Goal: Task Accomplishment & Management: Manage account settings

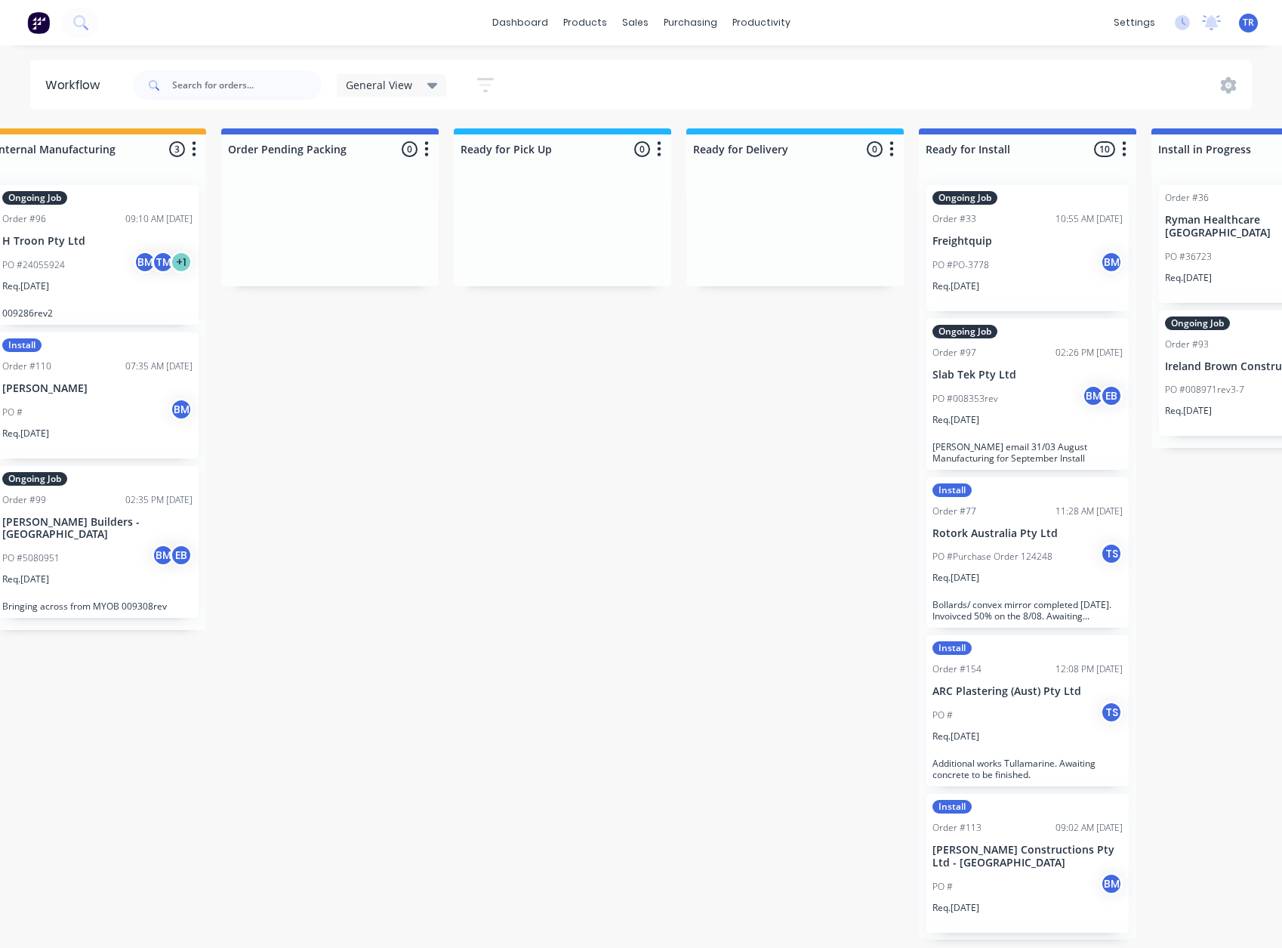
scroll to position [0, 969]
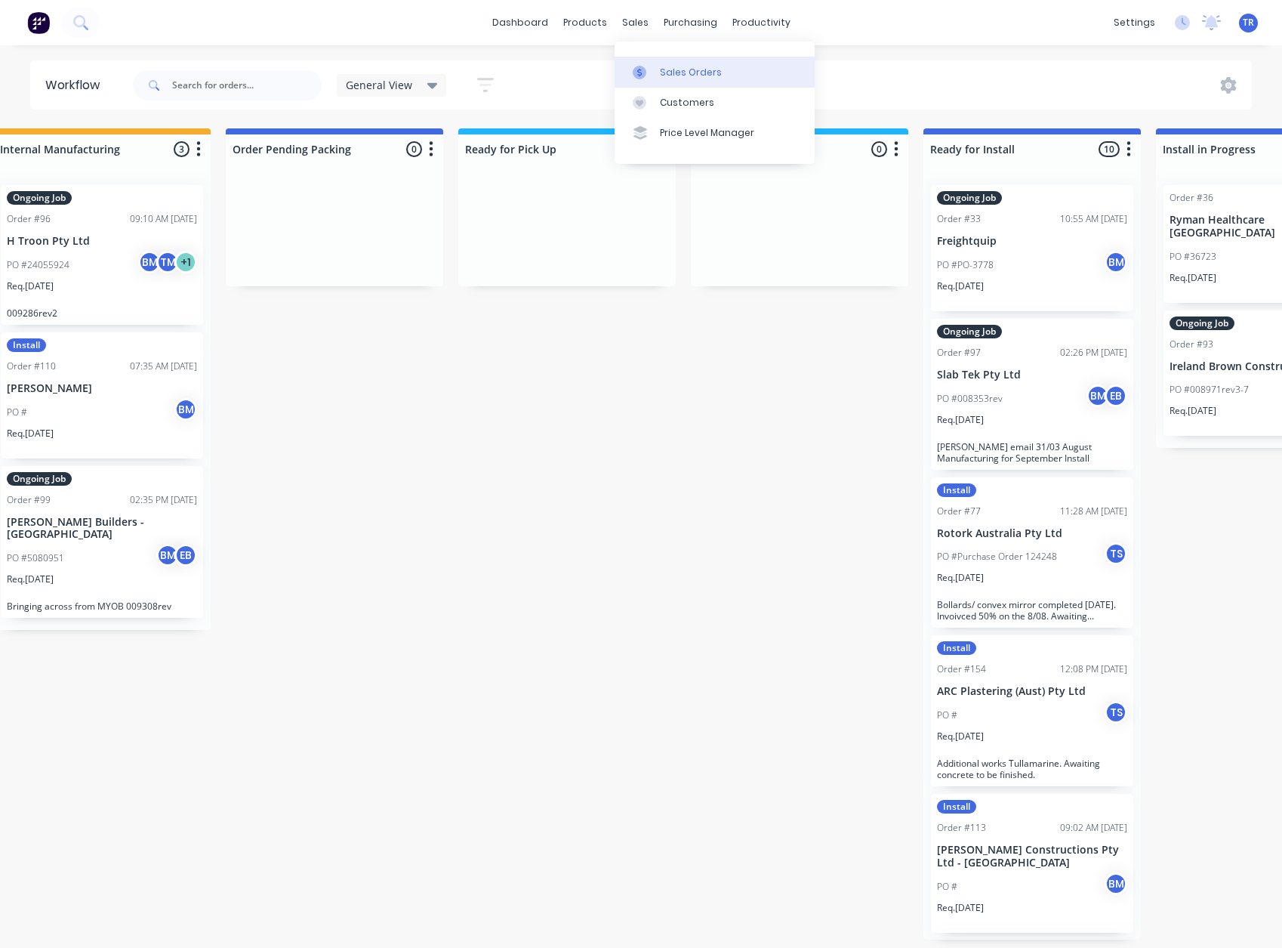
click at [668, 71] on div "Sales Orders" at bounding box center [691, 73] width 62 height 14
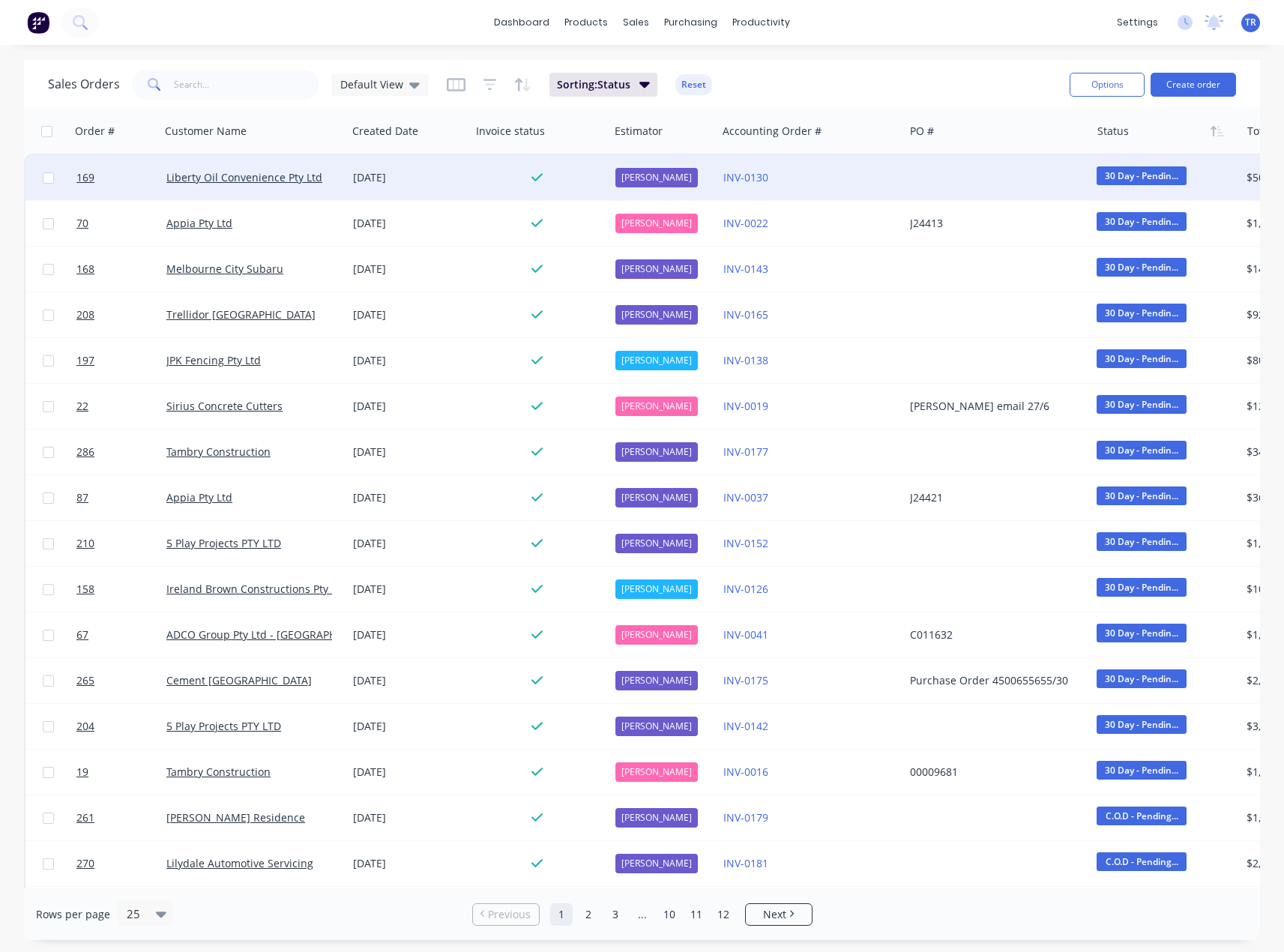
click at [427, 182] on div "[DATE]" at bounding box center [409, 177] width 111 height 15
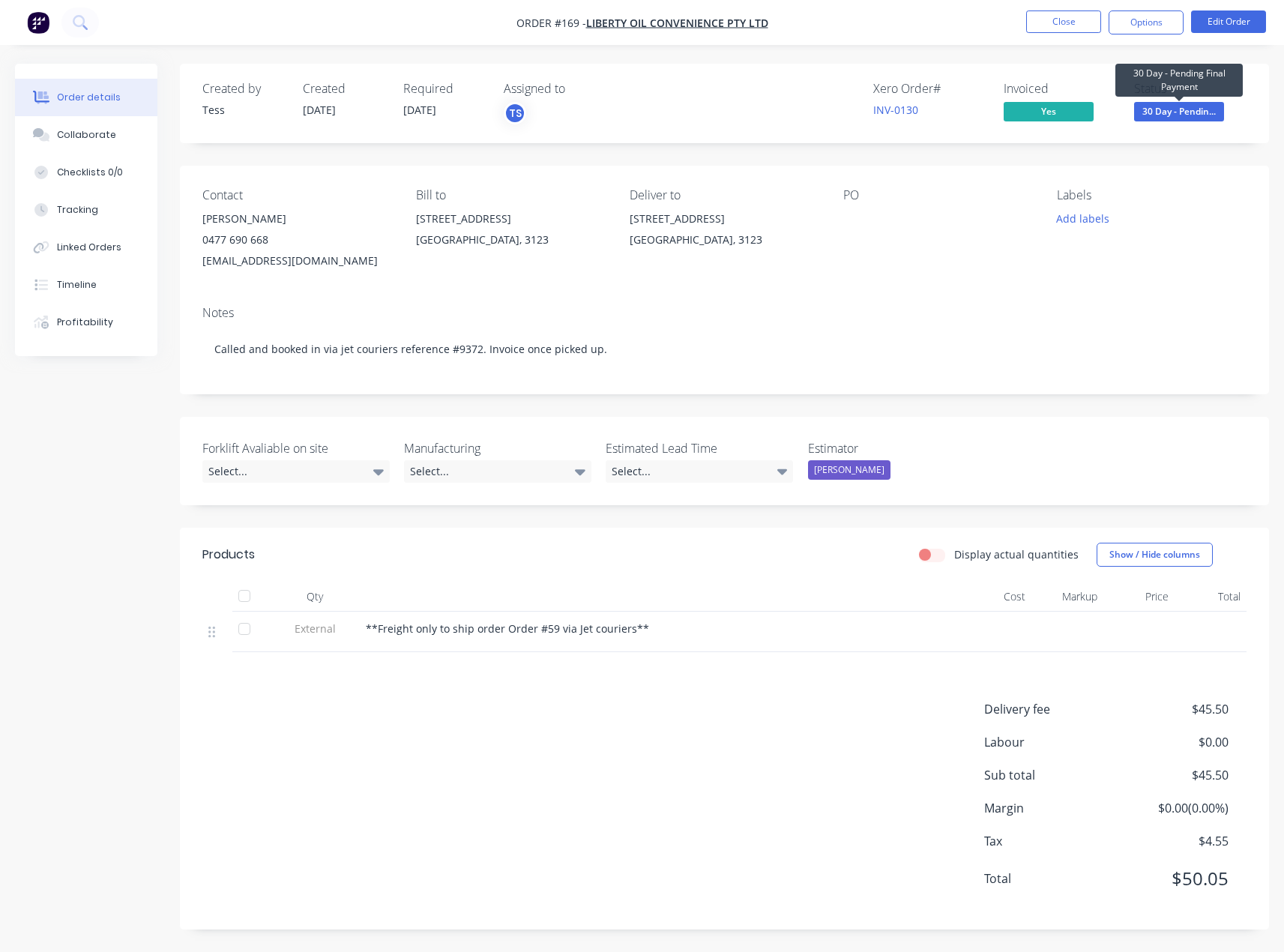
click at [1211, 114] on span "30 Day - Pendin..." at bounding box center [1179, 111] width 90 height 19
click at [1040, 19] on button "Close" at bounding box center [1064, 22] width 74 height 23
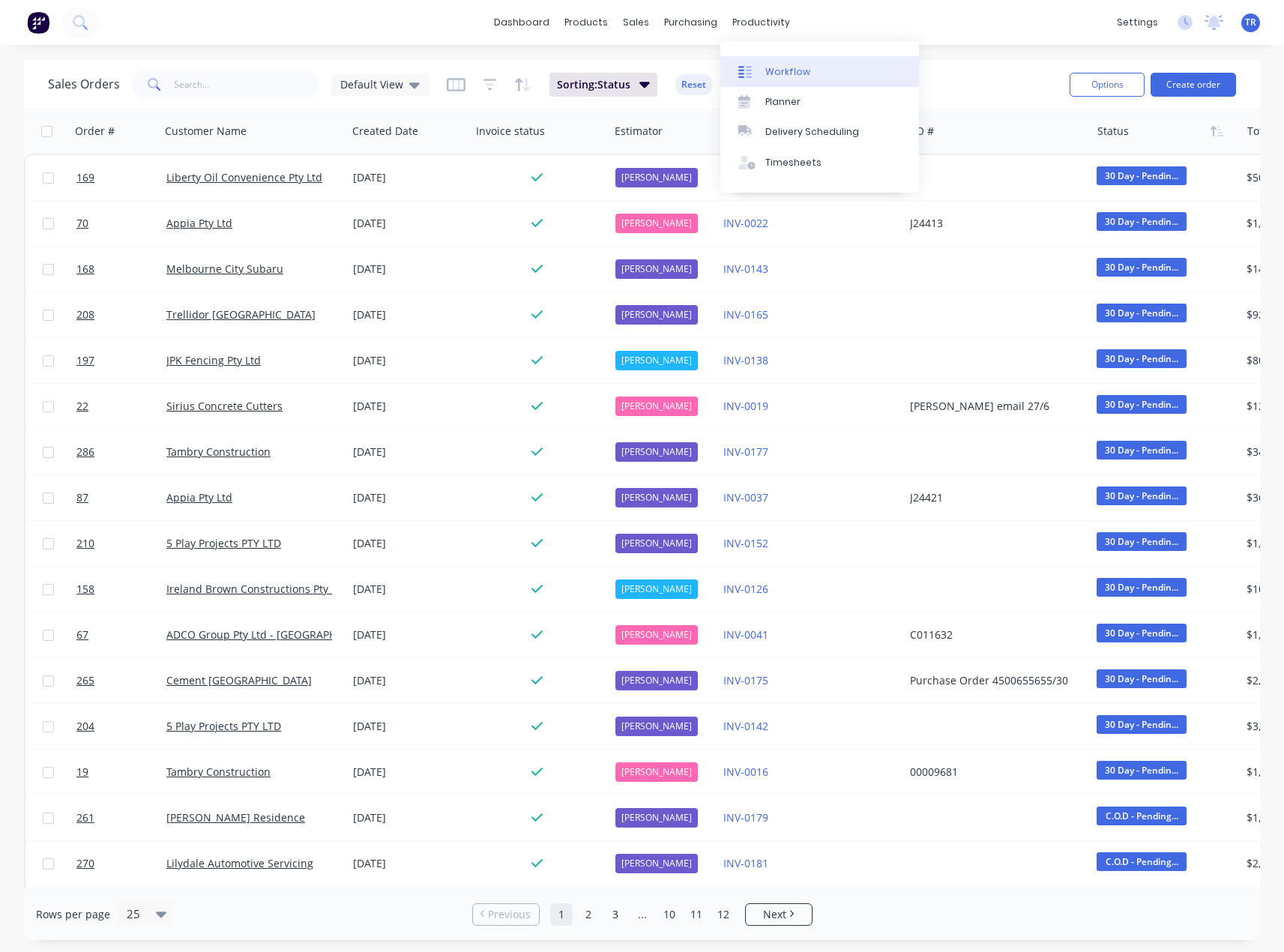
click at [790, 71] on div "Workflow" at bounding box center [787, 72] width 45 height 14
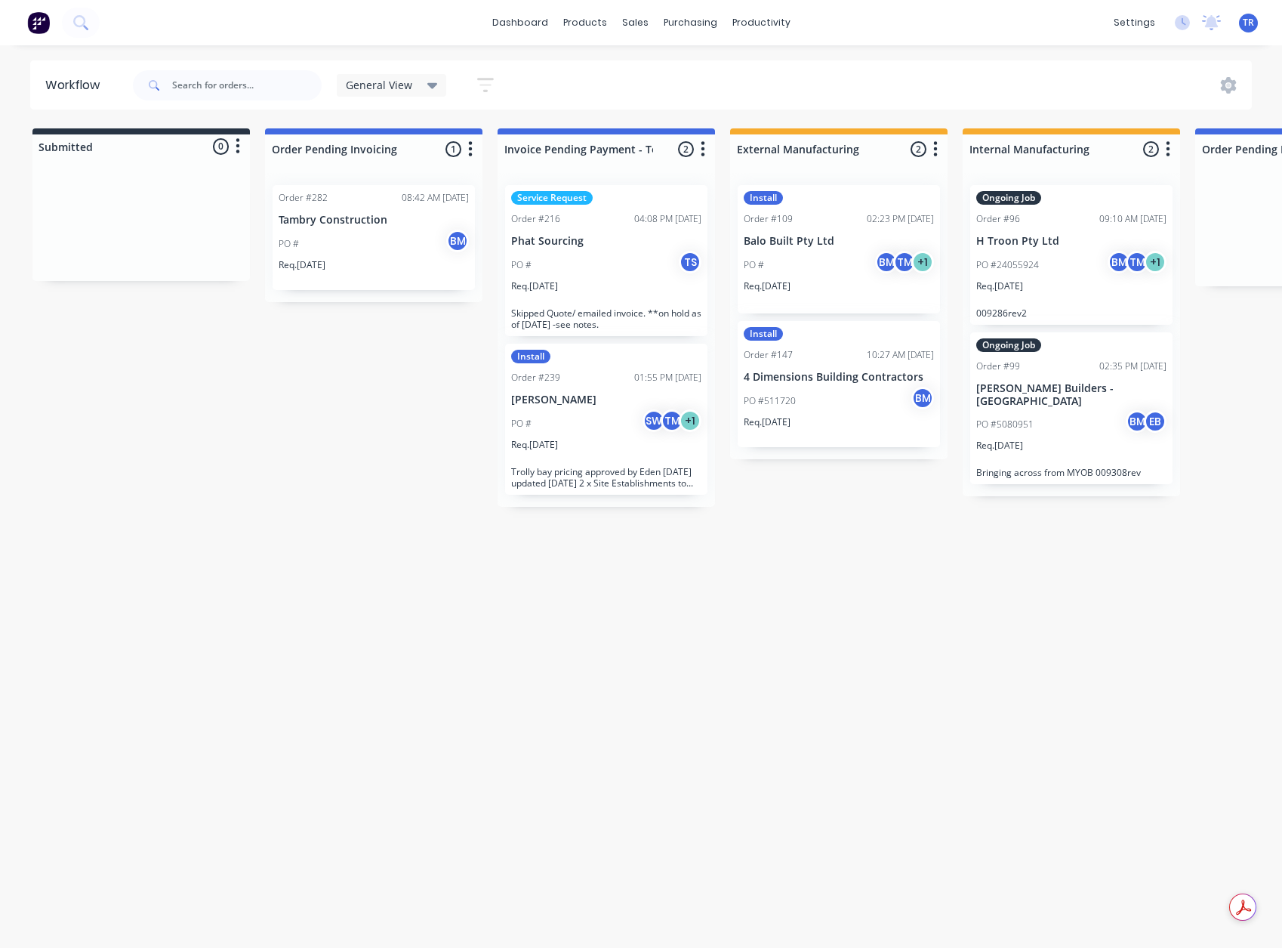
click at [424, 79] on div "General View" at bounding box center [392, 85] width 110 height 23
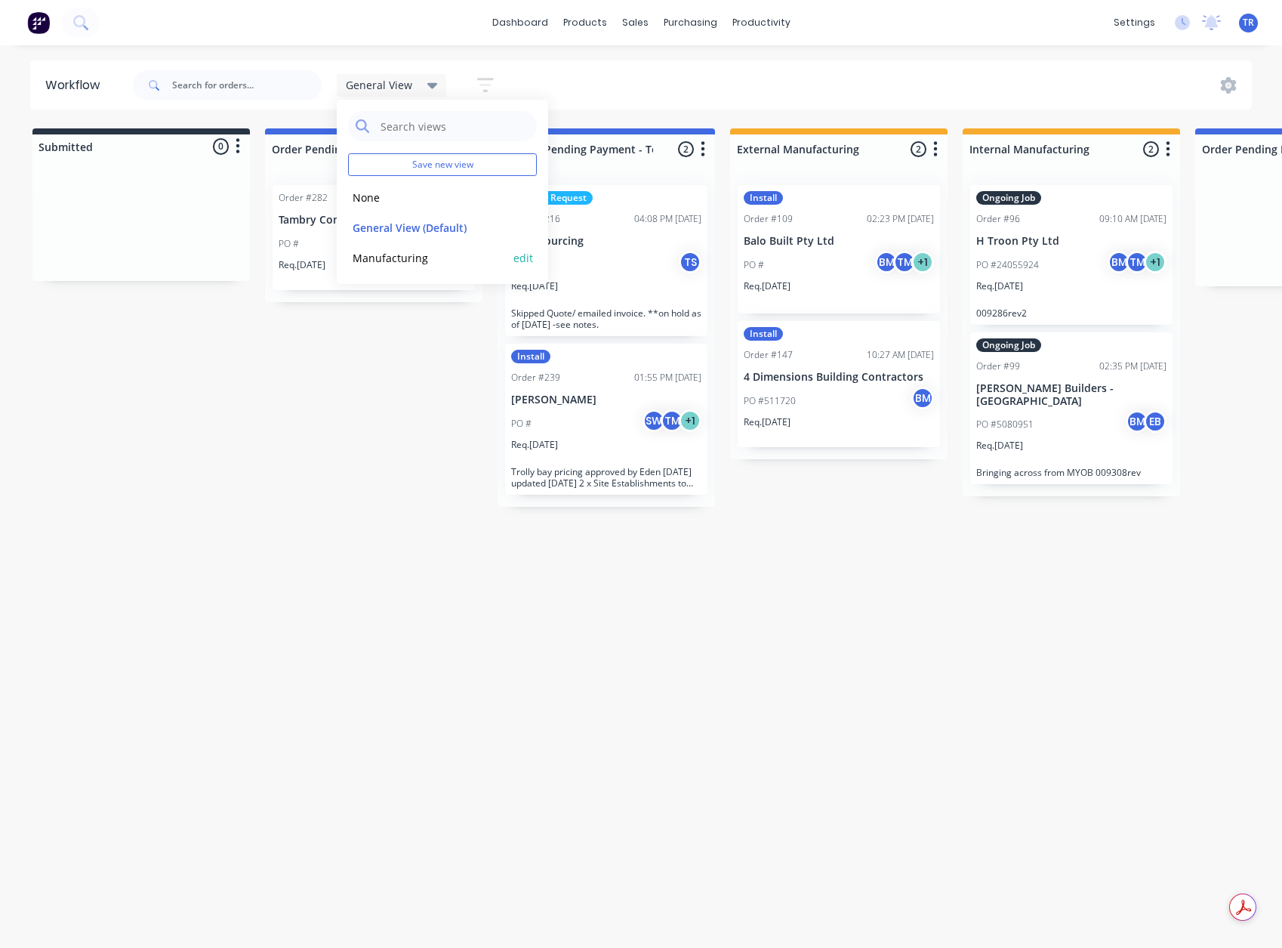
click at [386, 267] on div "Manufacturing edit" at bounding box center [442, 257] width 189 height 30
click at [393, 263] on button "Manufacturing" at bounding box center [428, 257] width 161 height 17
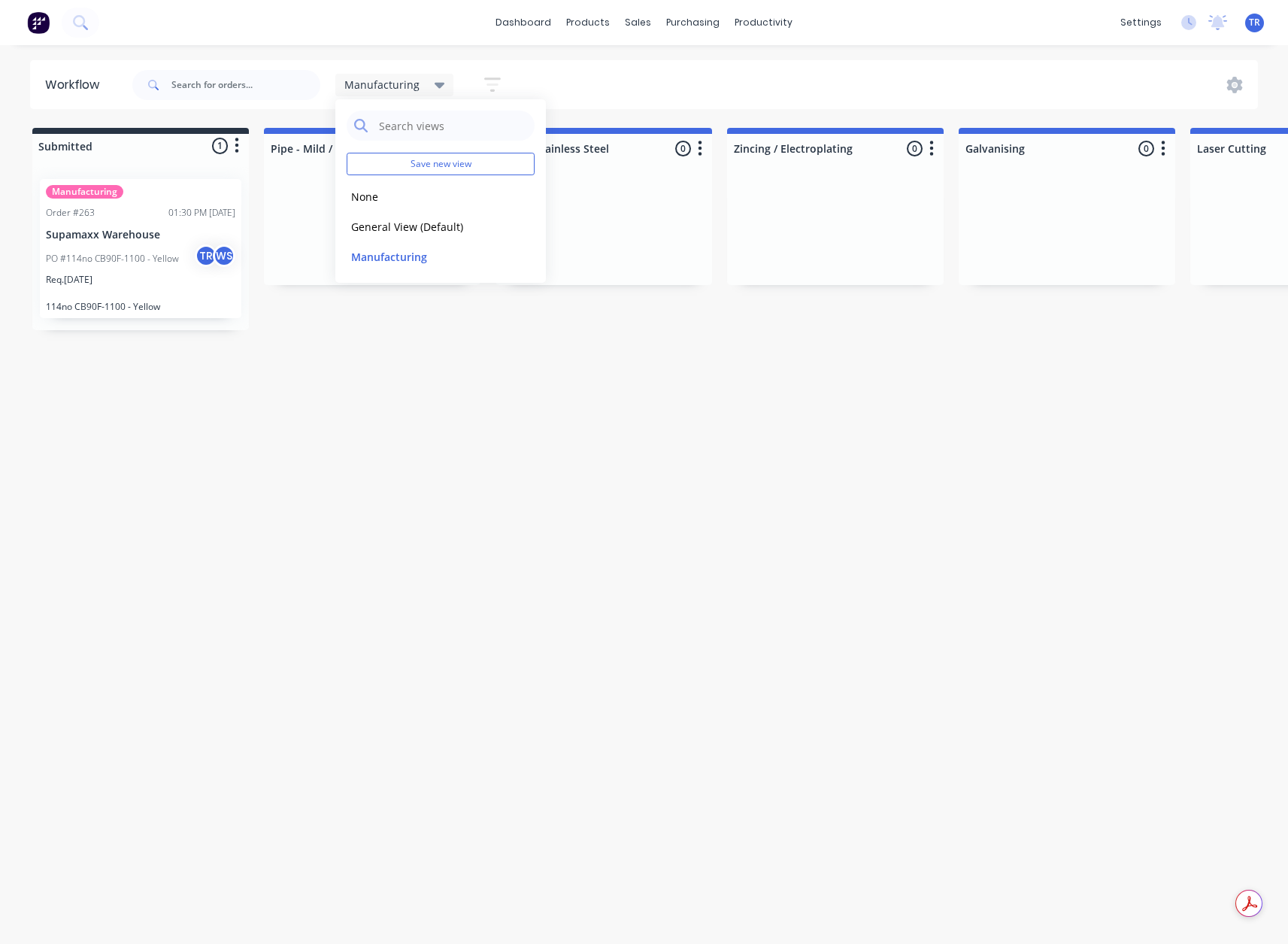
click at [170, 407] on div "Workflow Manufacturing Save new view None edit General View (Default) edit Manu…" at bounding box center [644, 486] width 1288 height 853
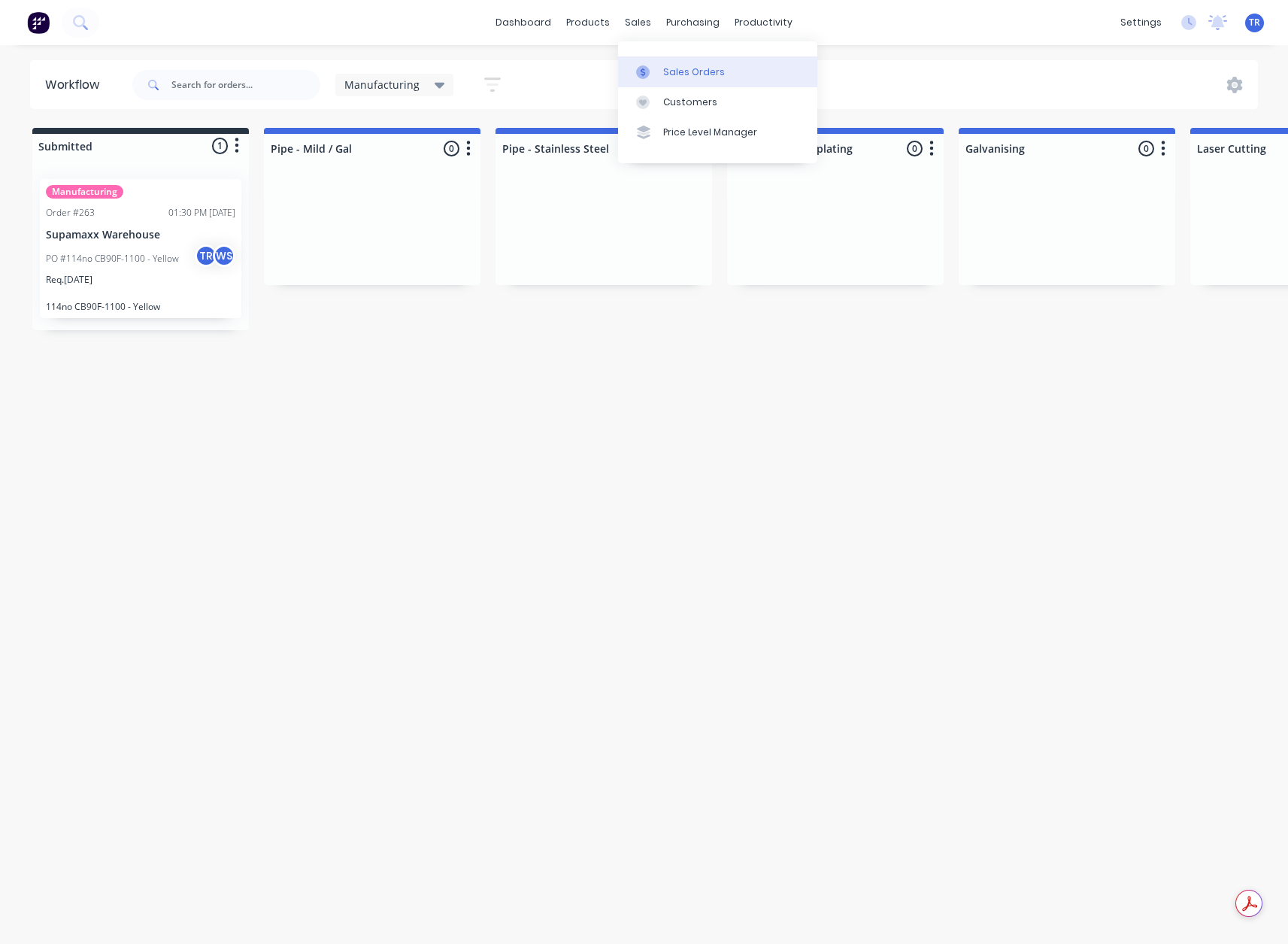
click at [693, 68] on div "Sales Orders" at bounding box center [694, 73] width 62 height 14
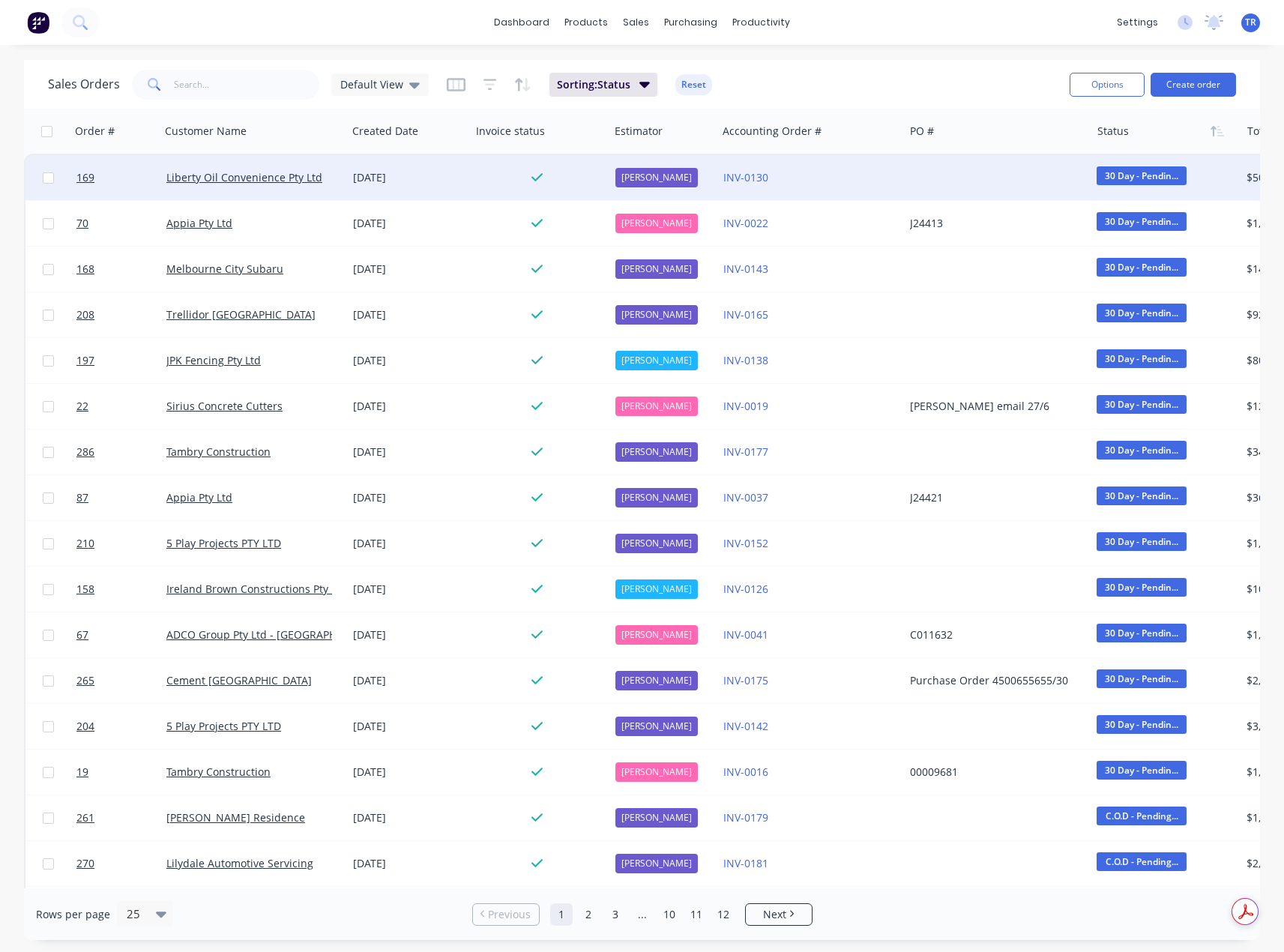
click at [822, 191] on div "INV-0130" at bounding box center [811, 177] width 187 height 45
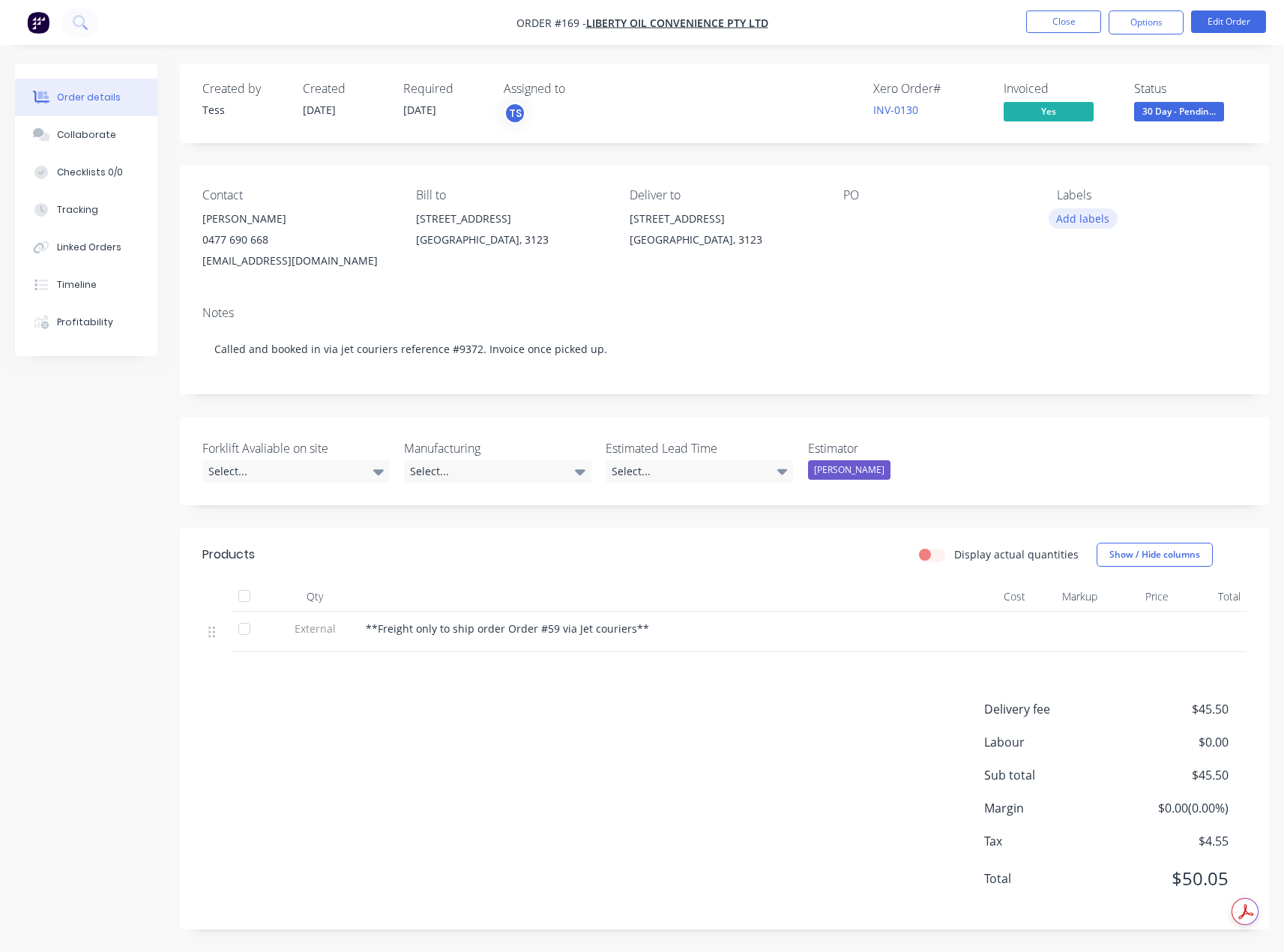
click at [1087, 214] on button "Add labels" at bounding box center [1082, 218] width 69 height 20
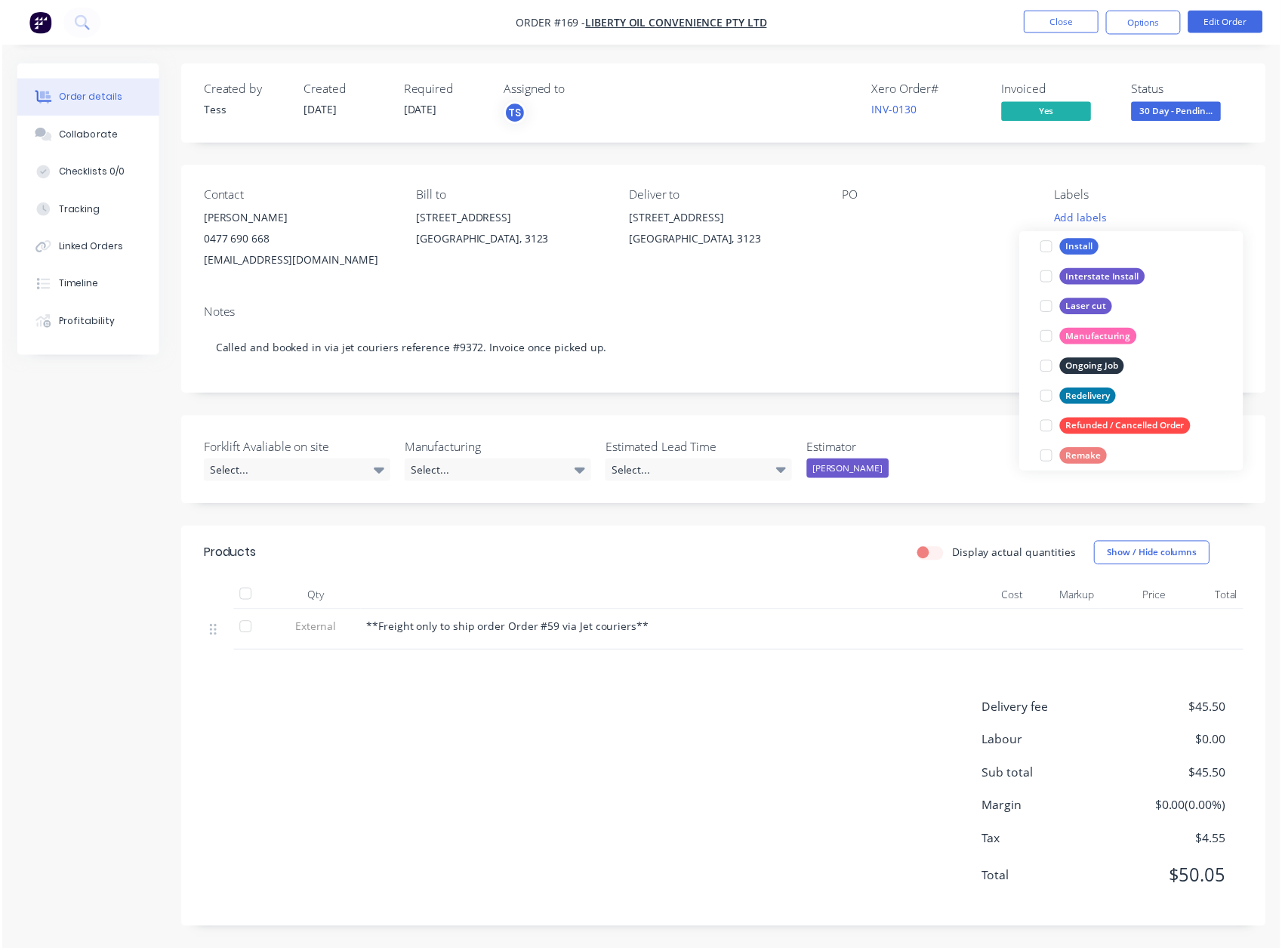
scroll to position [94, 0]
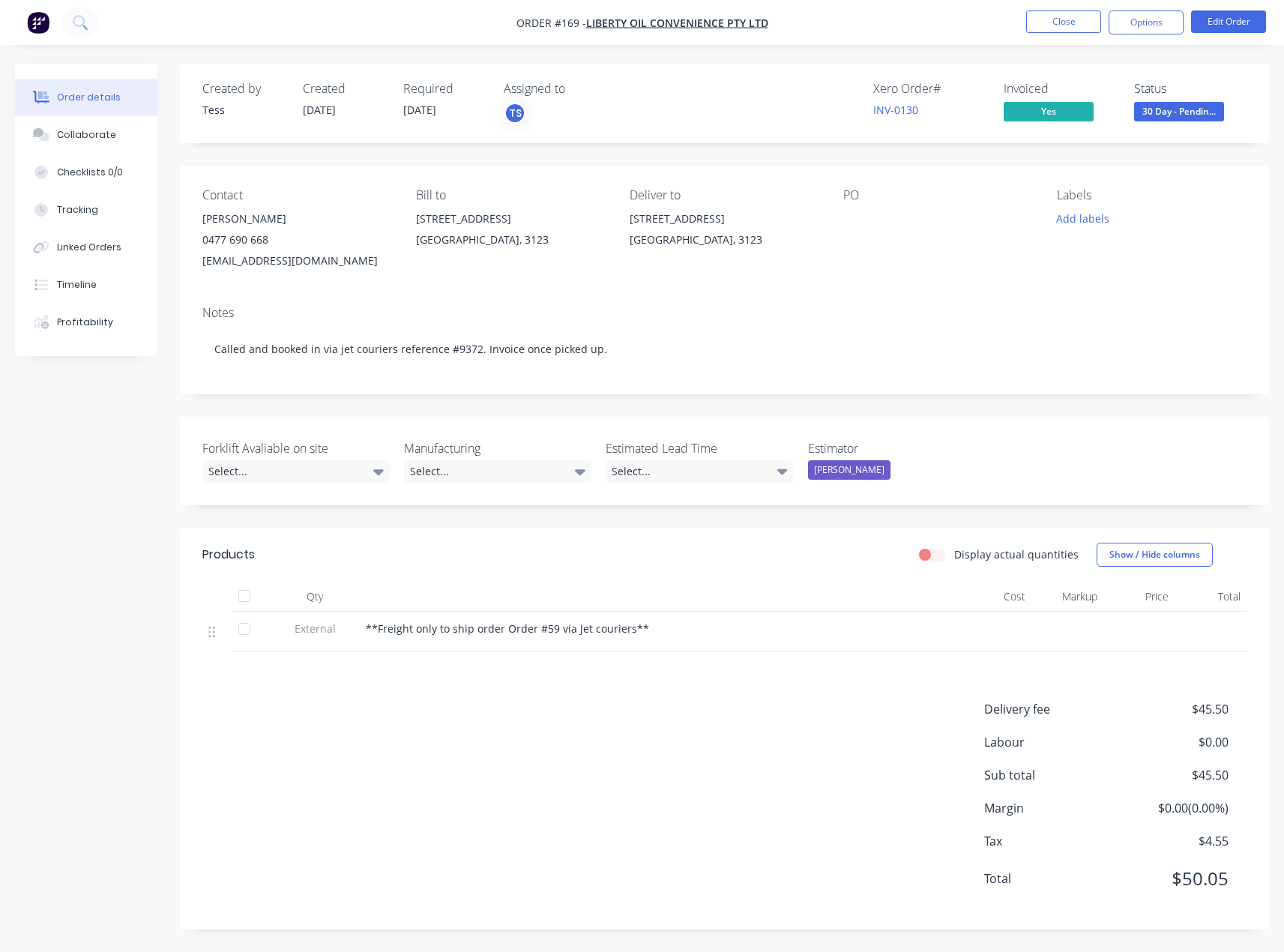
click at [964, 12] on nav "Order #169 - Liberty Oil Convenience Pty Ltd Close Options Edit Order" at bounding box center [642, 22] width 1284 height 45
click at [1055, 20] on button "Close" at bounding box center [1064, 22] width 74 height 23
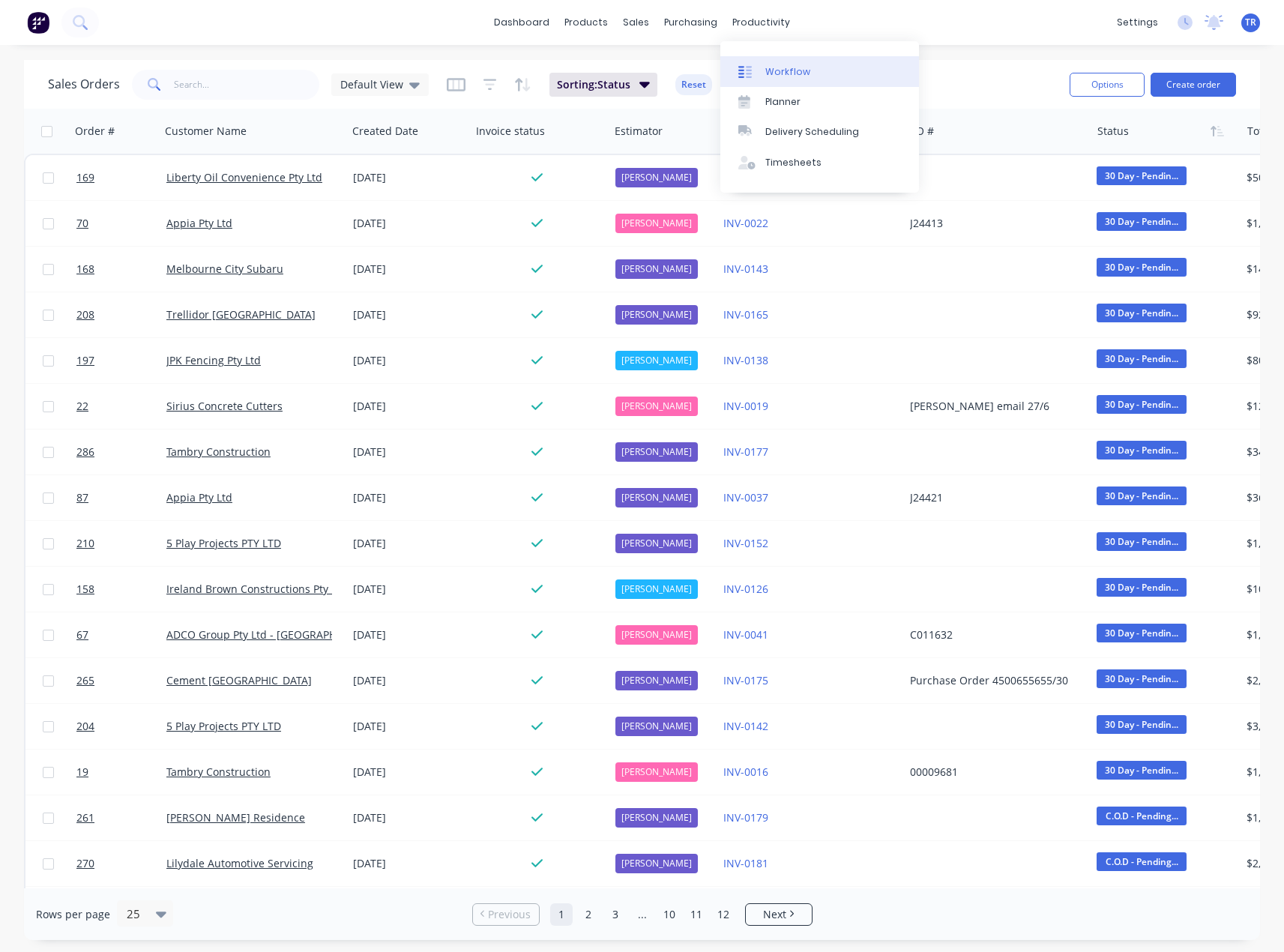
click at [763, 63] on link "Workflow" at bounding box center [820, 71] width 199 height 30
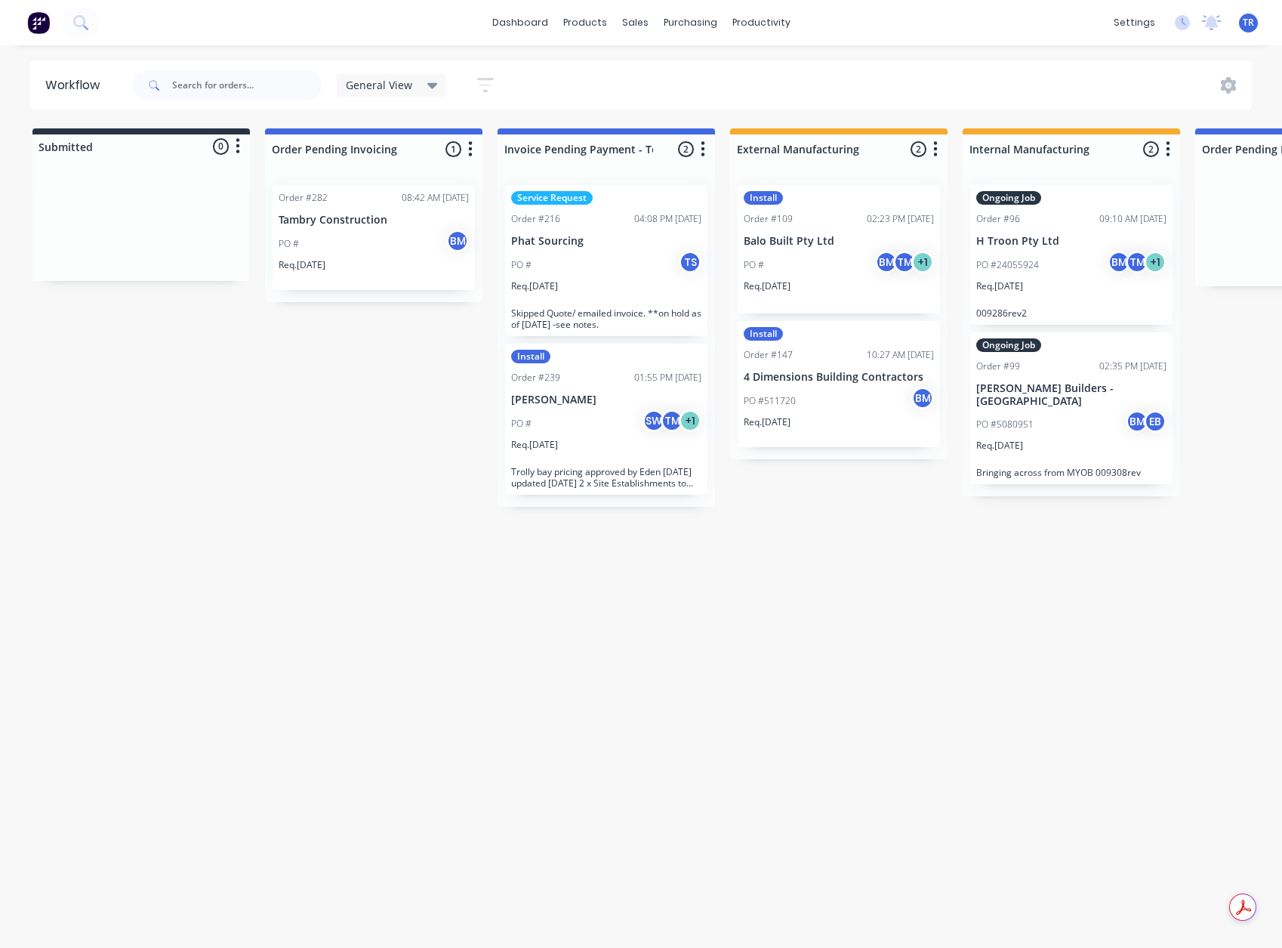
click at [385, 91] on span "General View" at bounding box center [379, 85] width 66 height 16
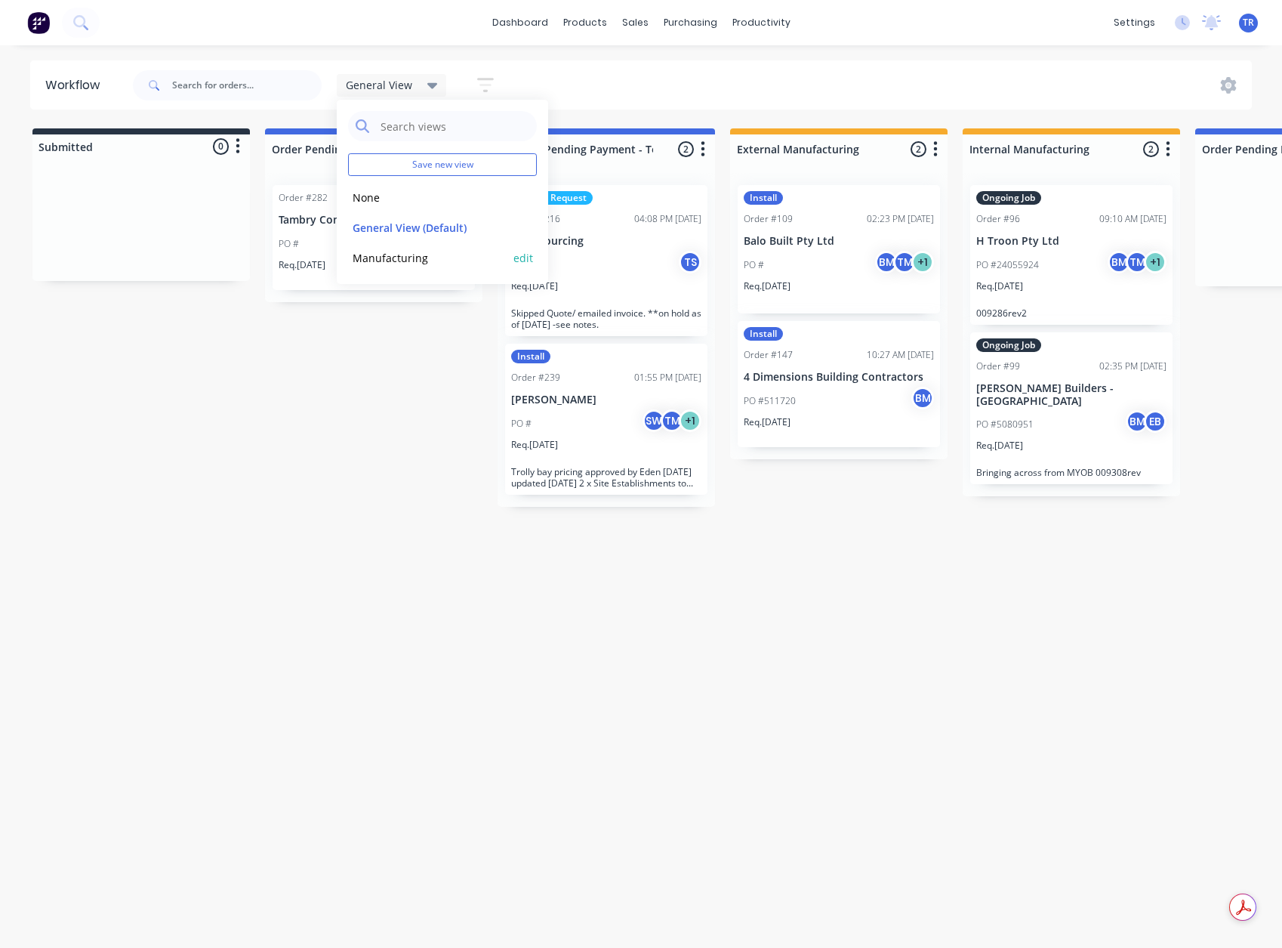
click at [409, 266] on button "Manufacturing" at bounding box center [428, 257] width 161 height 17
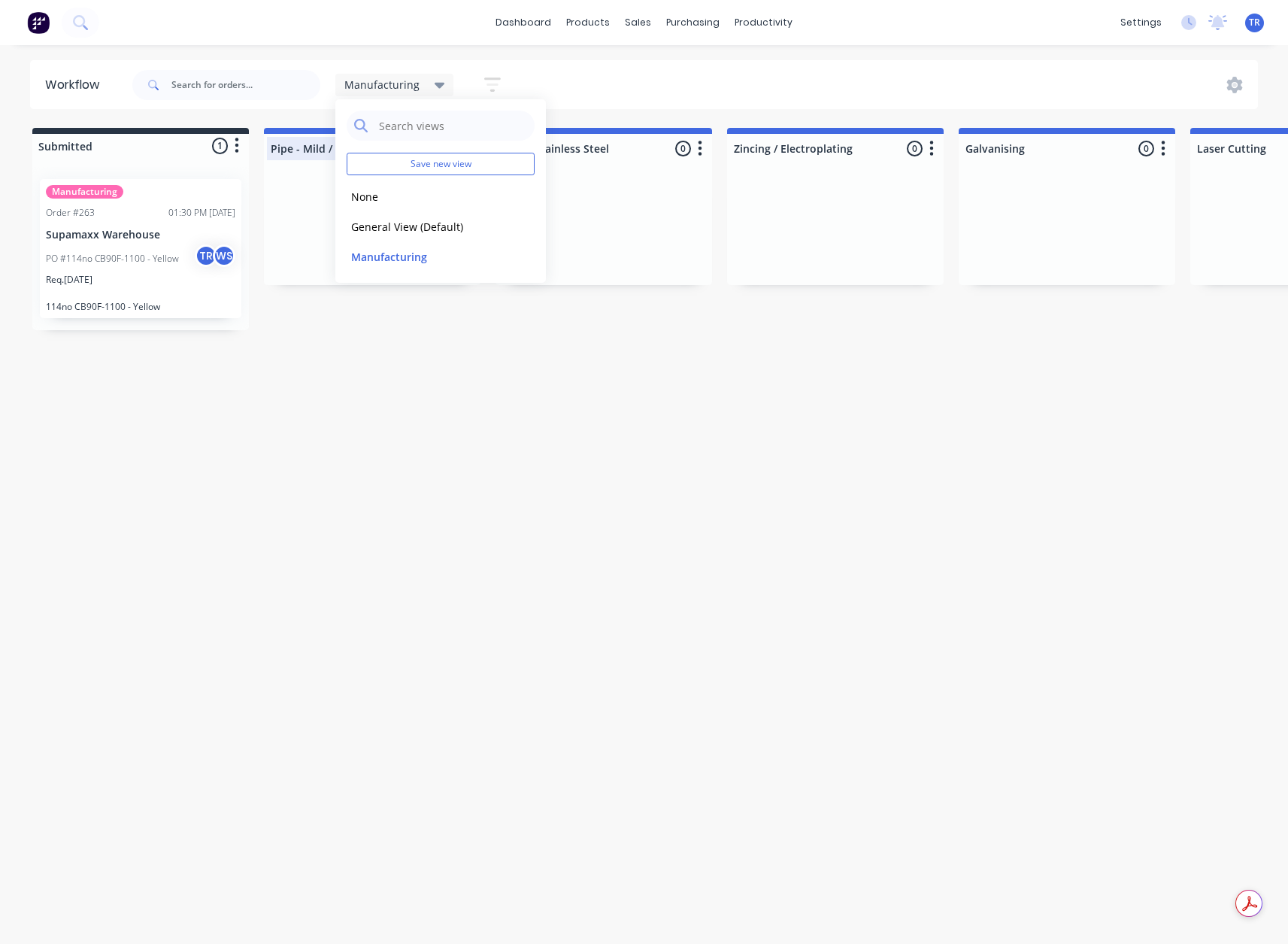
click at [285, 146] on div at bounding box center [372, 147] width 216 height 29
click at [285, 146] on input "Pipe - Mild / Gal" at bounding box center [345, 148] width 148 height 16
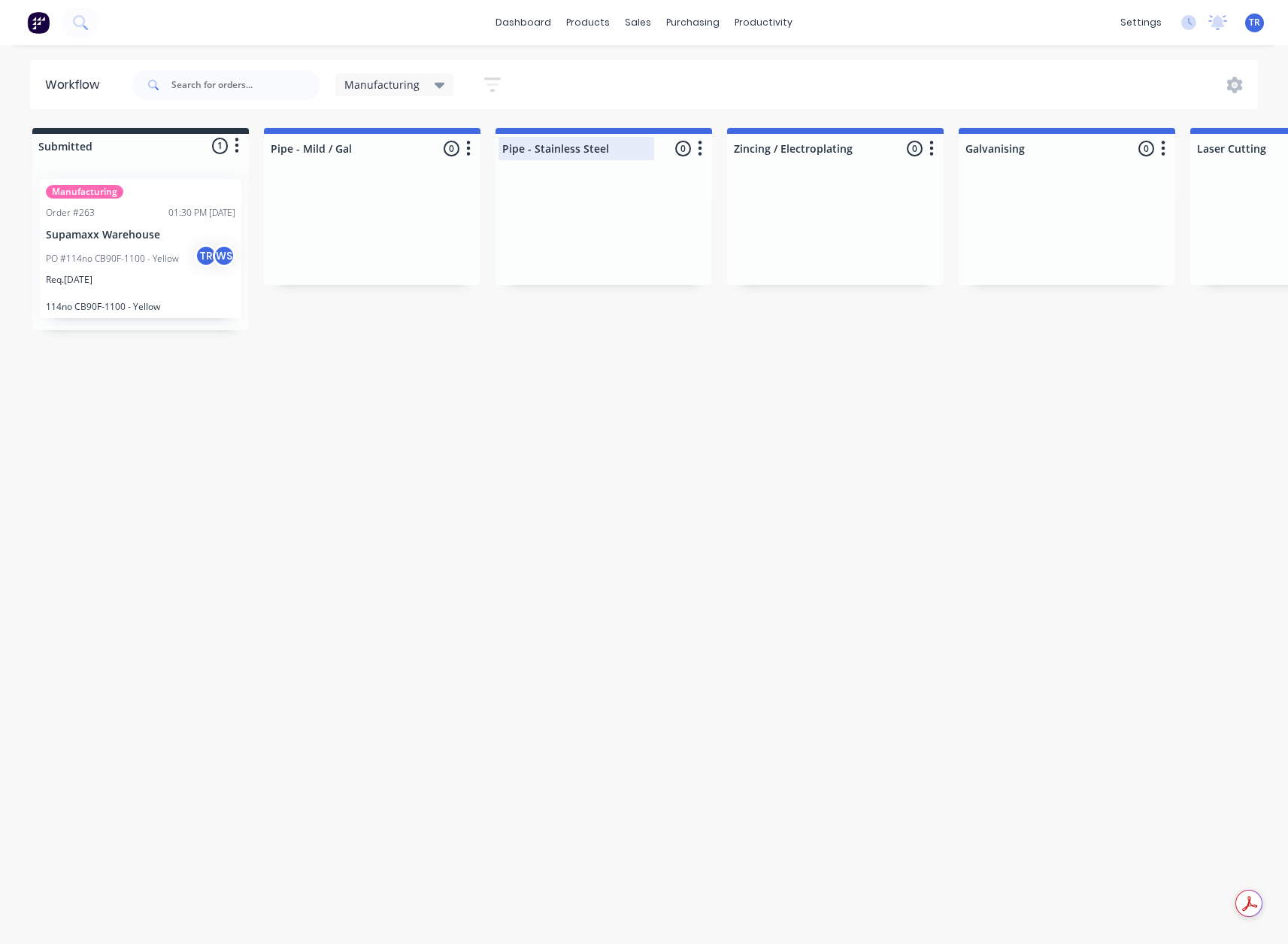
click at [600, 142] on div at bounding box center [604, 147] width 216 height 29
click at [600, 142] on input "Pipe - Stainless Steel" at bounding box center [576, 148] width 148 height 16
click at [352, 76] on div "Manufacturing" at bounding box center [394, 85] width 119 height 23
click at [401, 209] on div "None edit" at bounding box center [440, 196] width 188 height 30
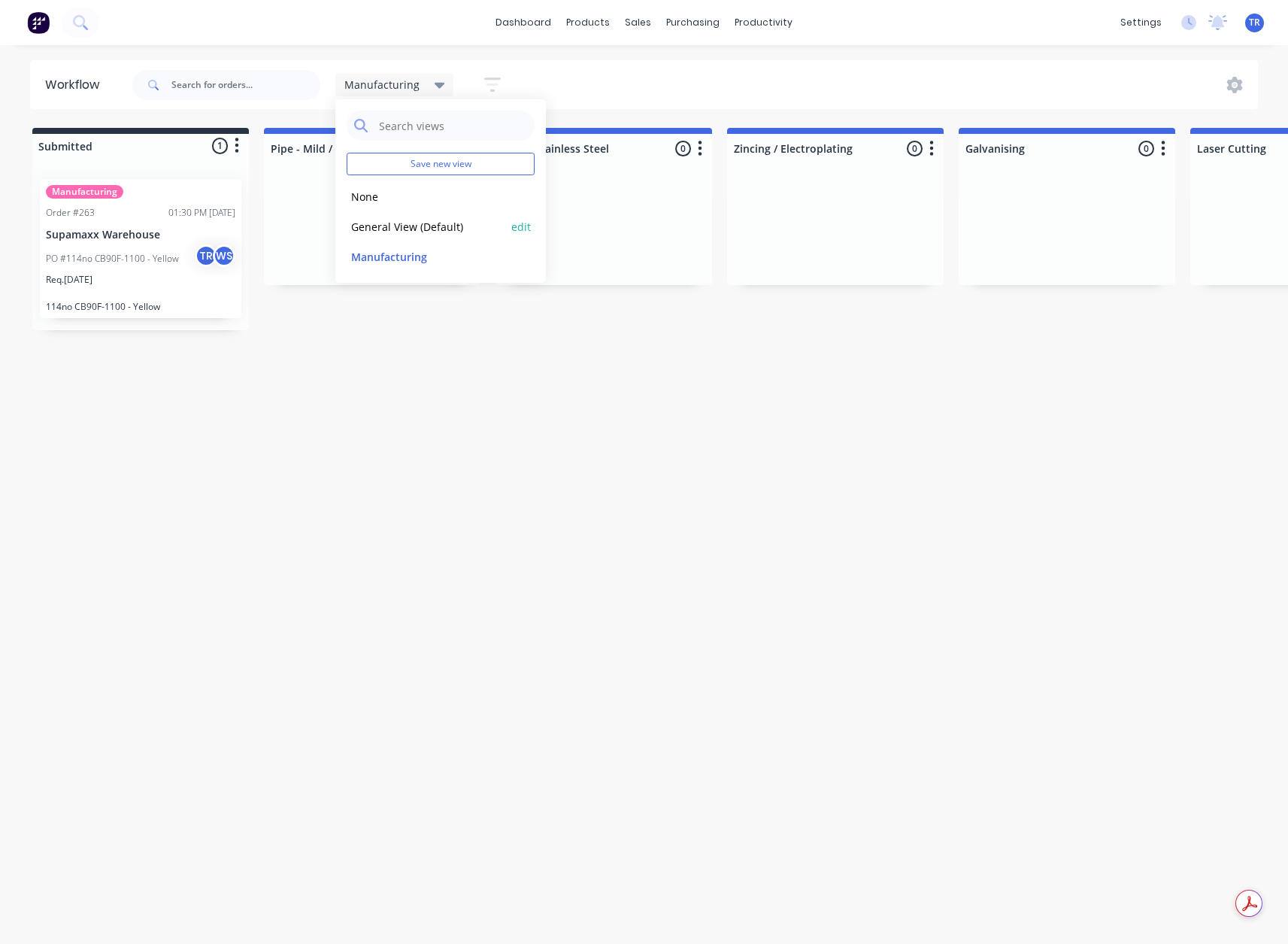
click at [396, 219] on button "General View (Default)" at bounding box center [426, 226] width 160 height 17
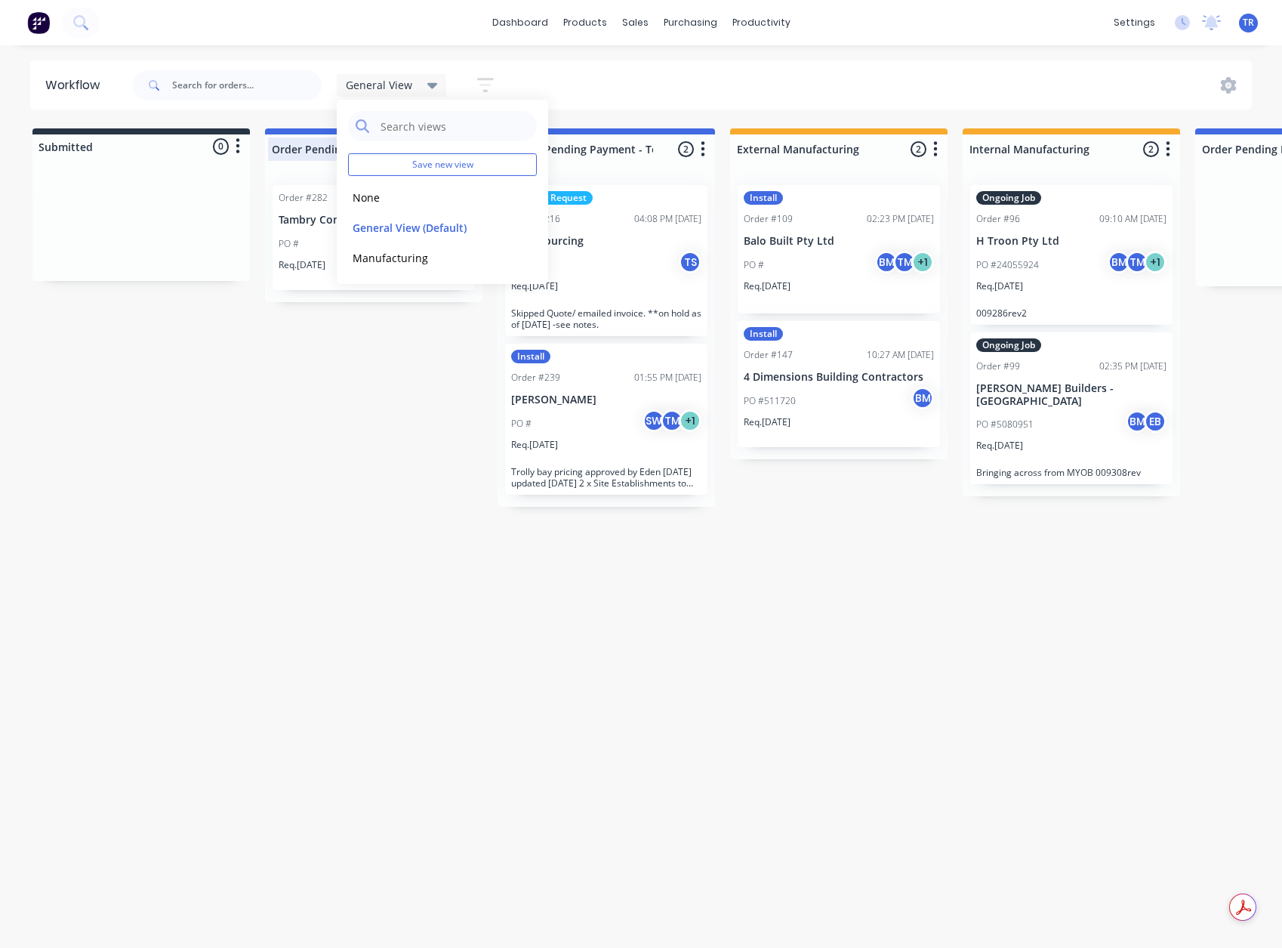
click at [326, 156] on div at bounding box center [373, 148] width 217 height 29
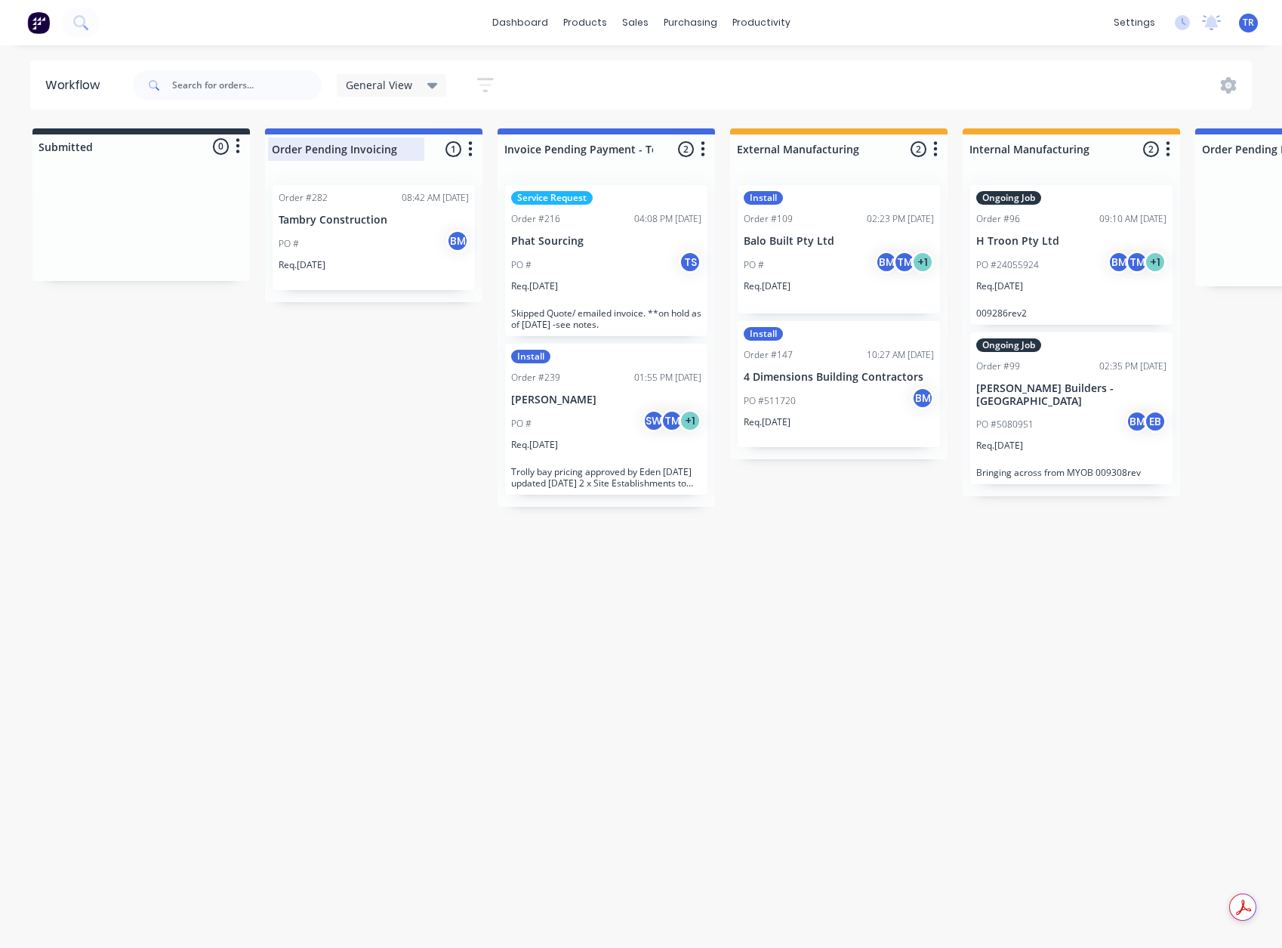
click at [326, 156] on input "Order Pending Invoicing" at bounding box center [346, 149] width 149 height 16
click at [583, 157] on div at bounding box center [606, 148] width 217 height 29
click at [583, 157] on div "Invoice Pending Payment - To Proceed" at bounding box center [583, 148] width 164 height 23
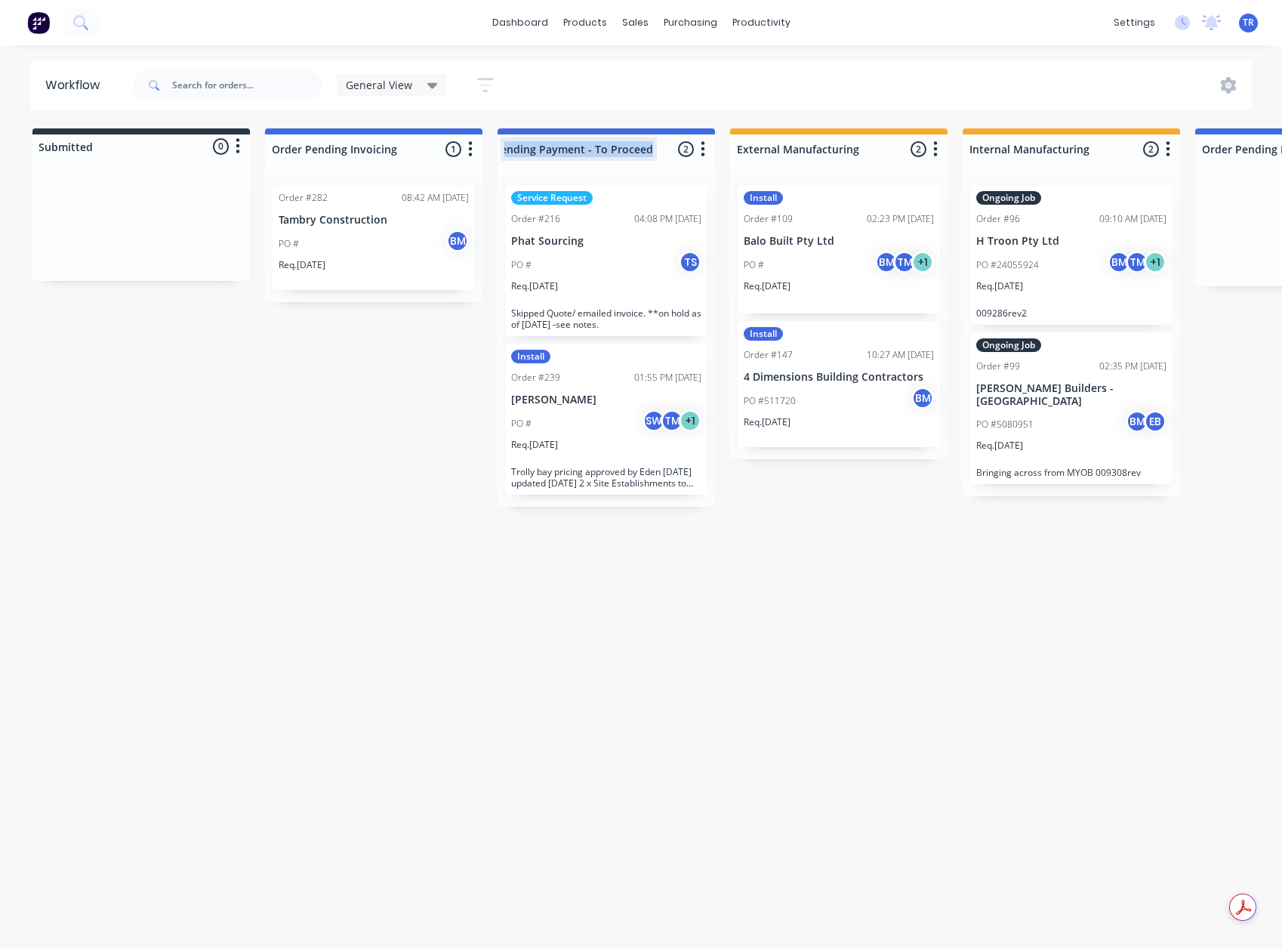
click at [583, 157] on div "Invoice Pending Payment - To Proceed" at bounding box center [583, 148] width 164 height 23
click at [585, 152] on input "Invoice Pending Payment - To Proceed" at bounding box center [578, 149] width 149 height 16
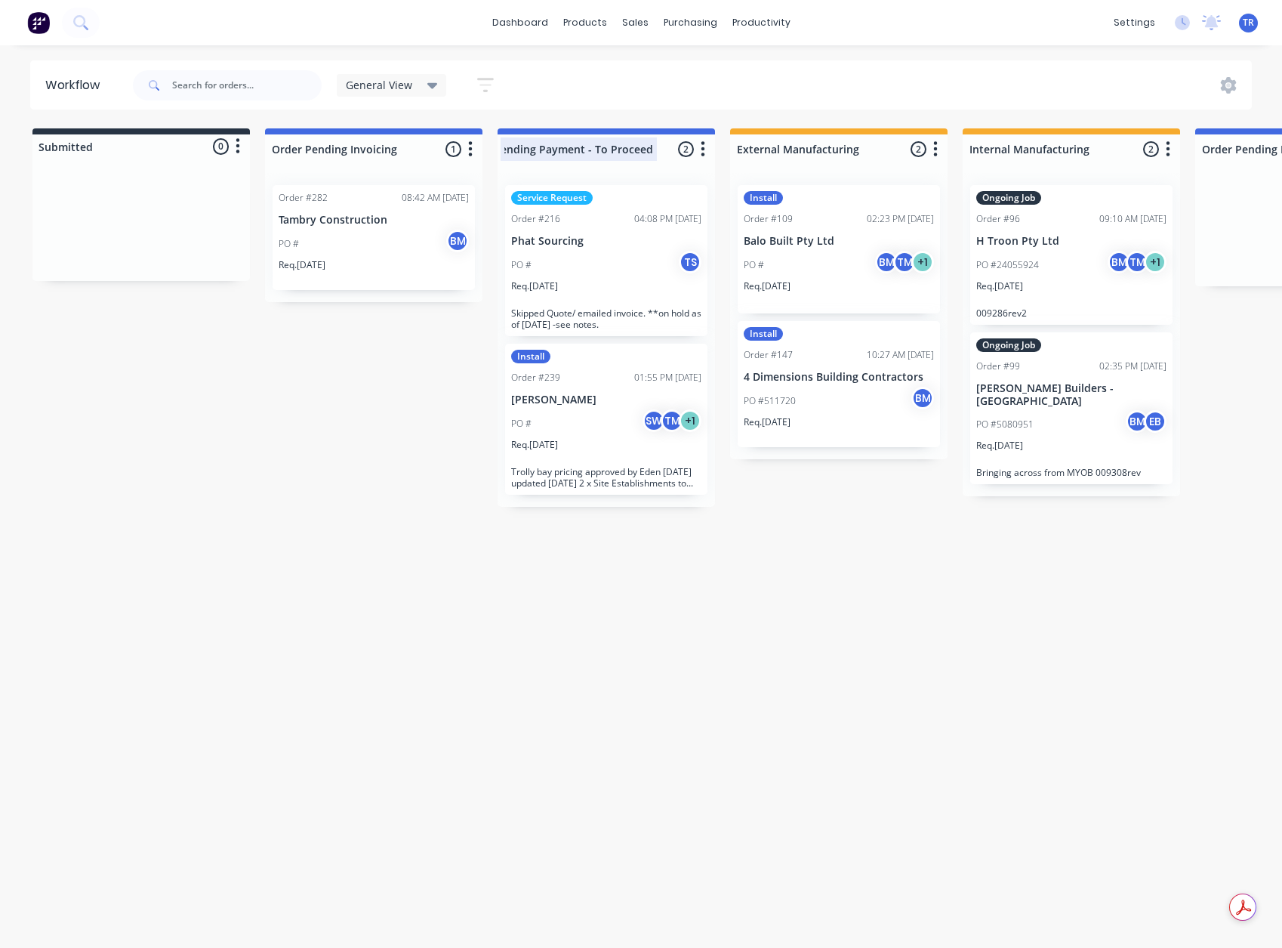
click at [585, 152] on input "Invoice Pending Payment - To Proceed" at bounding box center [578, 149] width 149 height 16
click at [851, 151] on div at bounding box center [838, 148] width 217 height 29
click at [849, 149] on input "External Manufacturing" at bounding box center [811, 149] width 149 height 16
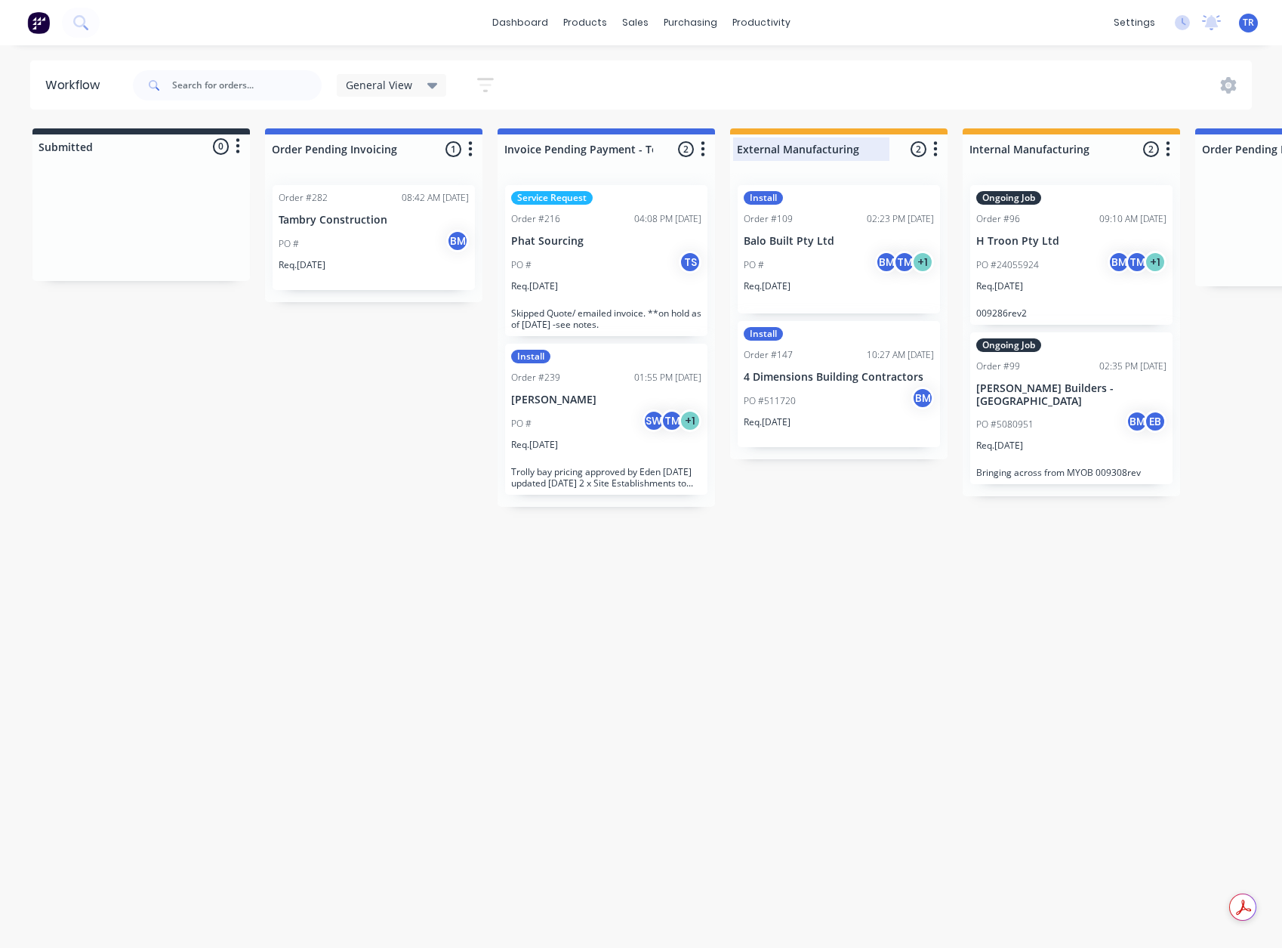
click at [849, 149] on input "External Manufacturing" at bounding box center [811, 149] width 149 height 16
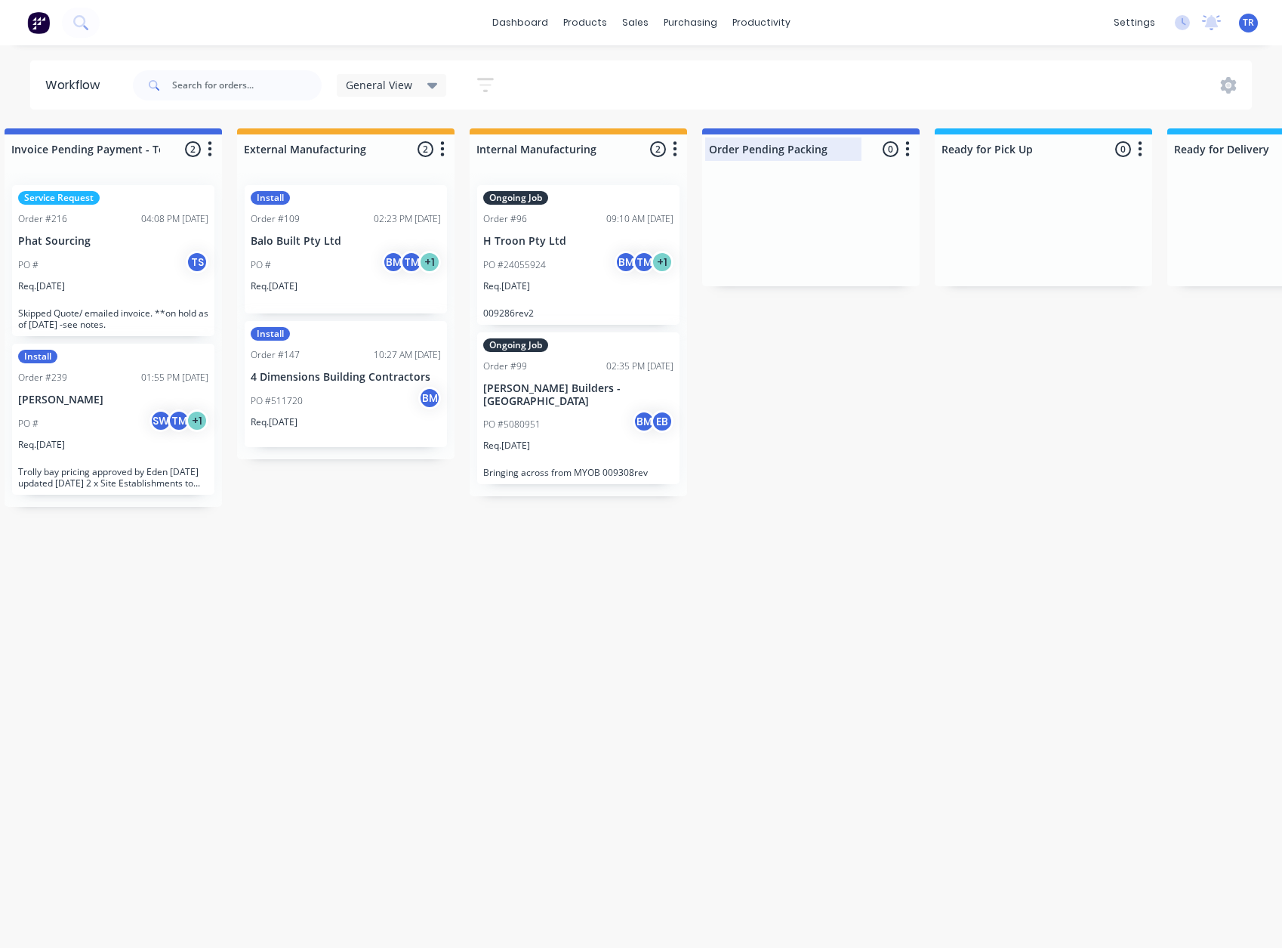
click at [772, 152] on div at bounding box center [810, 148] width 217 height 29
click at [772, 152] on input "Order Pending Packing" at bounding box center [782, 149] width 149 height 16
click at [535, 9] on div "dashboard products sales purchasing productivity dashboard products Product Cat…" at bounding box center [641, 22] width 1282 height 45
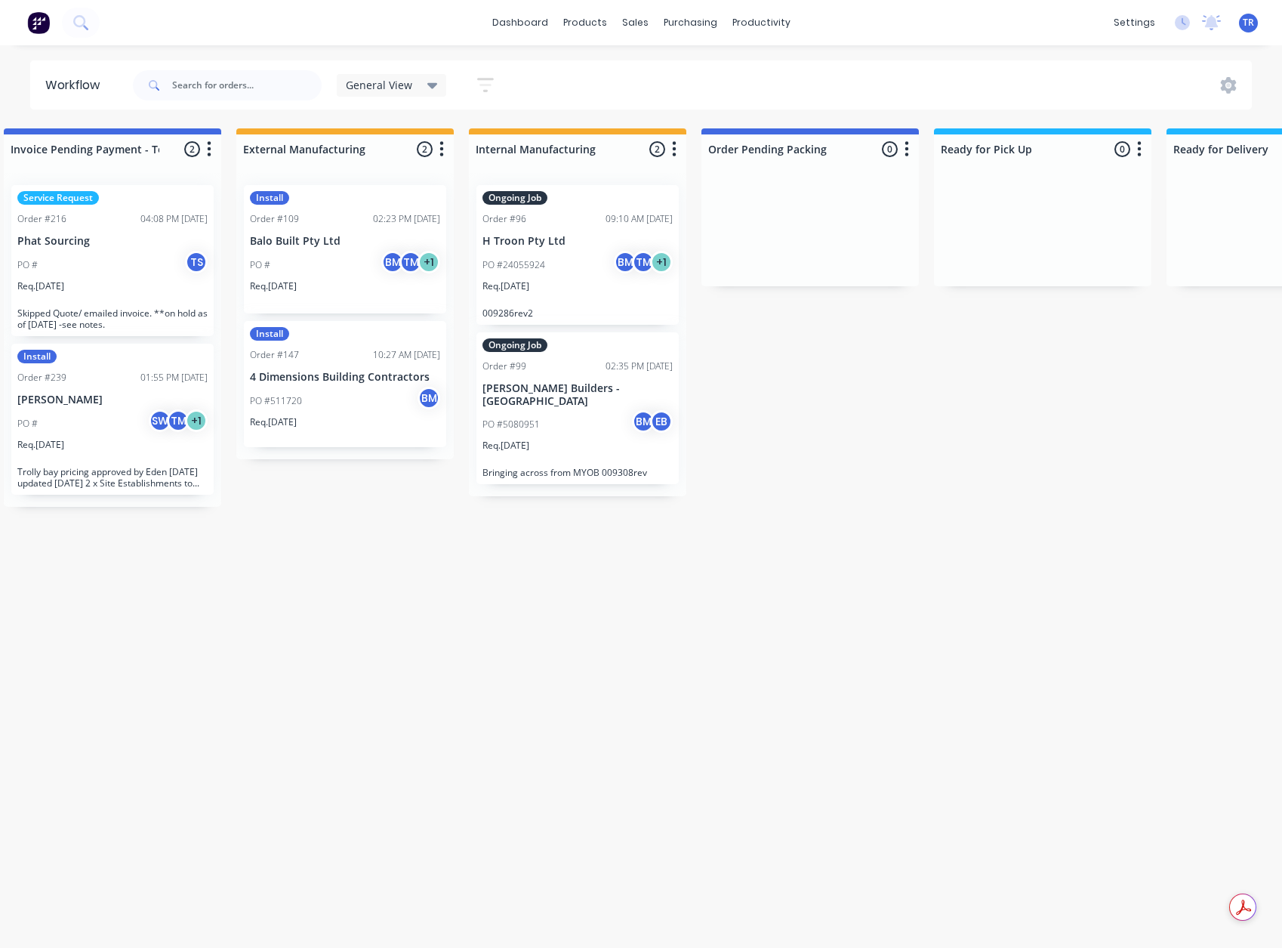
click at [43, 25] on img at bounding box center [38, 22] width 23 height 23
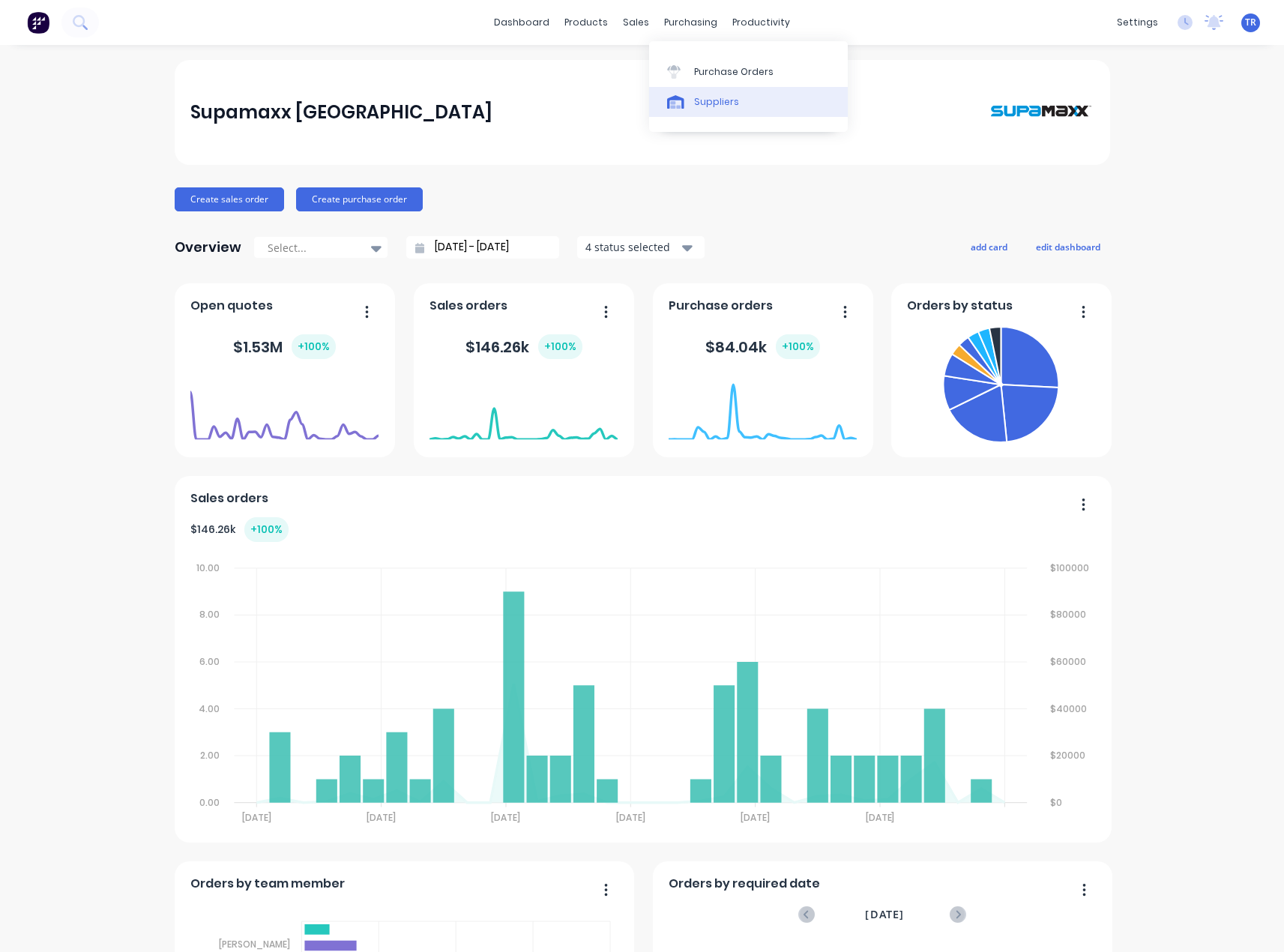
click at [706, 115] on link "Suppliers" at bounding box center [749, 102] width 199 height 30
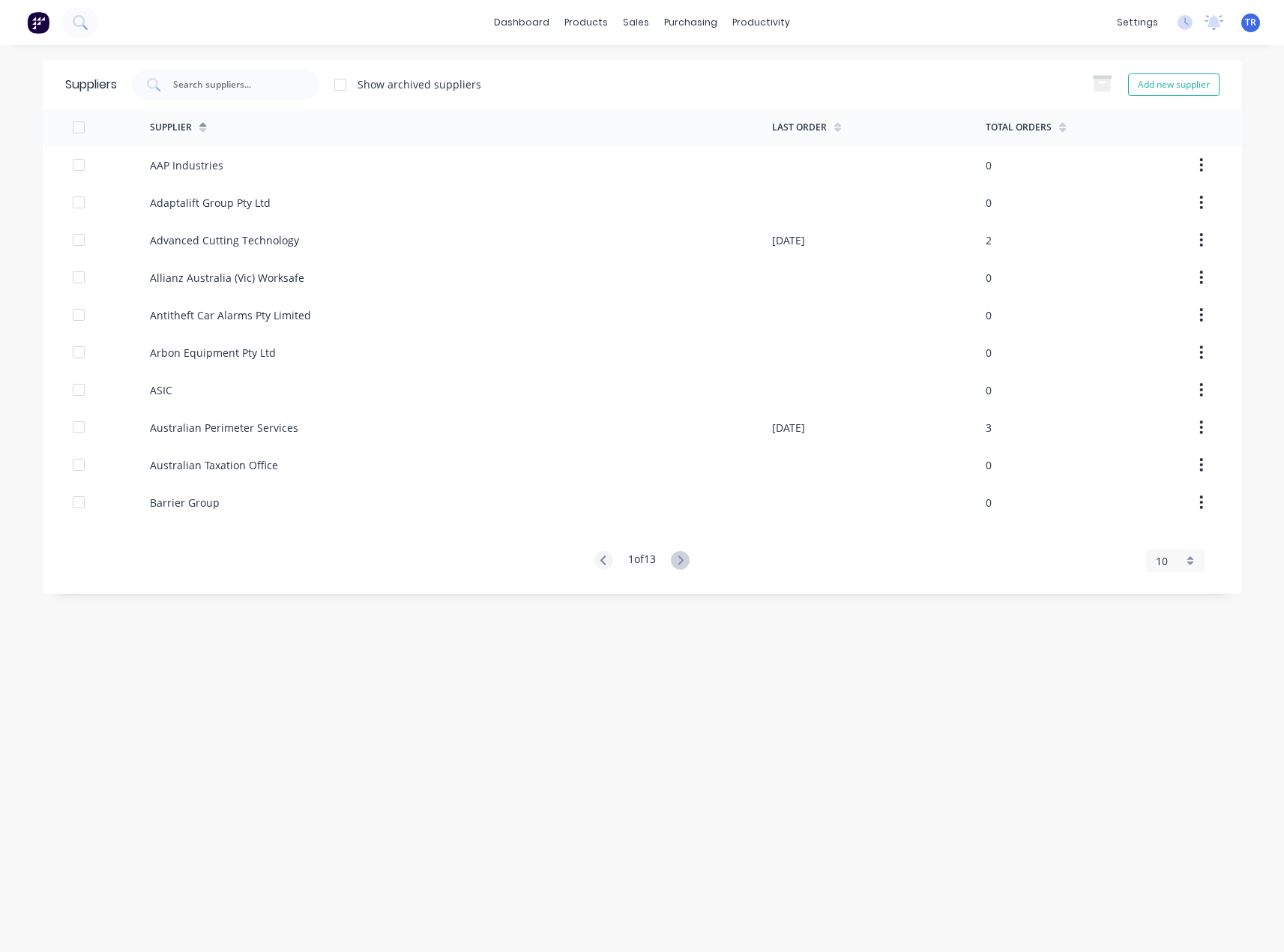
click at [212, 107] on div "Suppliers Show archived suppliers Add new supplier" at bounding box center [642, 83] width 1200 height 49
click at [216, 95] on div at bounding box center [225, 84] width 188 height 30
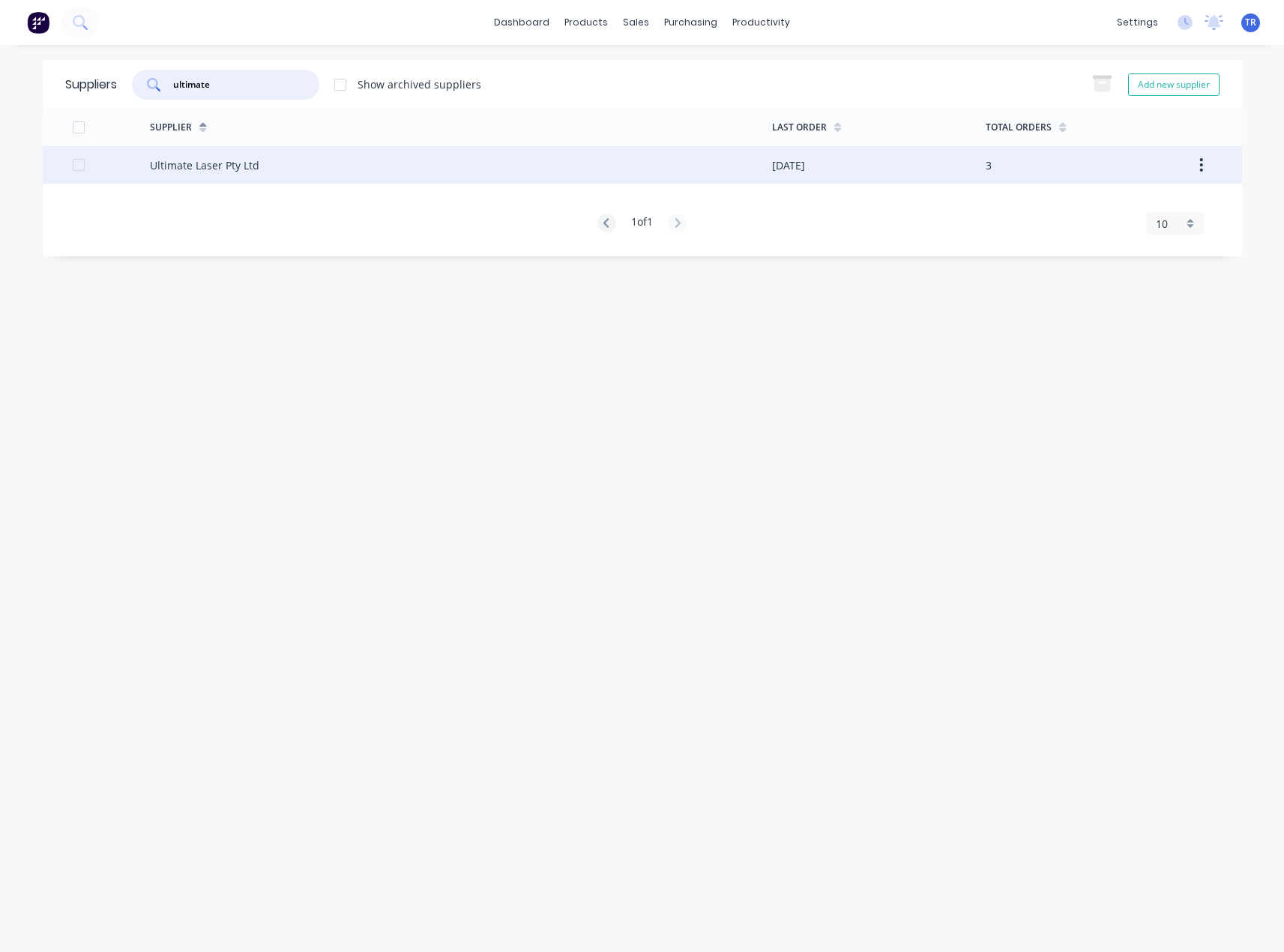
type input "ultimate"
click at [261, 161] on div "Ultimate Laser Pty Ltd" at bounding box center [461, 165] width 623 height 38
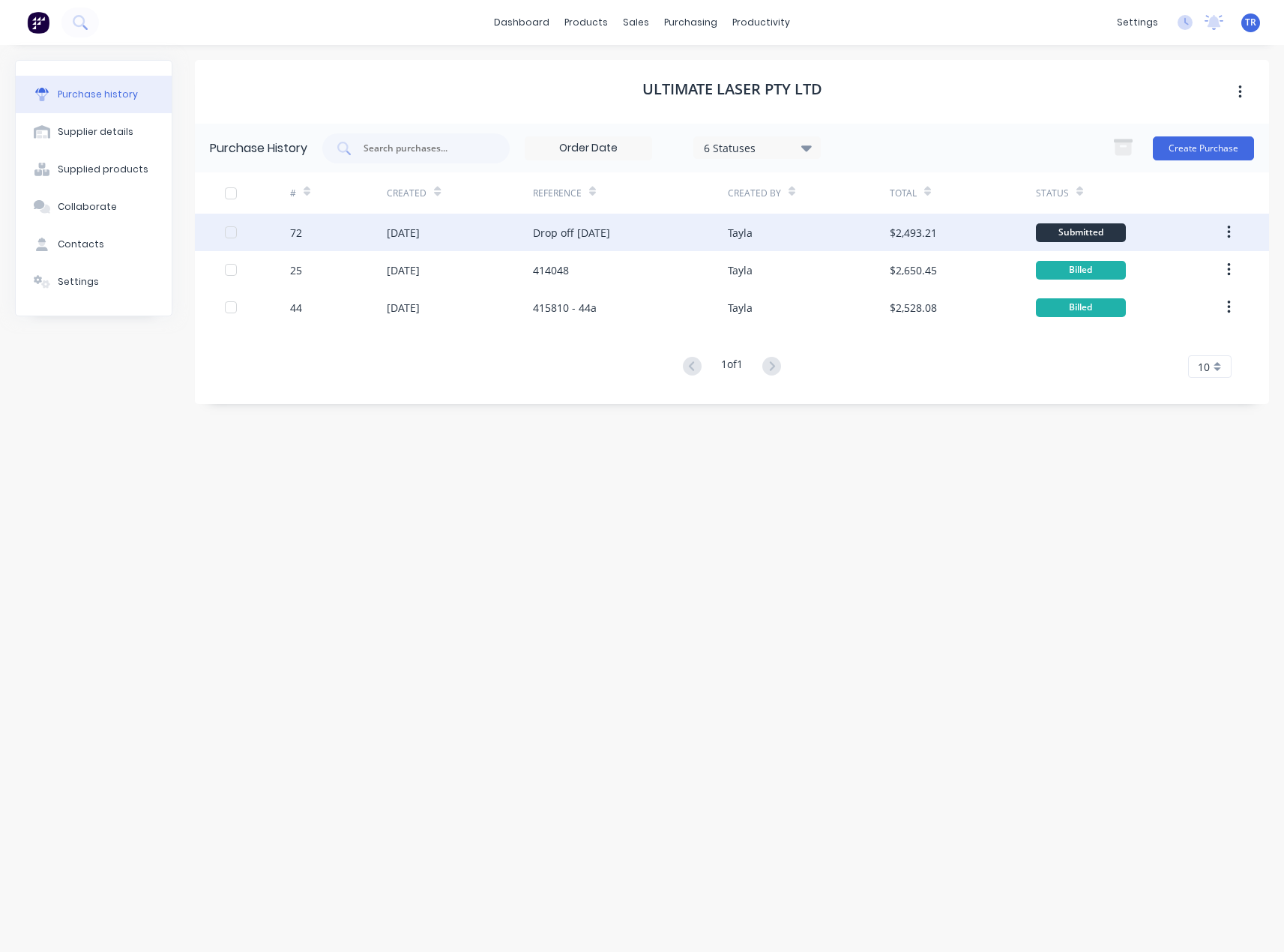
click at [634, 243] on div "Drop off [DATE]" at bounding box center [631, 232] width 195 height 38
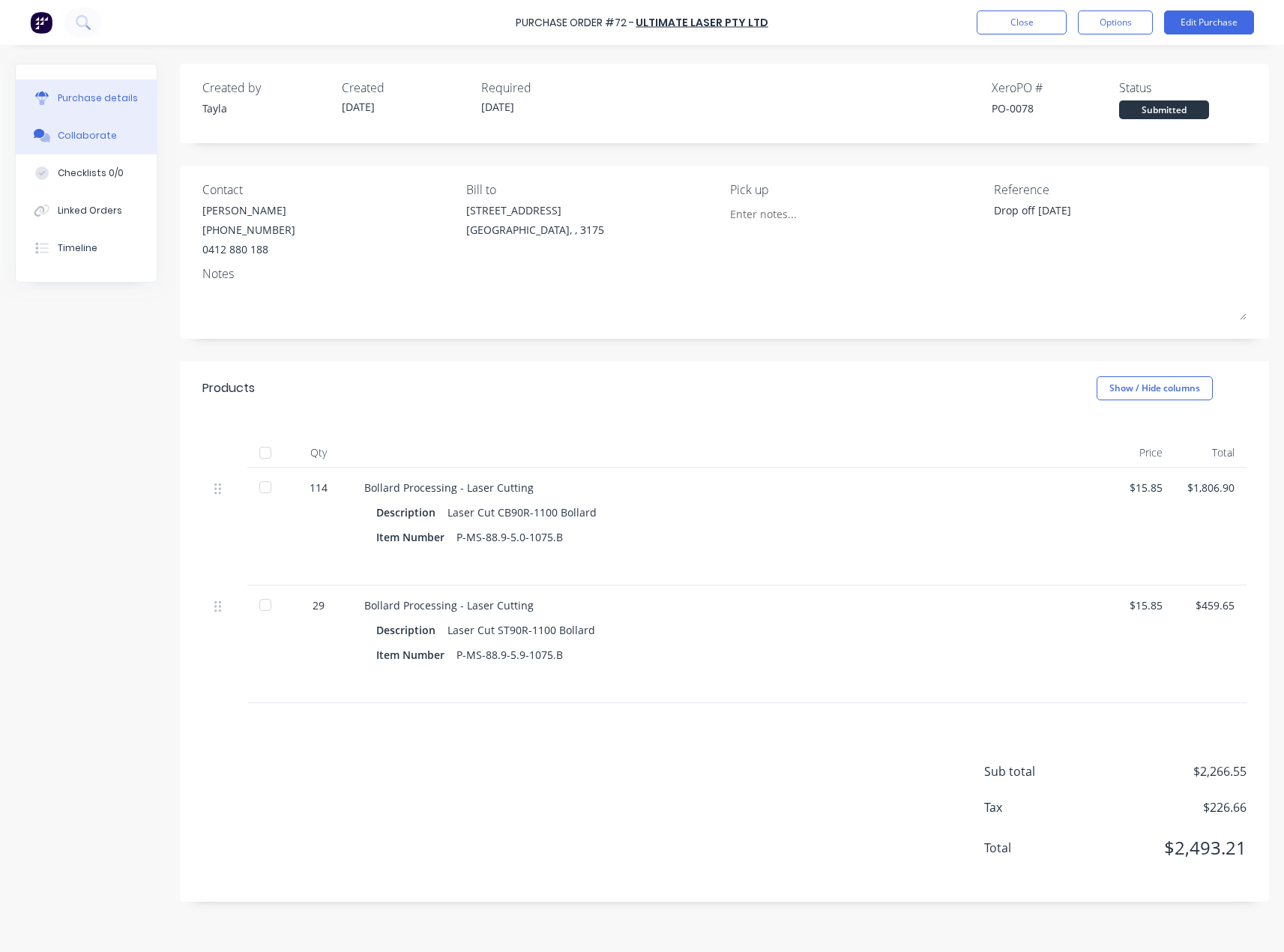
click at [82, 133] on div "Collaborate" at bounding box center [87, 136] width 60 height 14
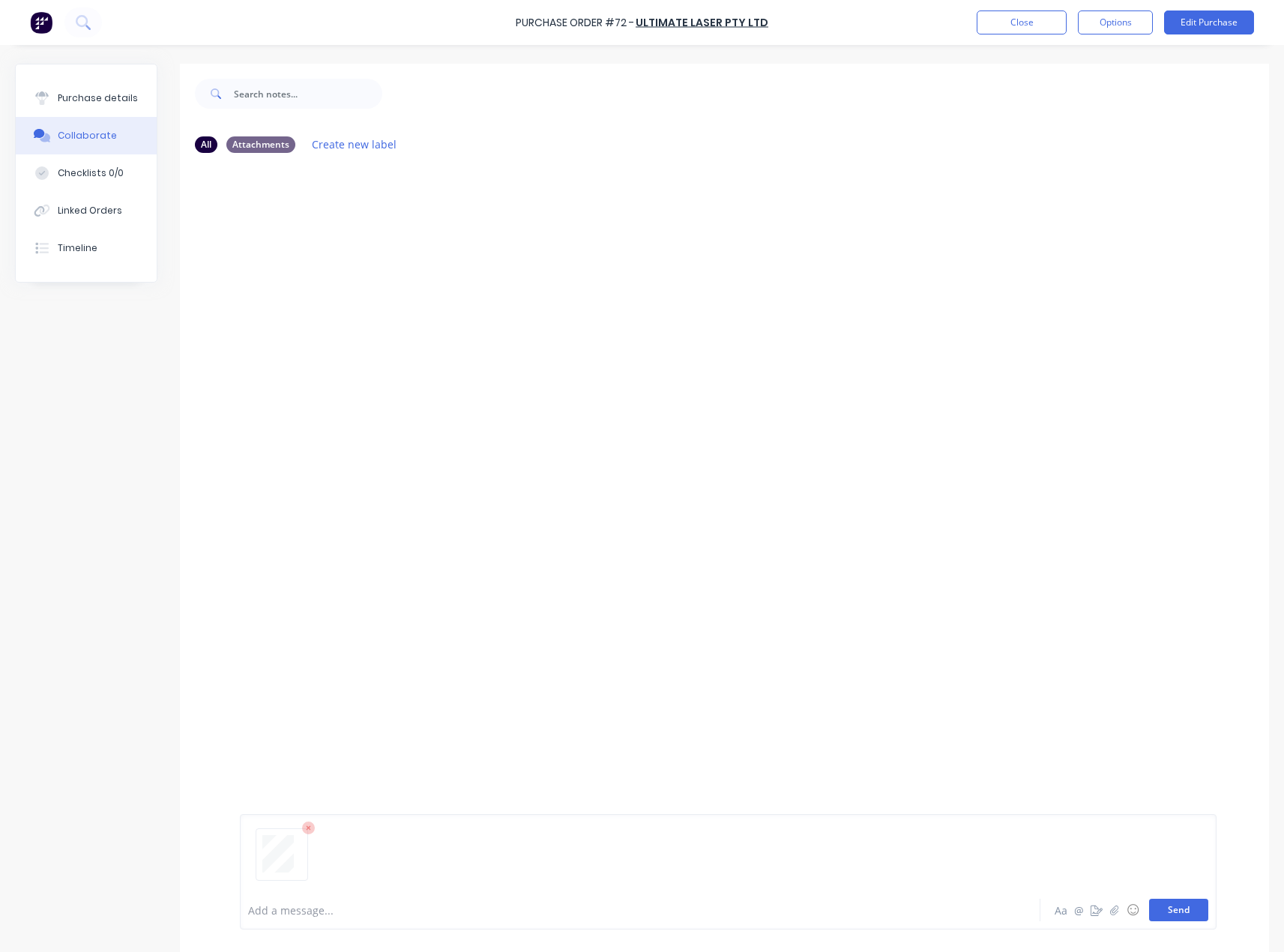
click at [1149, 918] on button "Send" at bounding box center [1179, 909] width 60 height 23
click at [48, 90] on button "Purchase details" at bounding box center [86, 98] width 141 height 38
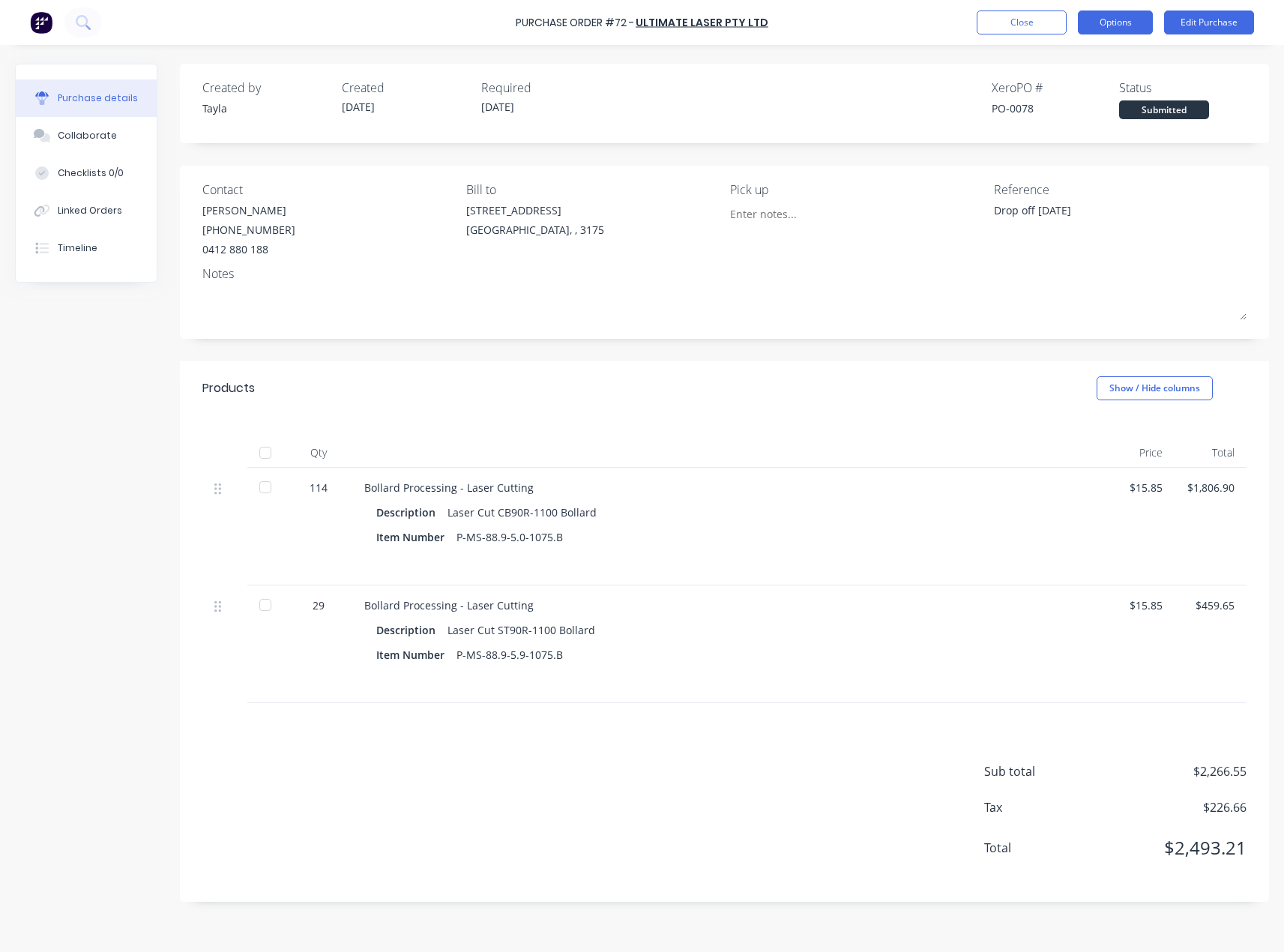
click at [1100, 27] on button "Options" at bounding box center [1115, 23] width 74 height 24
click at [1075, 91] on div "Convert to Bill" at bounding box center [1081, 91] width 115 height 22
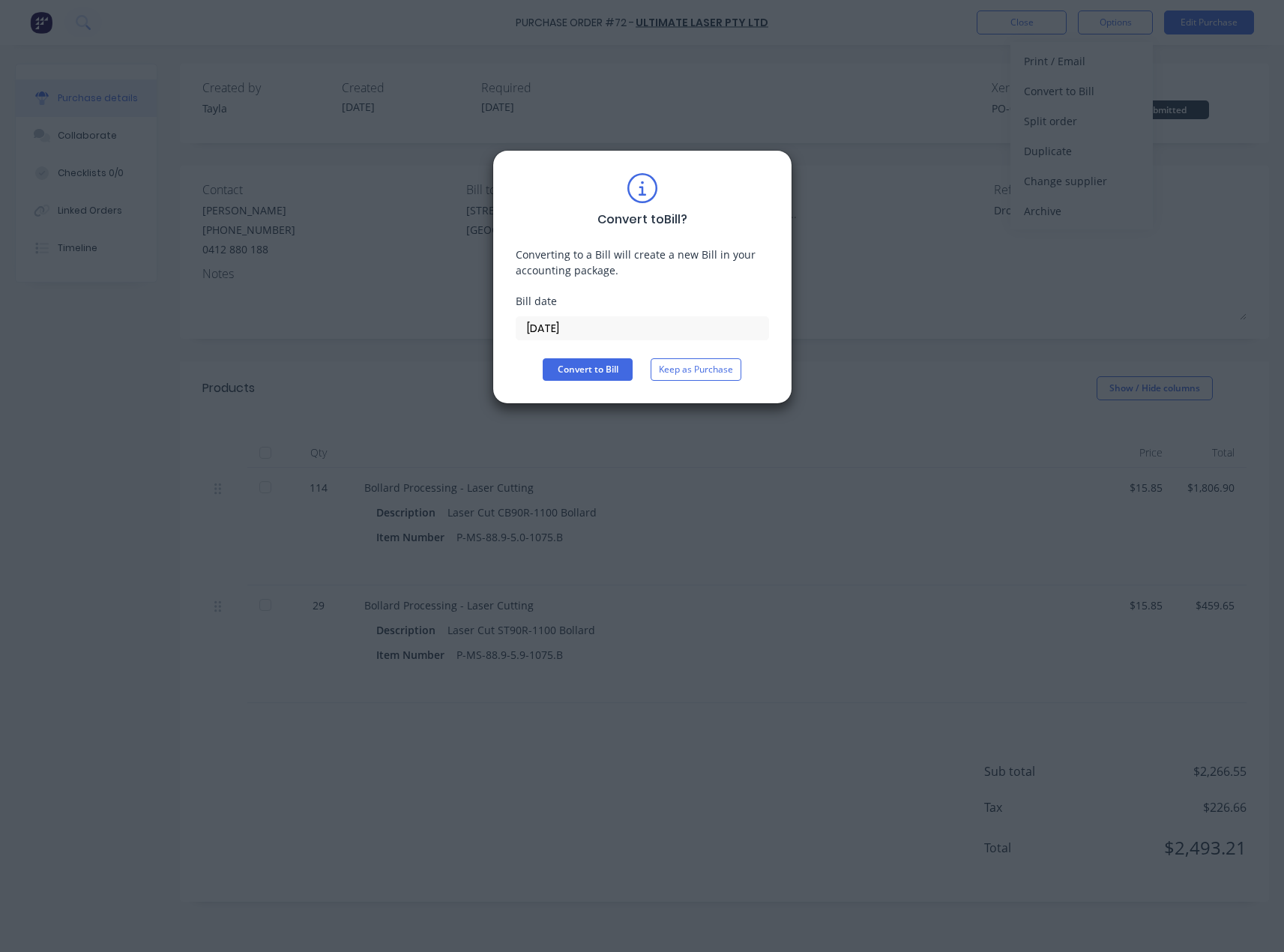
click at [577, 330] on input "[DATE]" at bounding box center [642, 328] width 252 height 23
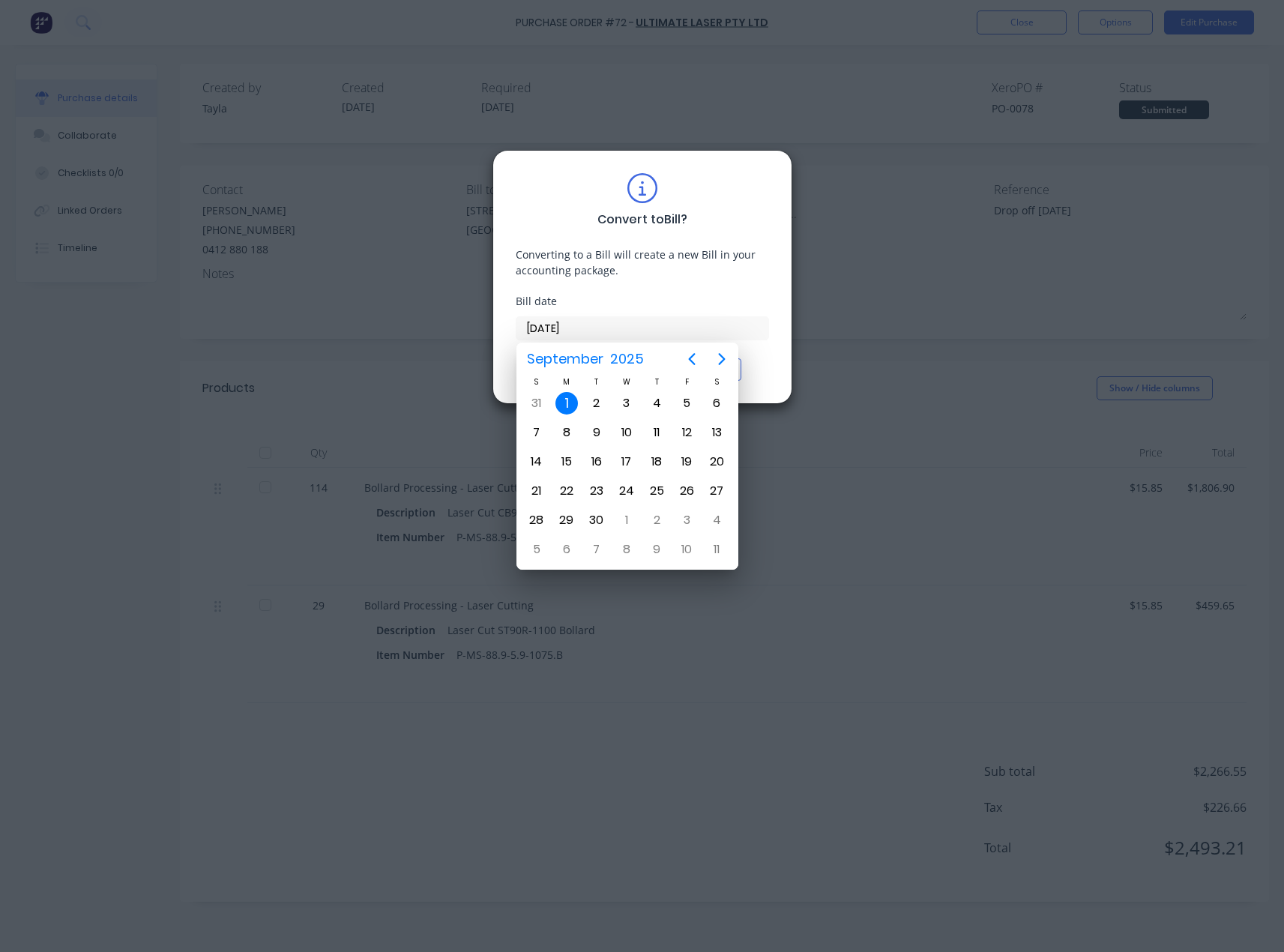
click at [609, 286] on div "Convert to Bill ? Converting to a Bill will create a new Bill in your accountin…" at bounding box center [642, 276] width 253 height 207
click at [632, 261] on div "Converting to a Bill will create a new Bill in your accounting package." at bounding box center [642, 262] width 253 height 32
click at [563, 408] on div "1" at bounding box center [566, 403] width 23 height 23
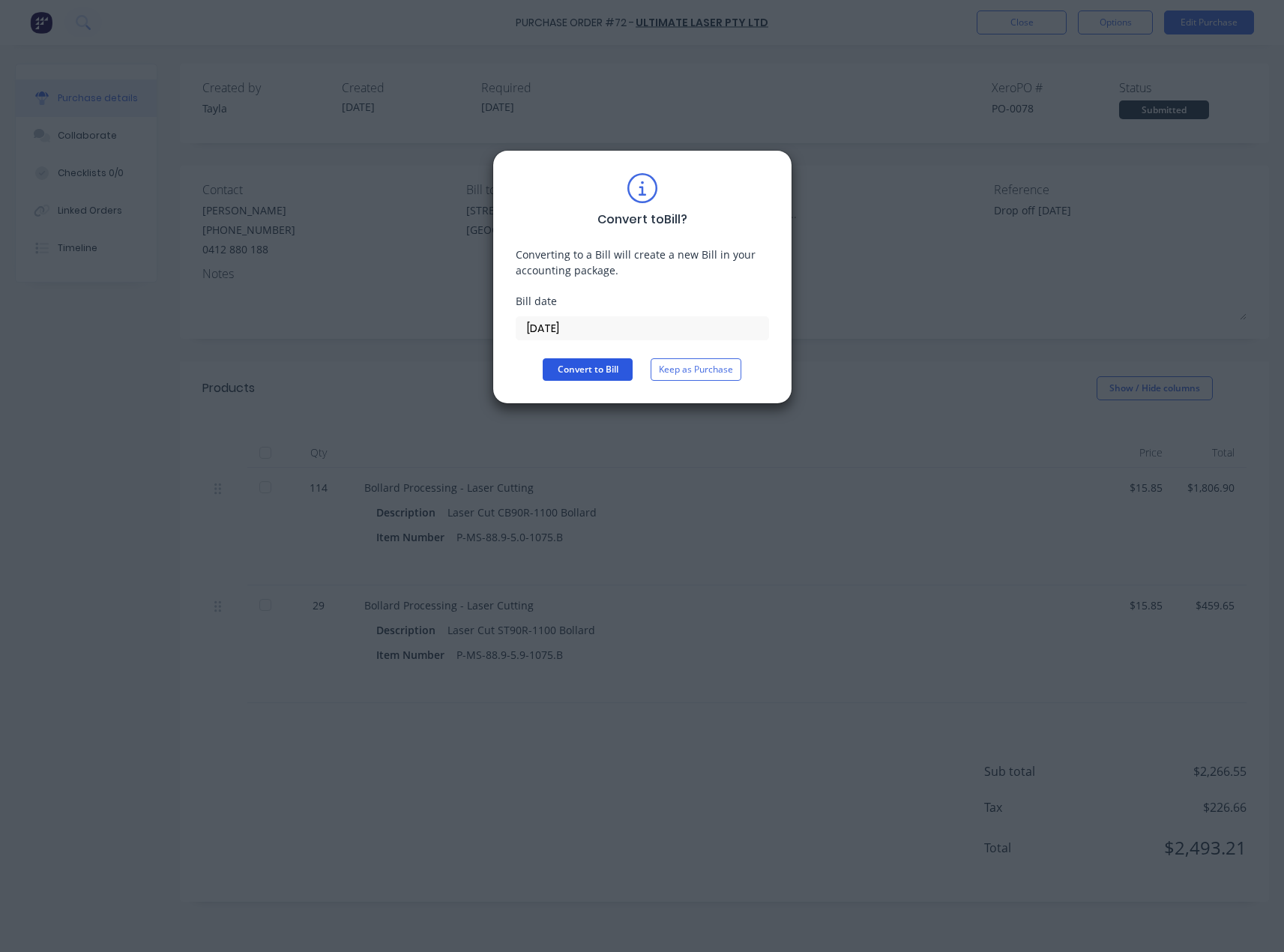
click at [590, 371] on button "Convert to Bill" at bounding box center [588, 369] width 90 height 23
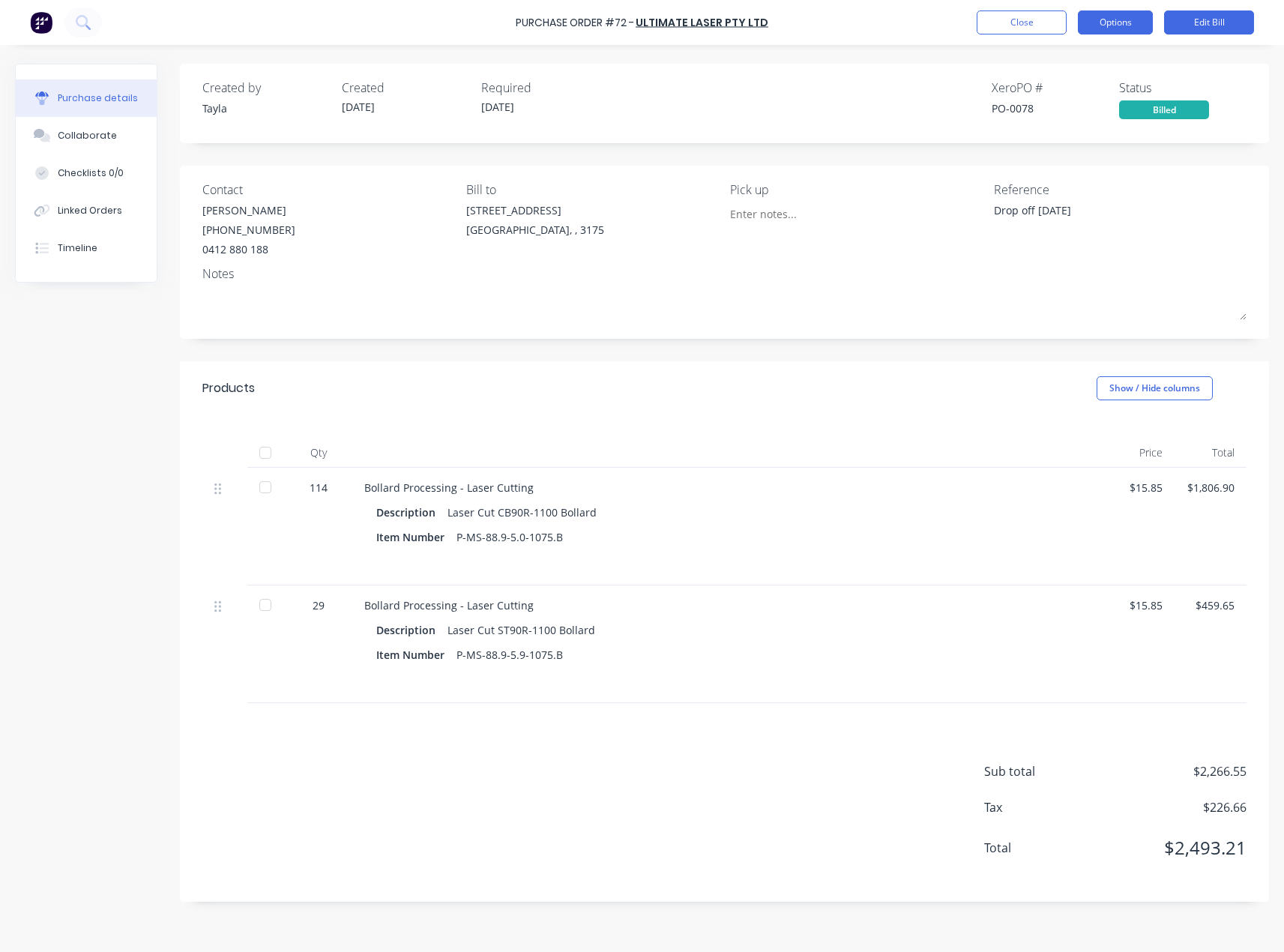
click at [1130, 26] on button "Options" at bounding box center [1115, 23] width 74 height 24
click at [1200, 31] on button "Edit Bill" at bounding box center [1209, 23] width 90 height 24
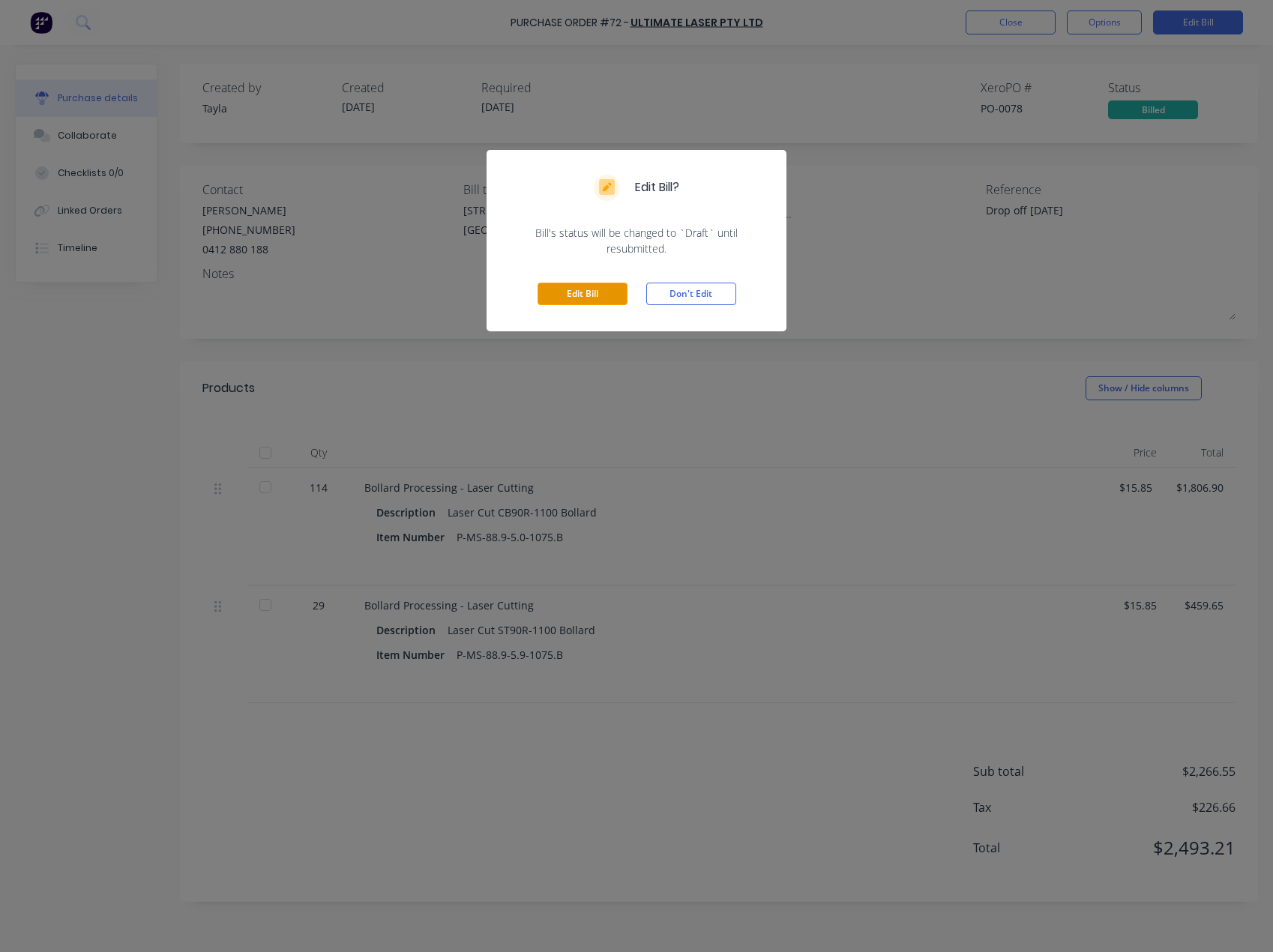
click at [584, 298] on button "Edit Bill" at bounding box center [582, 294] width 90 height 23
type textarea "x"
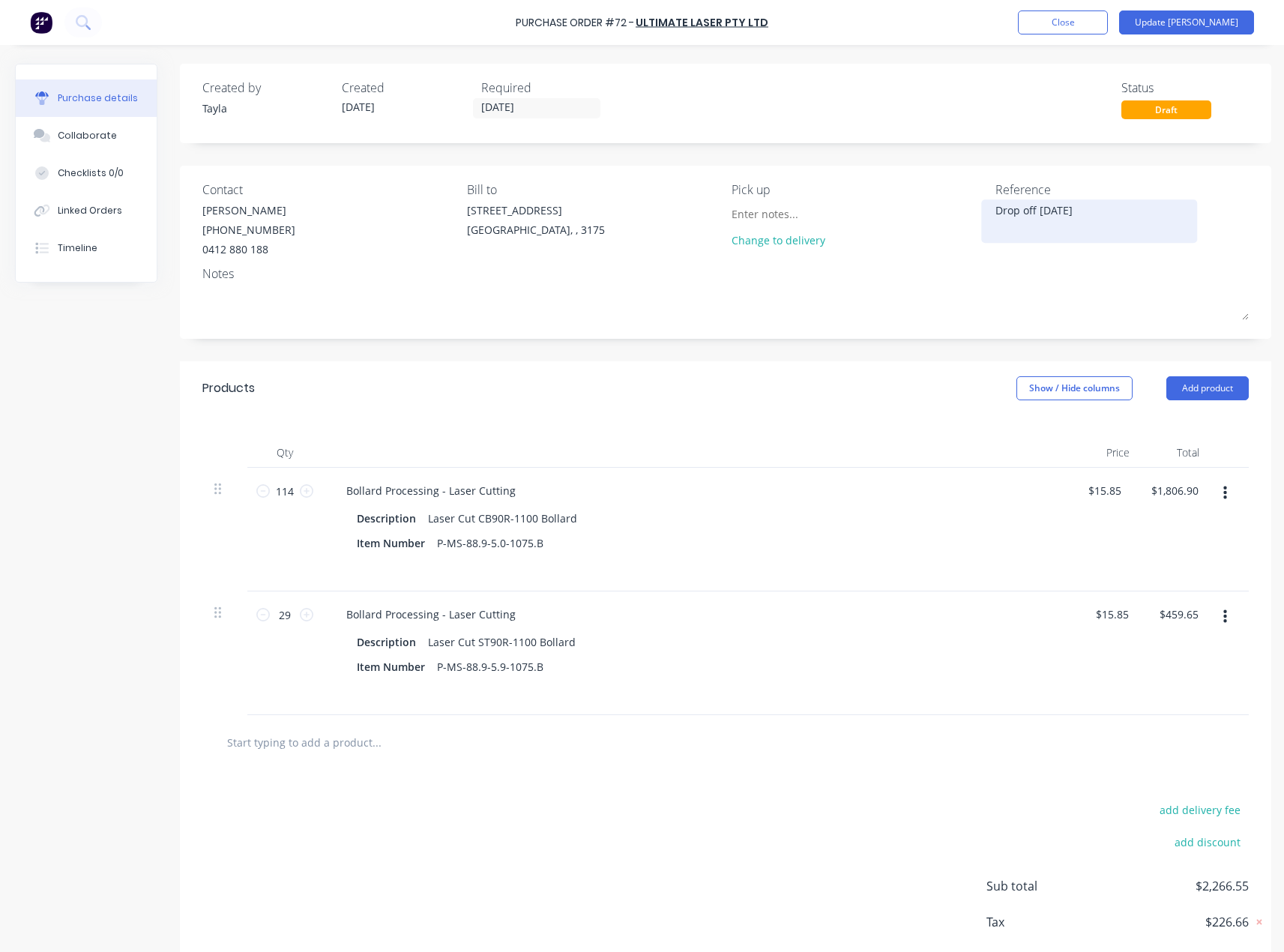
type textarea "x"
drag, startPoint x: 862, startPoint y: 234, endPoint x: 819, endPoint y: 237, distance: 43.1
click at [819, 237] on div "Contact [PERSON_NAME] [PHONE_NUMBER] Bill to [STREET_ADDRESS] Pick up Change to…" at bounding box center [726, 218] width 1047 height 76
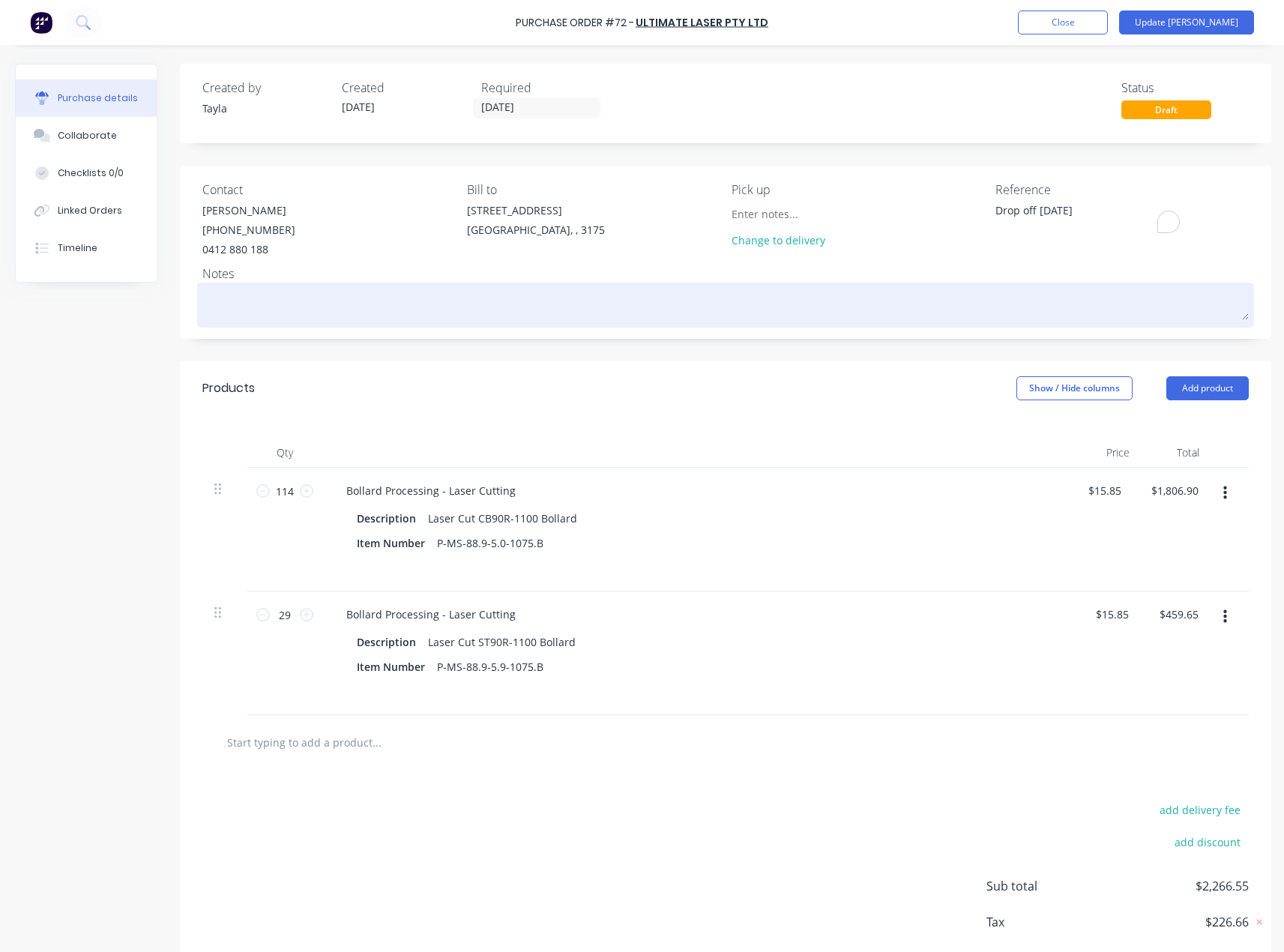
click at [324, 306] on textarea at bounding box center [726, 303] width 1047 height 34
paste textarea "Drop off [DATE]"
type textarea "x"
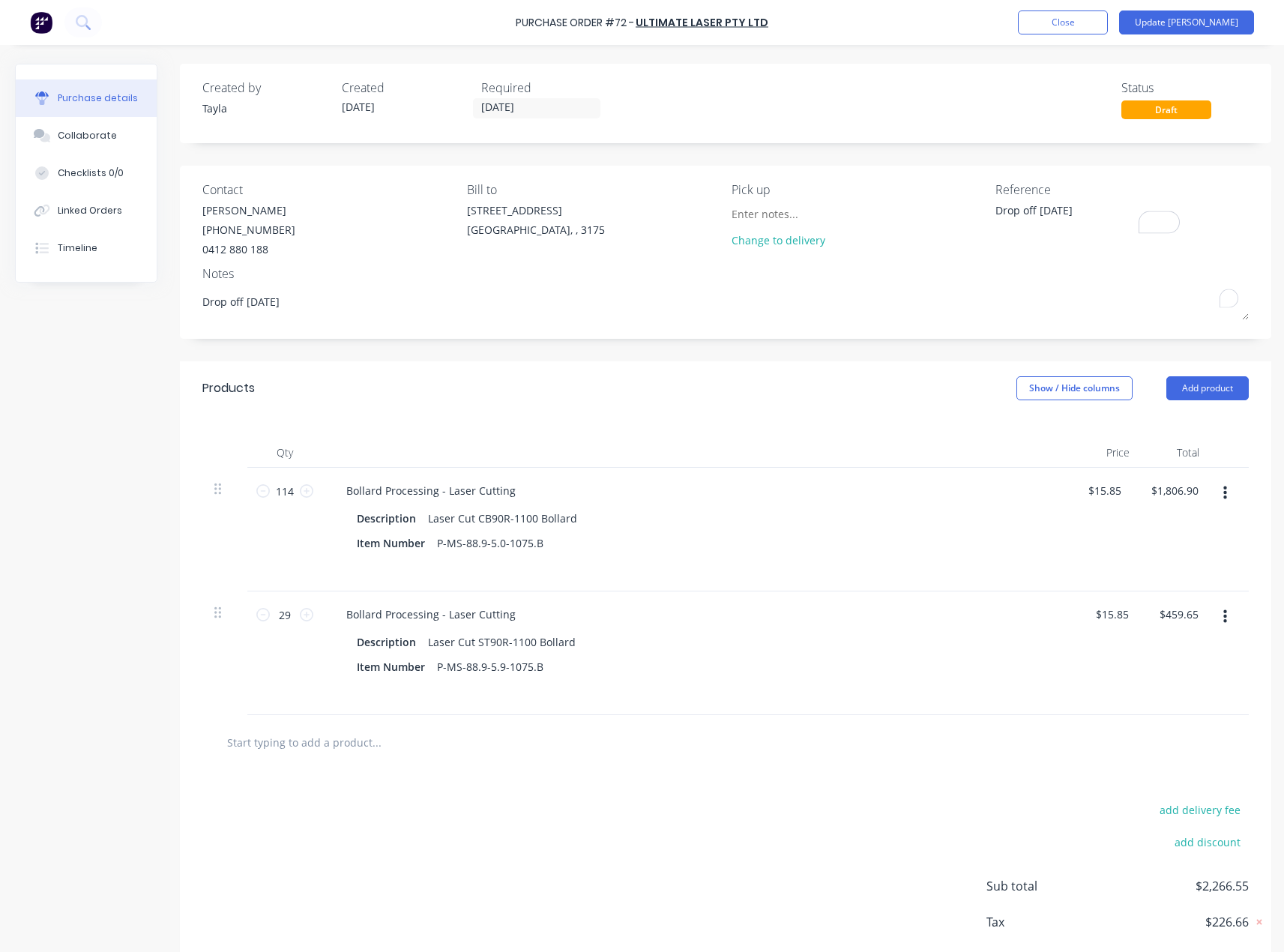
type textarea "Drop off [DATE]"
type textarea "x"
type textarea "Drop off [DATE]"
drag, startPoint x: 1088, startPoint y: 212, endPoint x: 885, endPoint y: 211, distance: 203.0
click at [885, 211] on div "Contact [PERSON_NAME] [PHONE_NUMBER] Bill to [STREET_ADDRESS] Pick up Change to…" at bounding box center [726, 218] width 1047 height 76
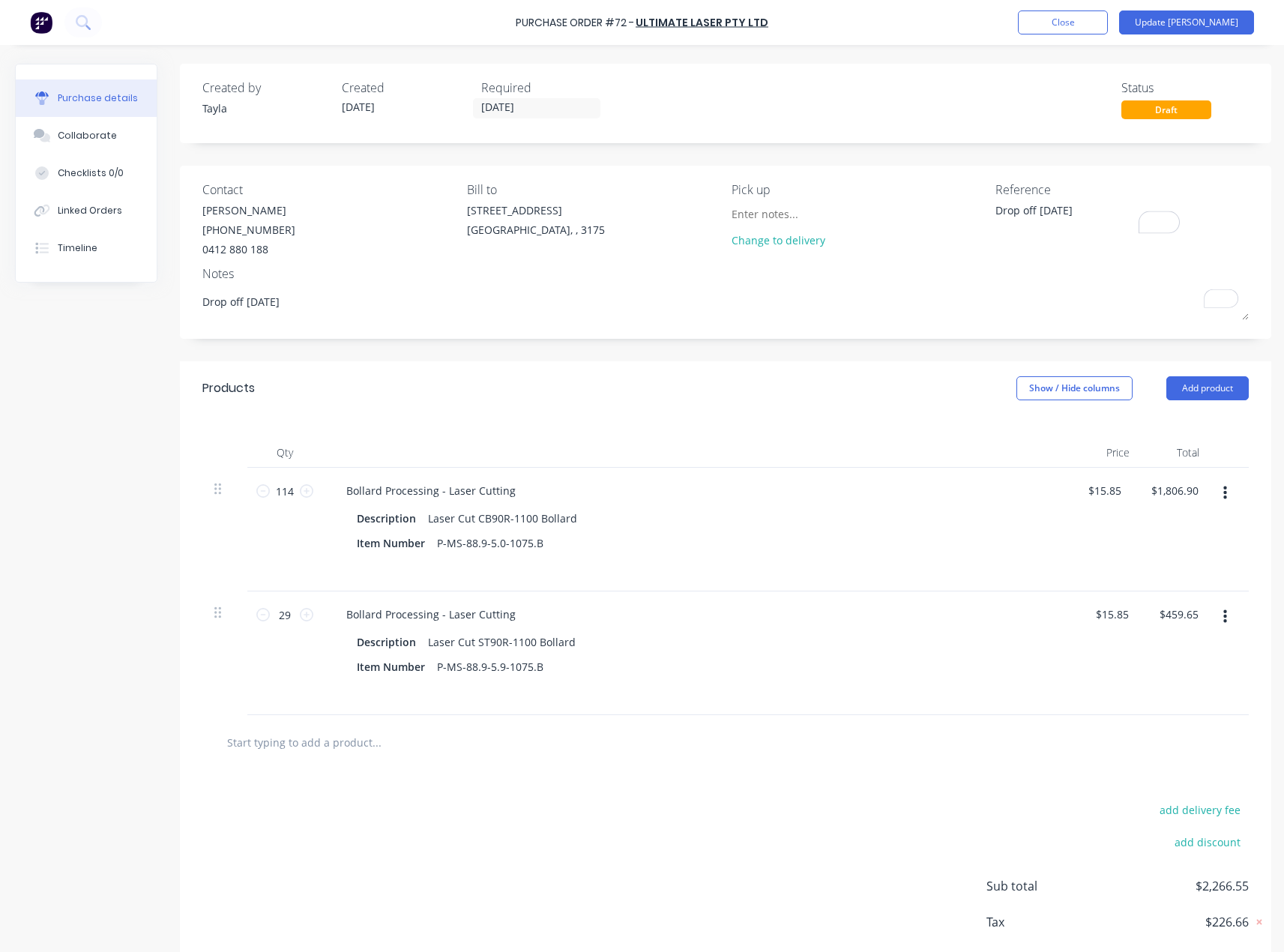
paste textarea "416673"
type textarea "x"
type textarea "416673"
type textarea "x"
type textarea "416673"
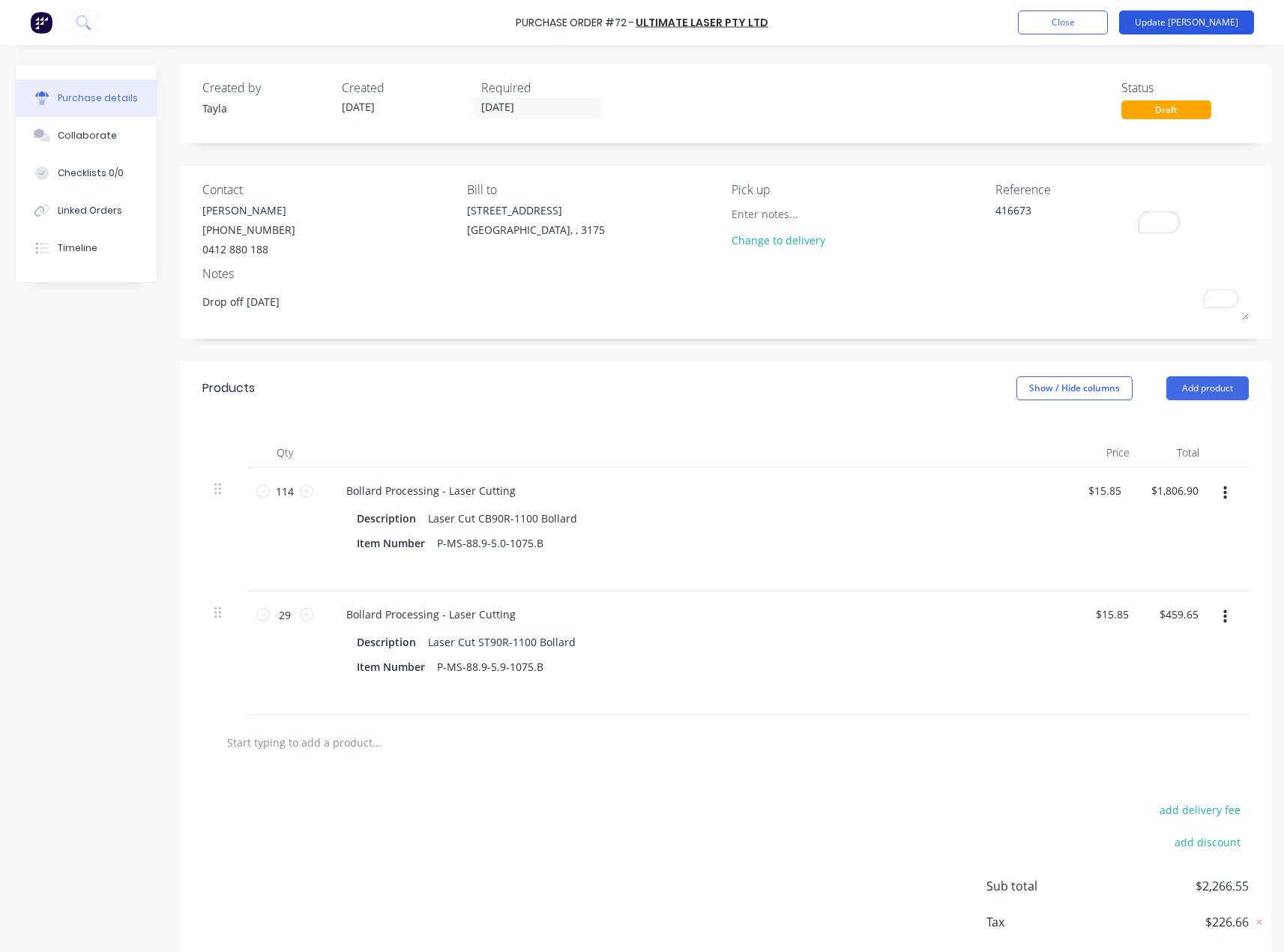
click at [1215, 25] on button "Update [PERSON_NAME]" at bounding box center [1187, 23] width 135 height 24
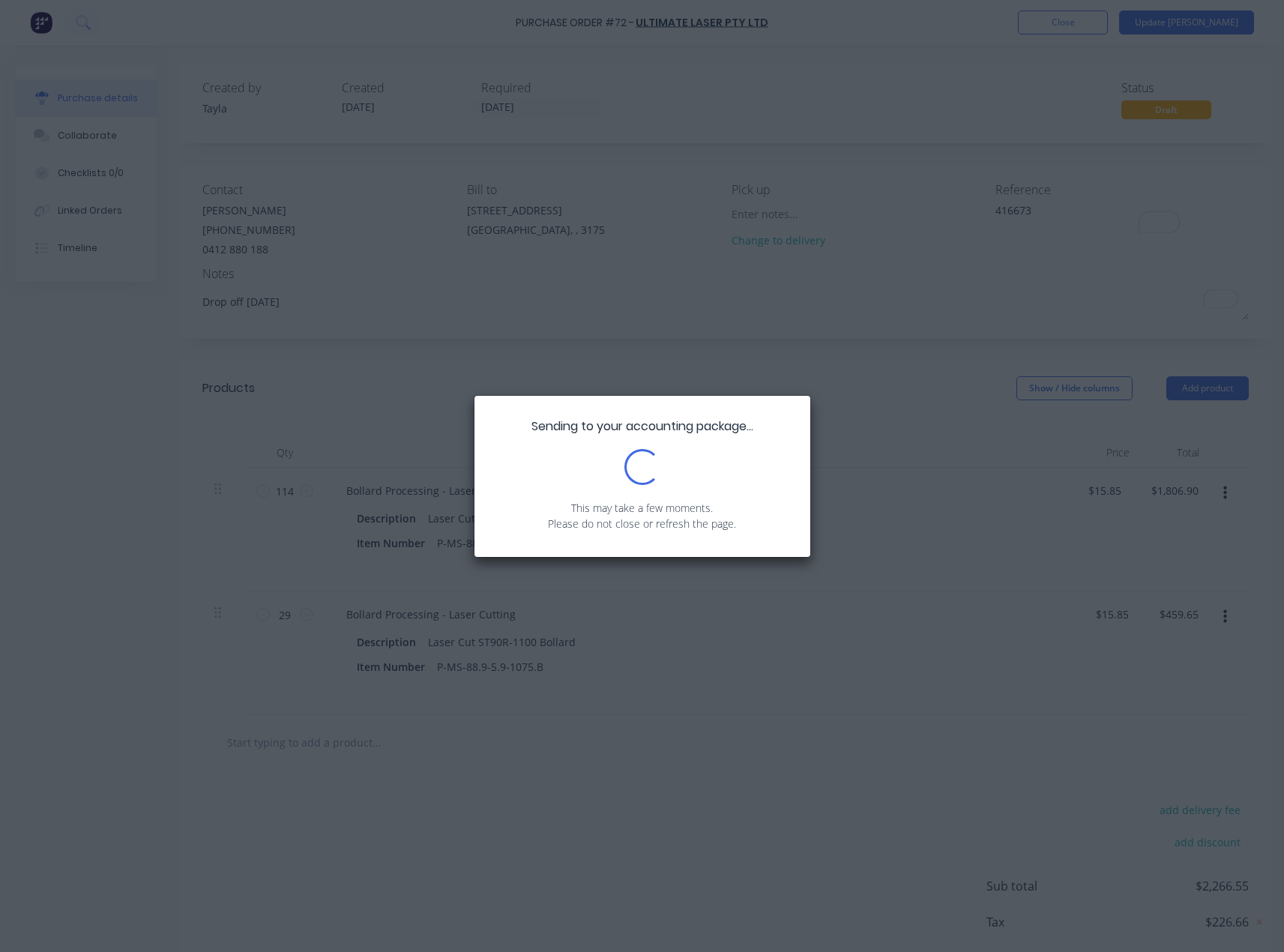
type textarea "x"
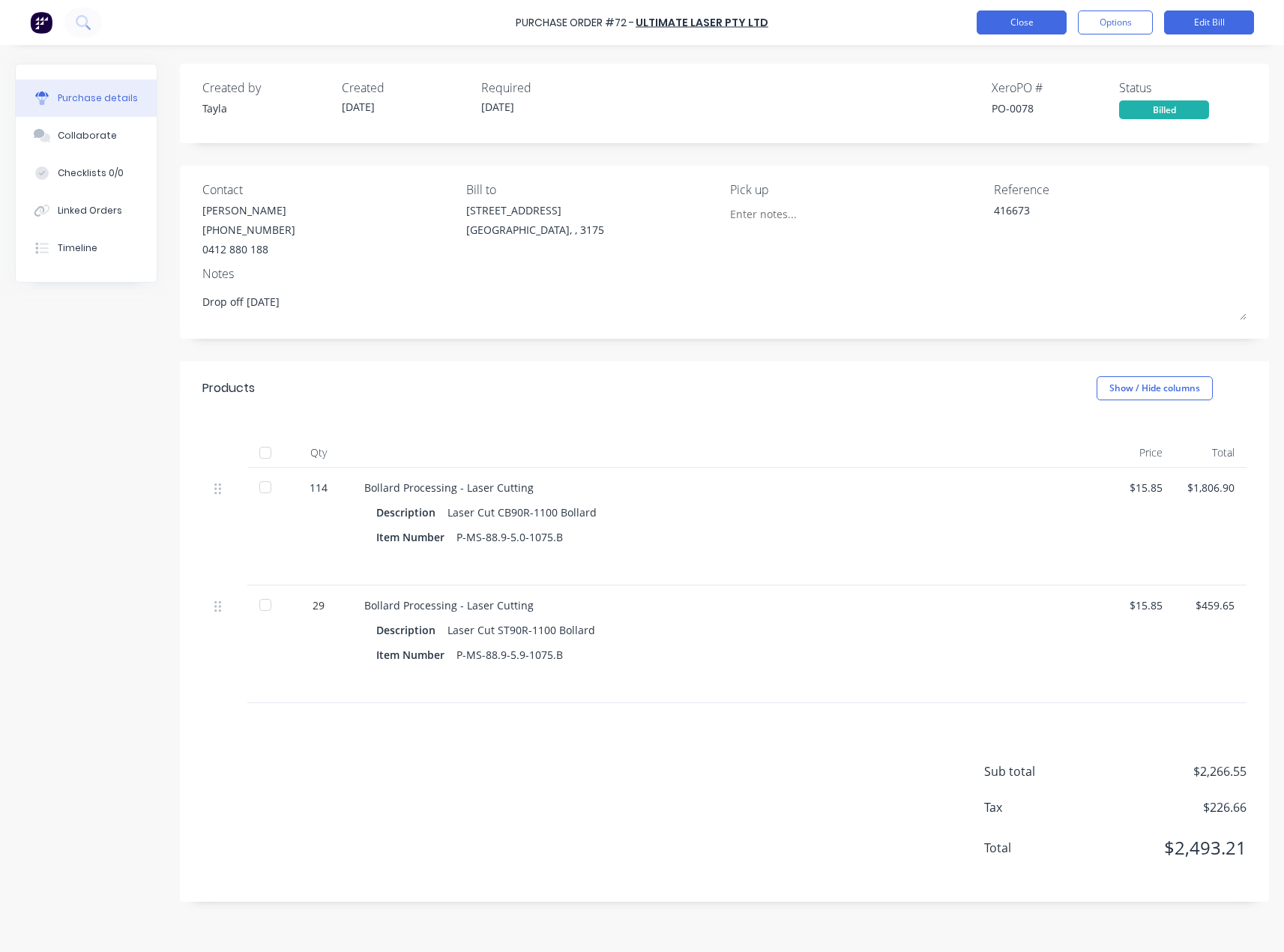
click at [1010, 28] on button "Close" at bounding box center [1022, 23] width 90 height 24
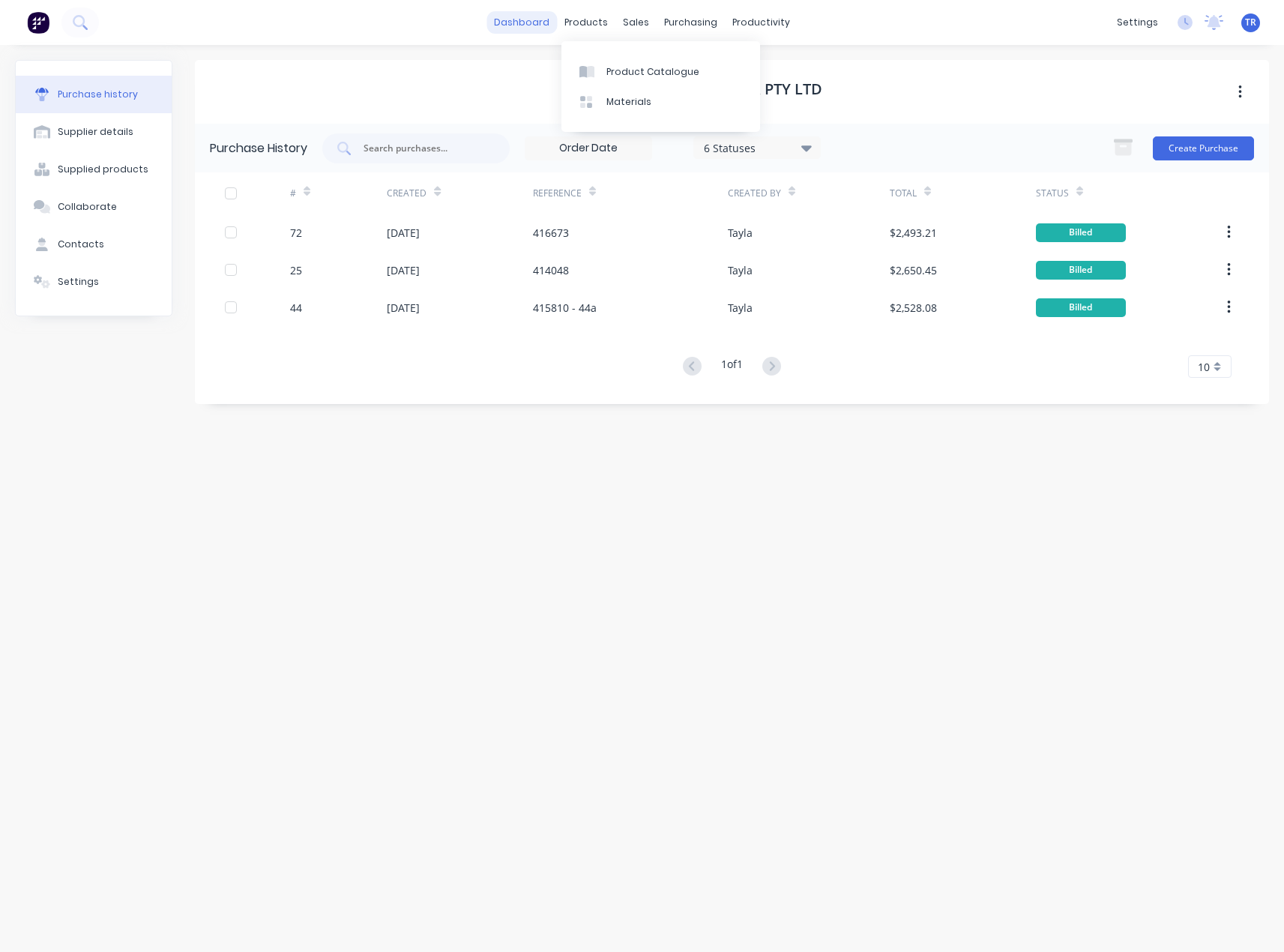
click at [513, 23] on link "dashboard" at bounding box center [521, 22] width 71 height 23
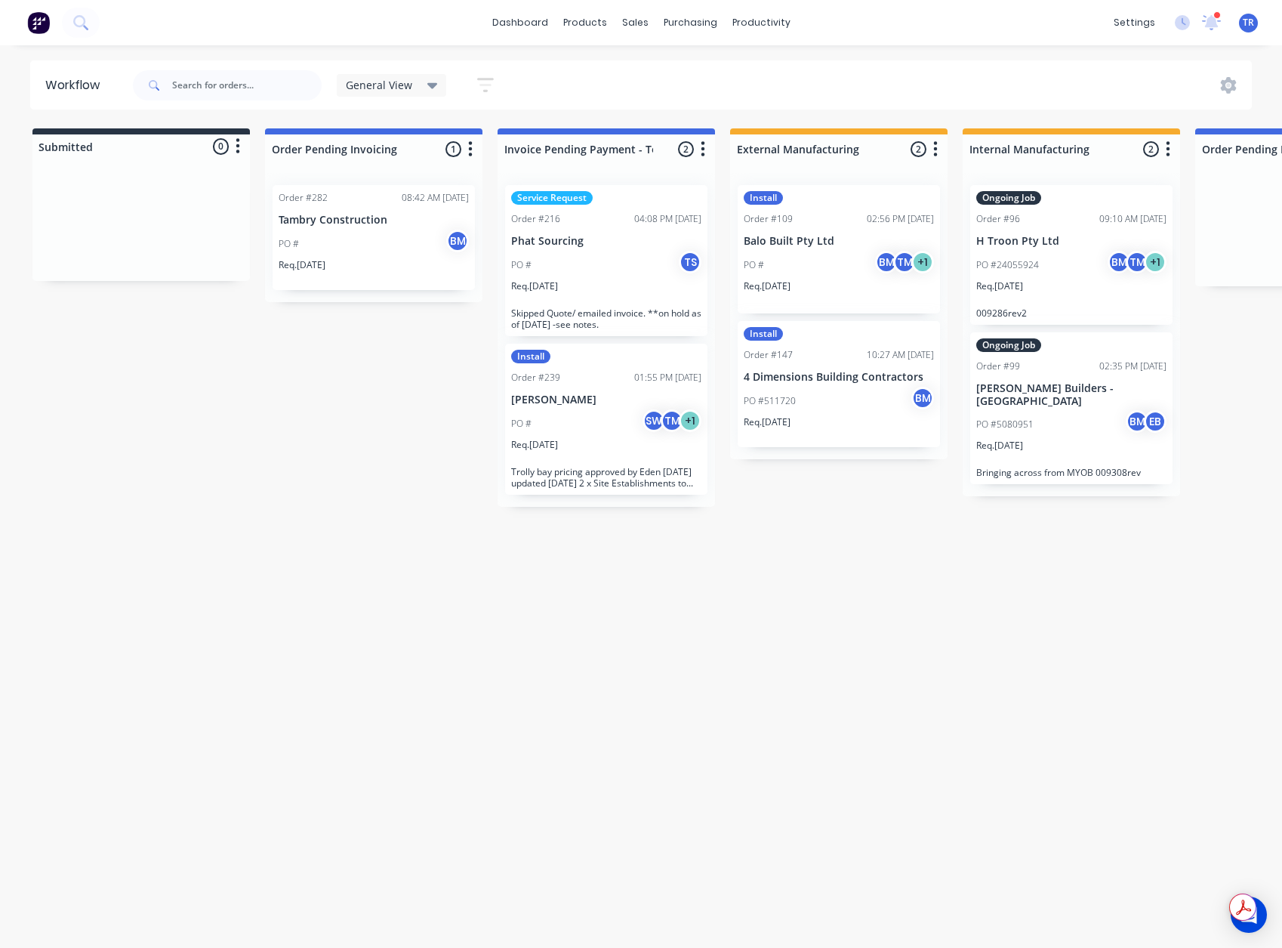
click at [1219, 39] on div "dashboard products sales purchasing productivity dashboard products Product Cat…" at bounding box center [641, 22] width 1282 height 45
click at [1210, 28] on icon at bounding box center [1211, 22] width 19 height 15
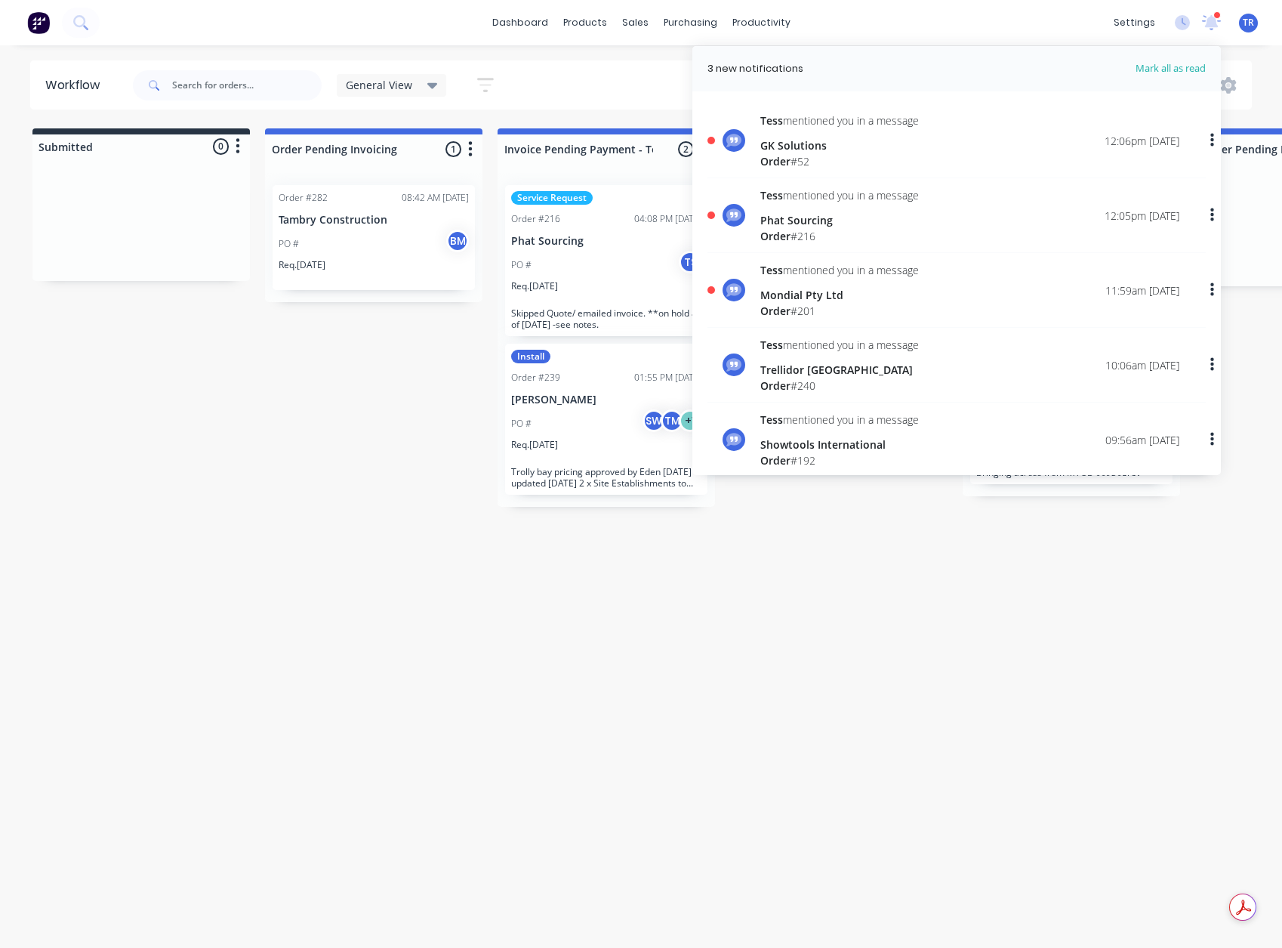
click at [922, 161] on div "Tess mentioned you in a message GK Solutions Order # 52 12:06pm 01/09/25" at bounding box center [969, 140] width 419 height 57
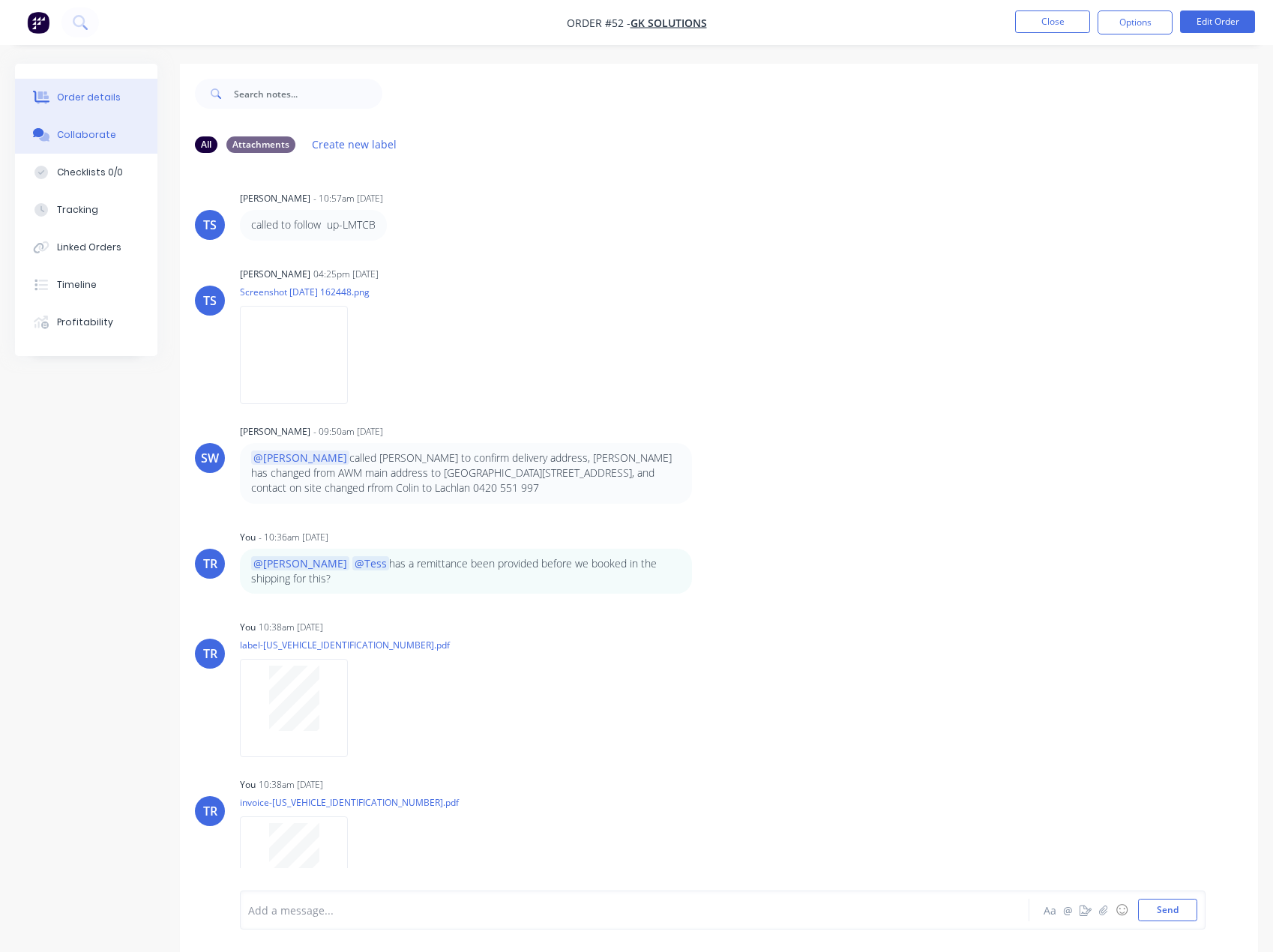
click at [53, 90] on button "Order details" at bounding box center [85, 97] width 142 height 38
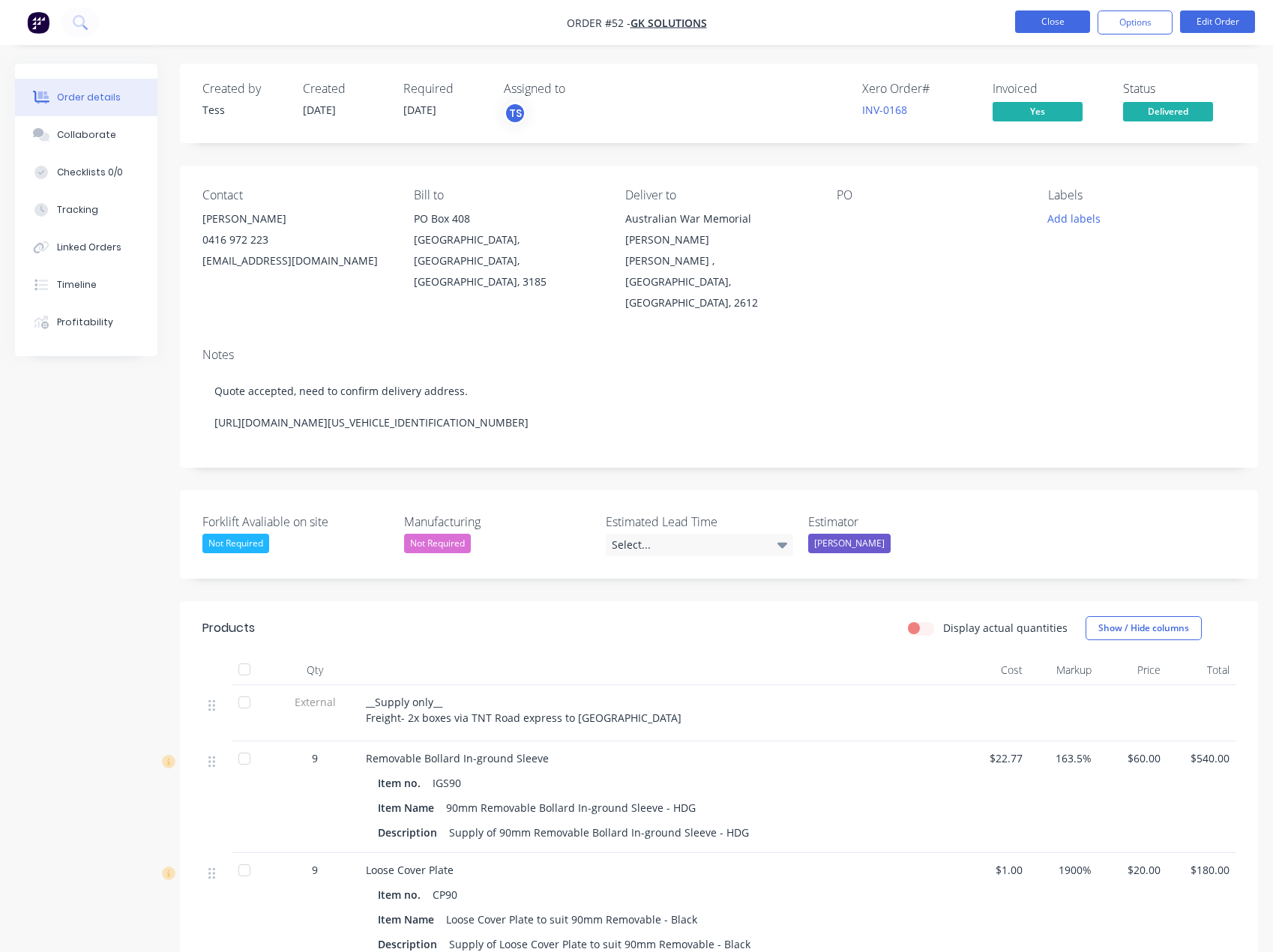
click at [1045, 27] on button "Close" at bounding box center [1052, 22] width 74 height 23
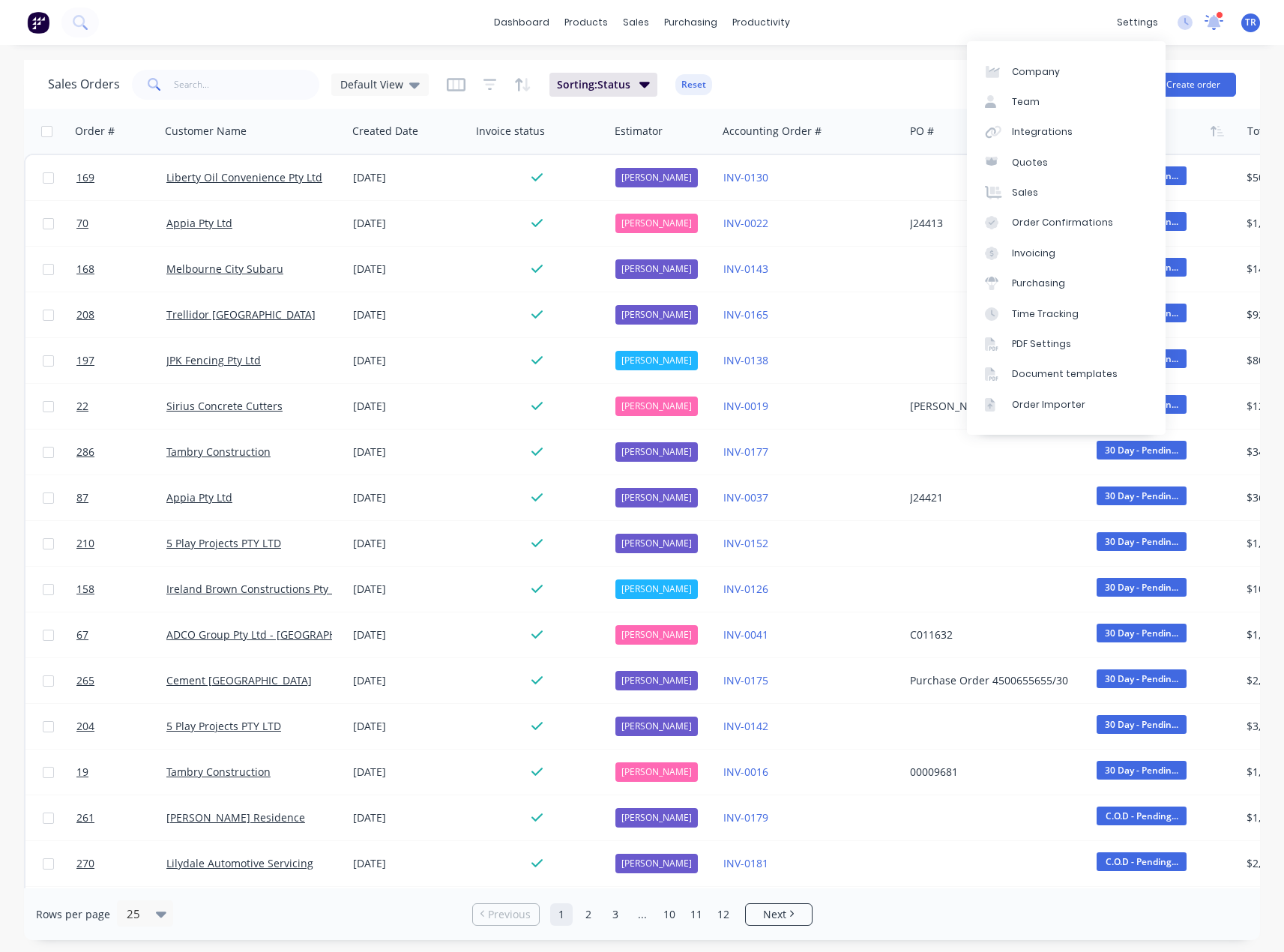
click at [1215, 23] on icon at bounding box center [1214, 21] width 14 height 12
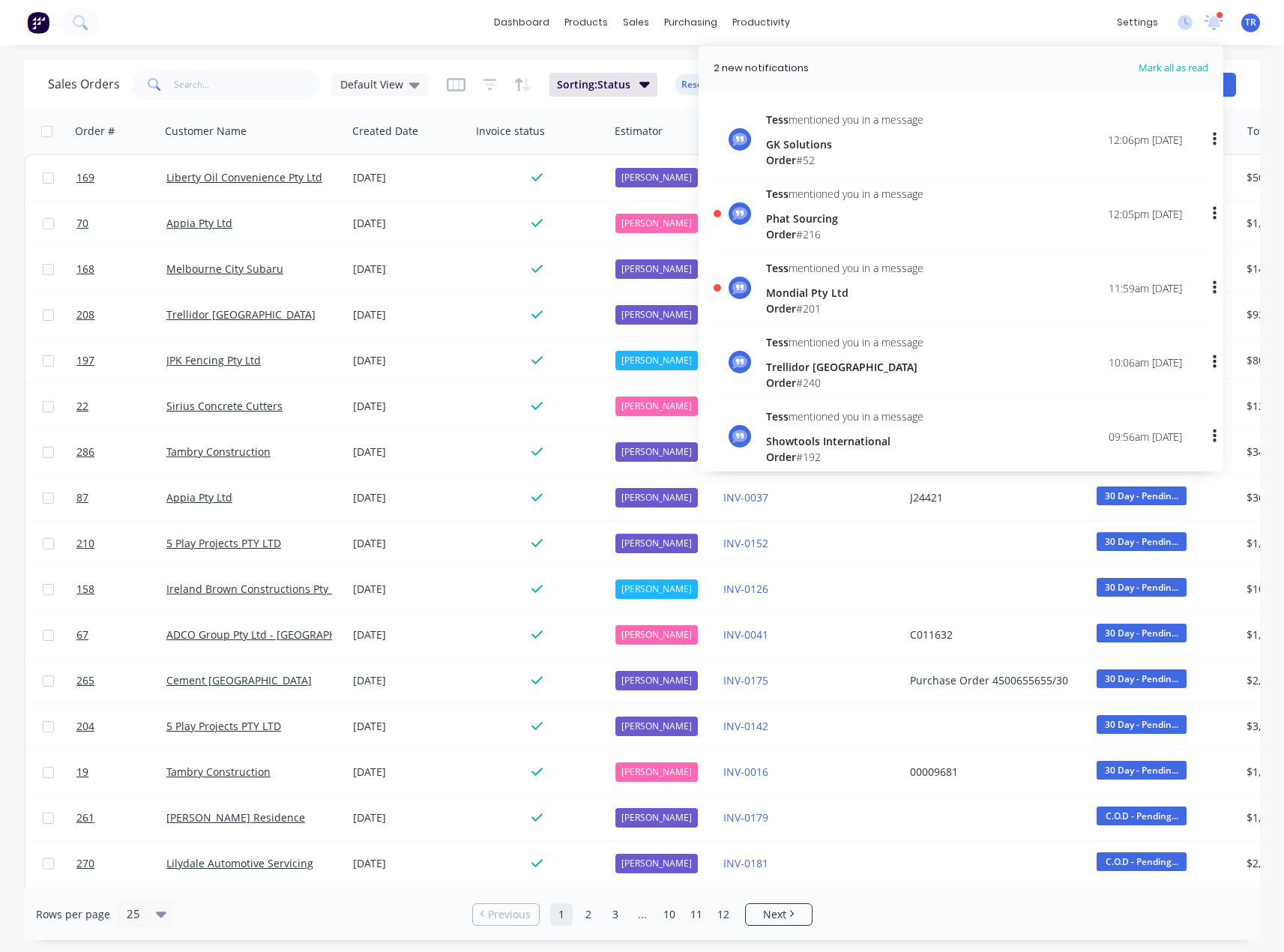
click at [949, 215] on div "Tess mentioned you in a message Phat Sourcing Order # 216 12:05pm 01/09/25" at bounding box center [974, 213] width 416 height 57
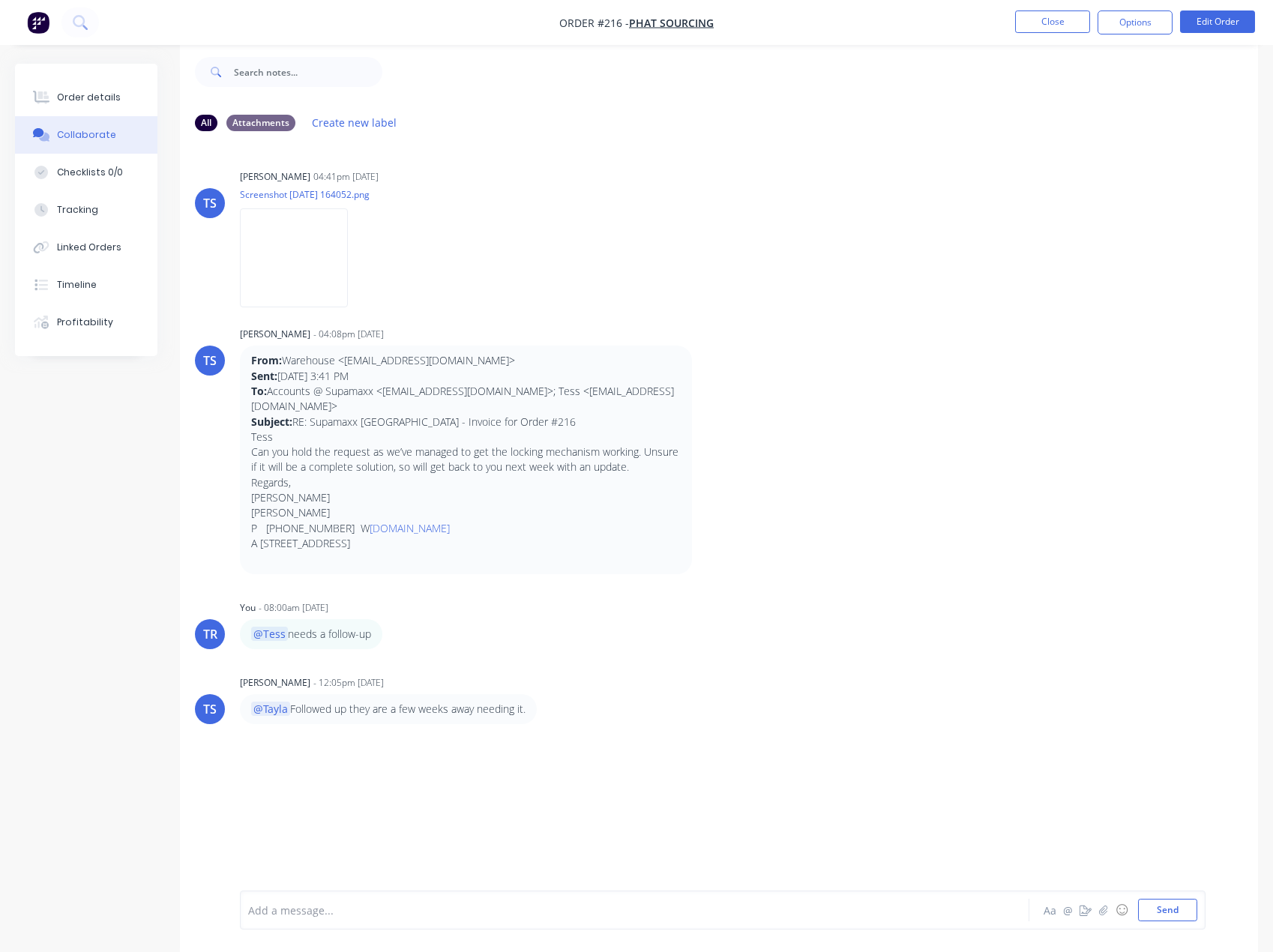
scroll to position [23, 0]
click at [1061, 17] on button "Close" at bounding box center [1052, 22] width 74 height 23
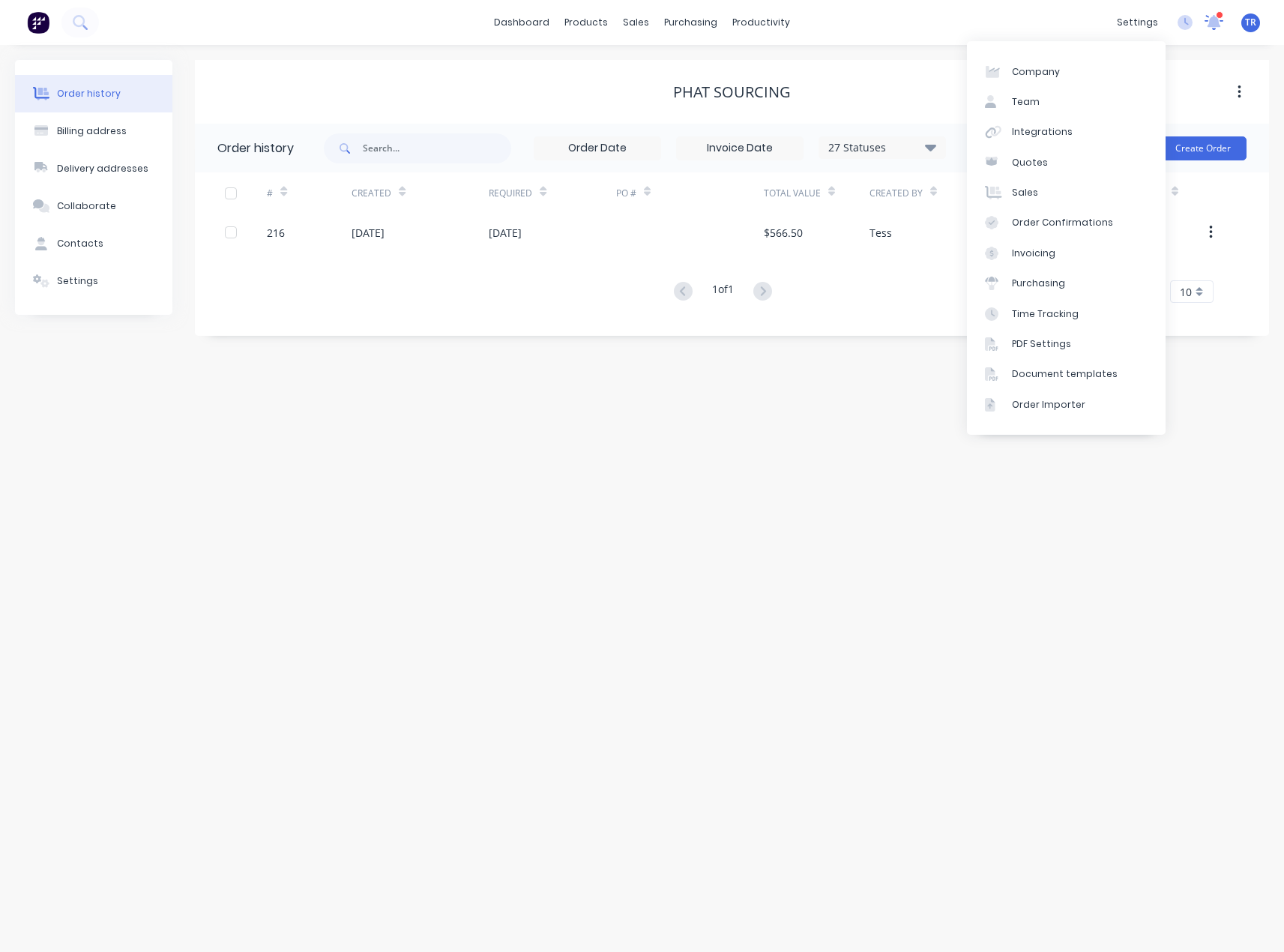
click at [1222, 23] on icon at bounding box center [1213, 22] width 19 height 15
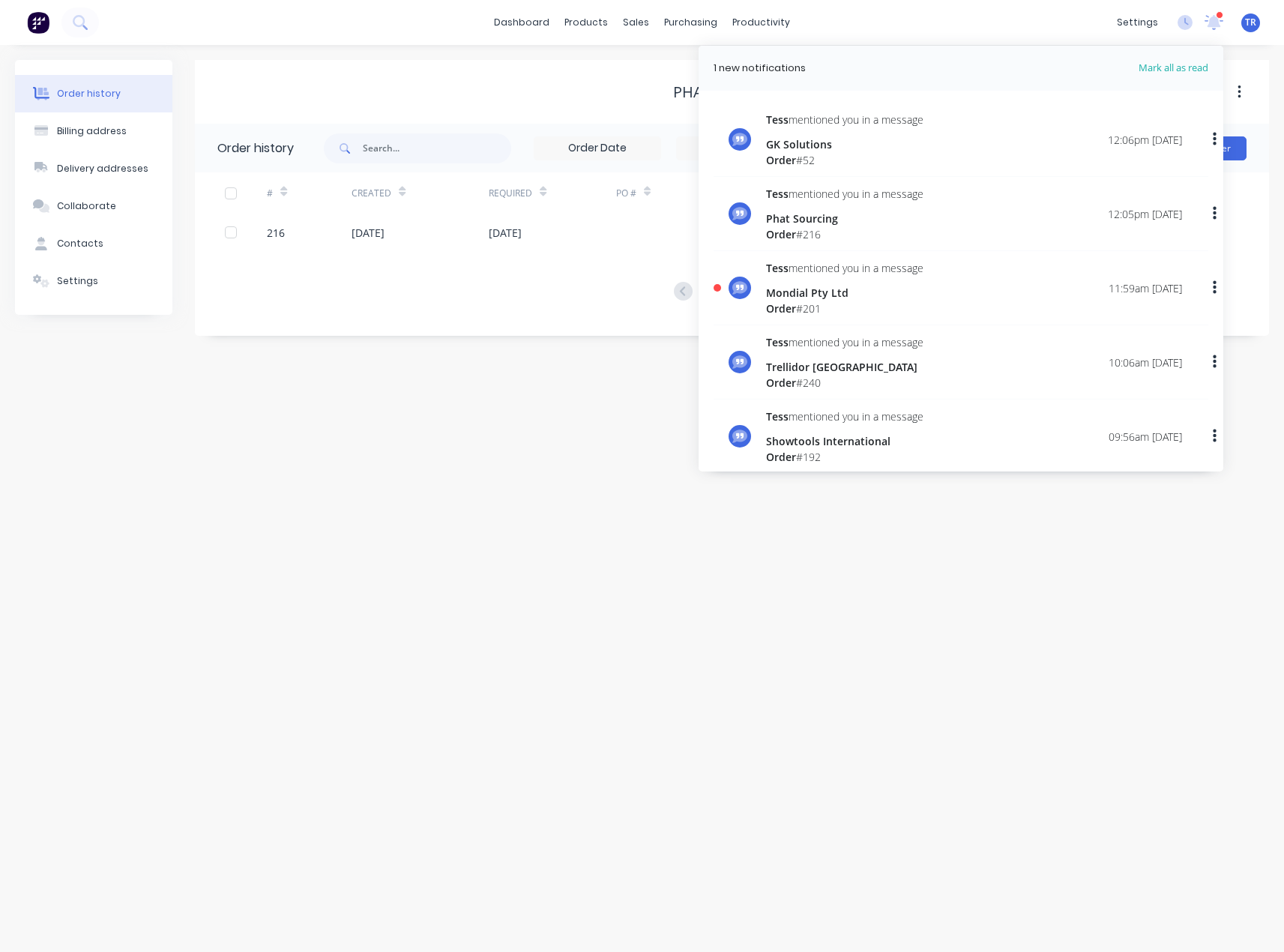
click at [865, 298] on div "Mondial Pty Ltd" at bounding box center [845, 293] width 158 height 16
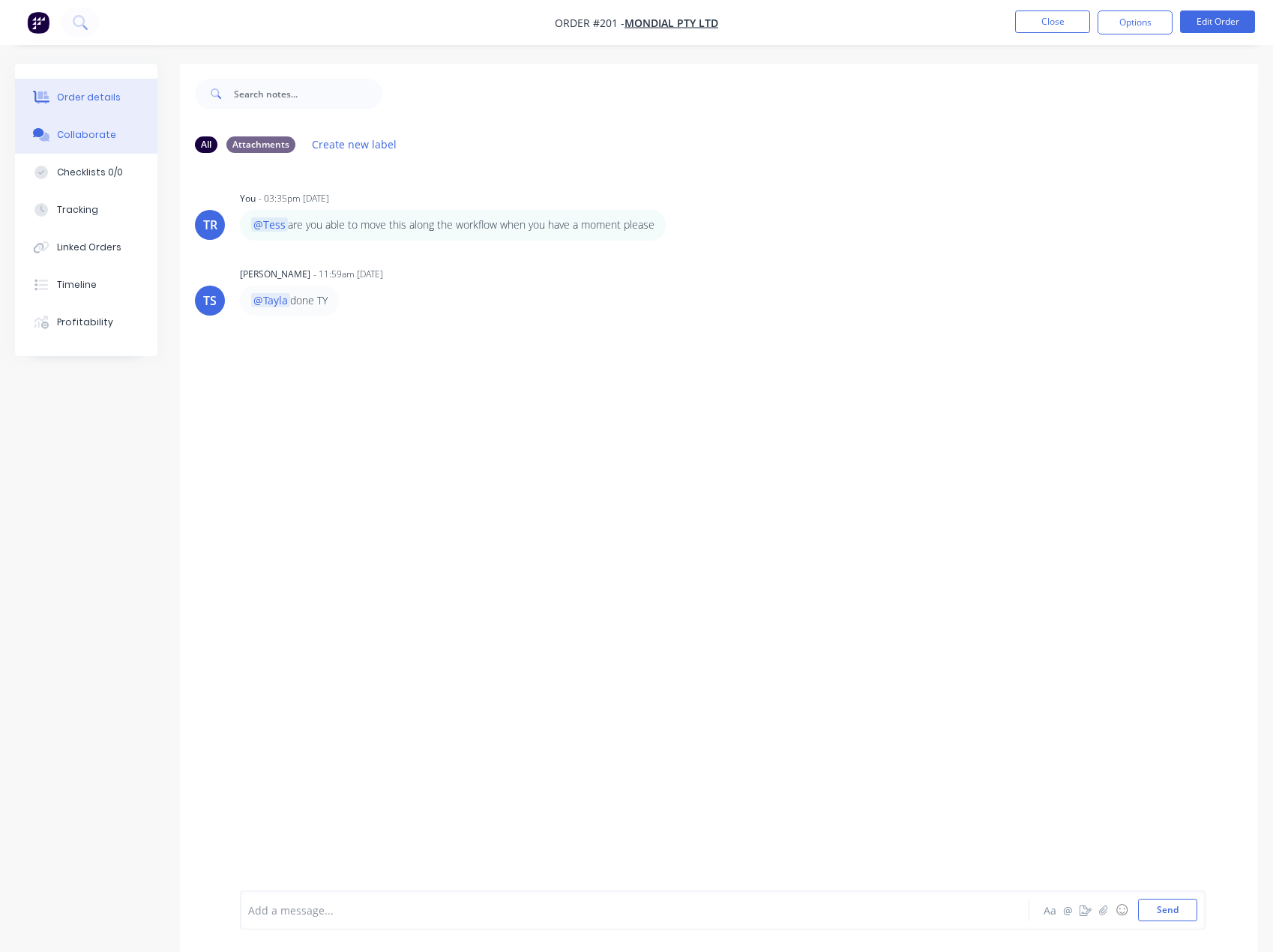
click at [87, 90] on div "Order details" at bounding box center [88, 97] width 64 height 14
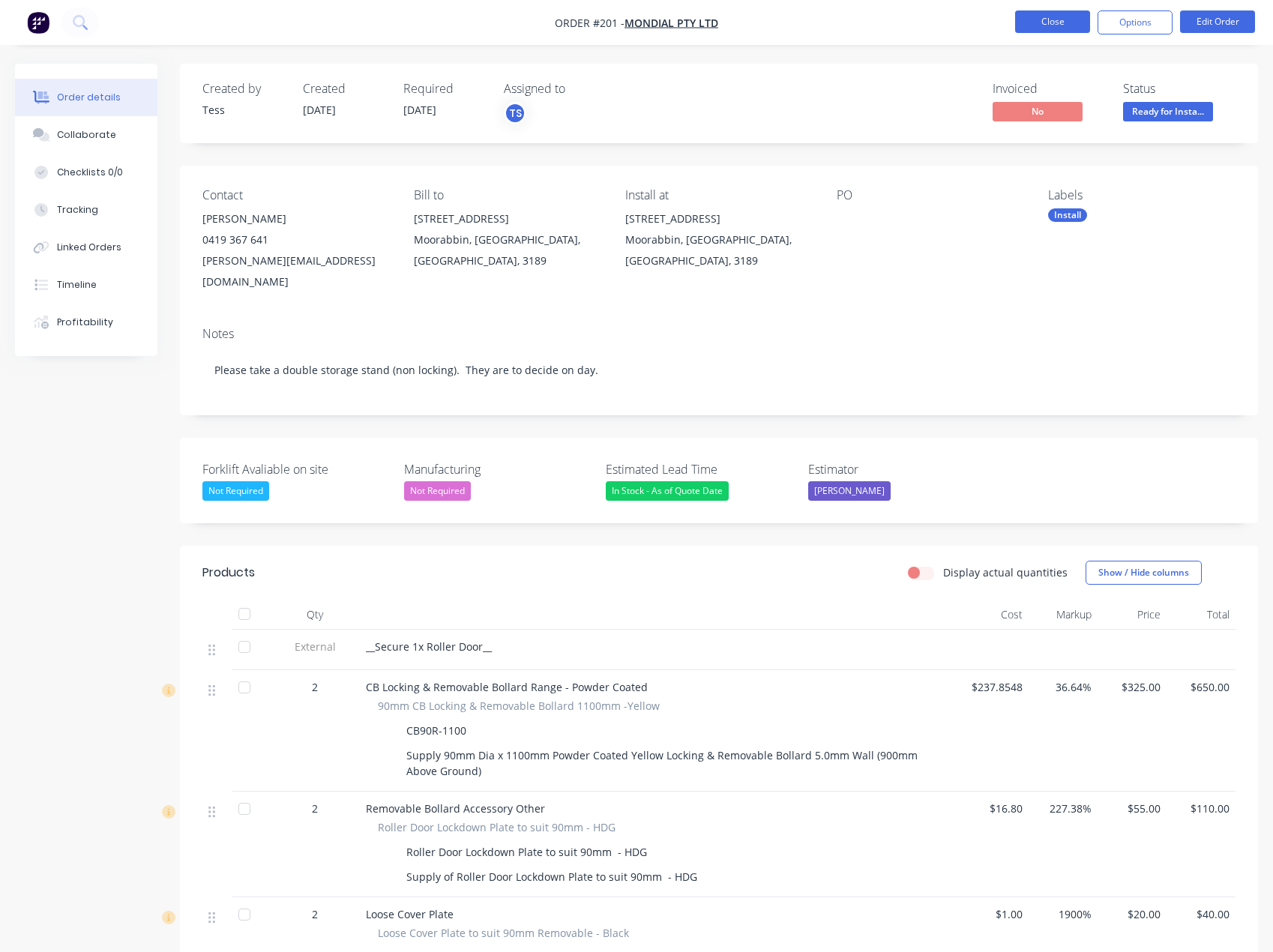
click at [1048, 24] on button "Close" at bounding box center [1052, 22] width 74 height 23
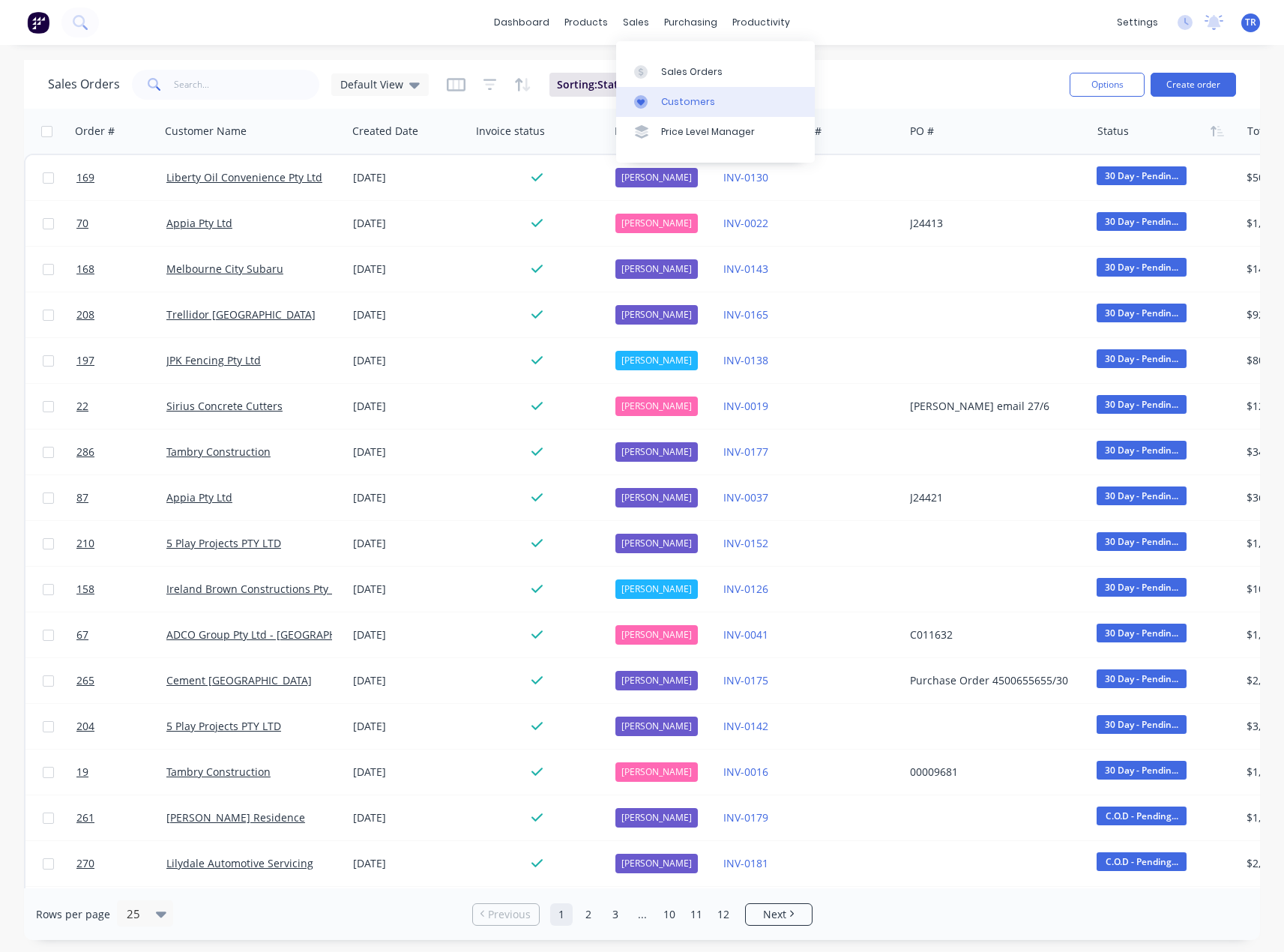
click at [659, 99] on link "Customers" at bounding box center [716, 102] width 199 height 30
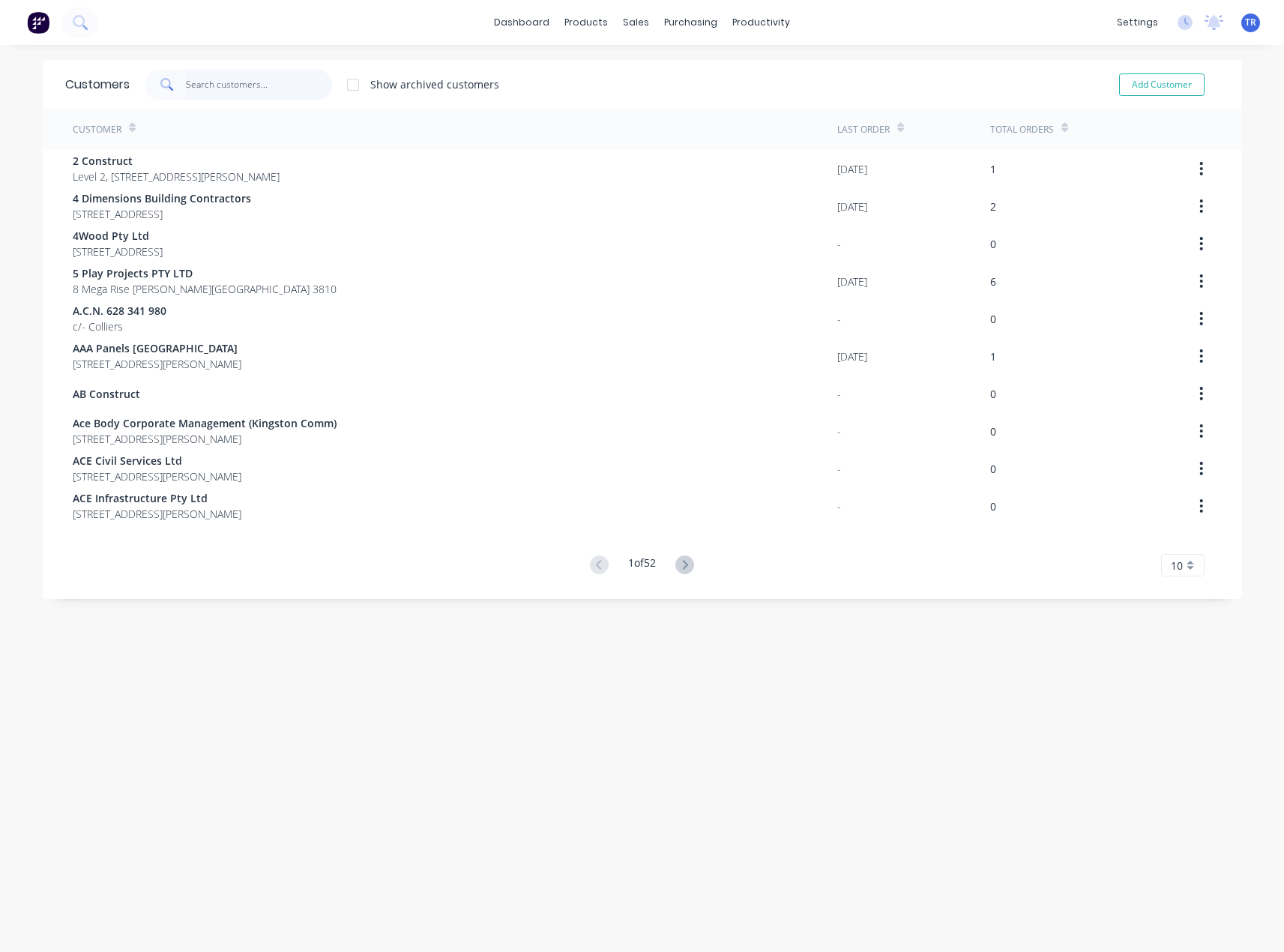
click at [204, 90] on input "text" at bounding box center [258, 84] width 146 height 30
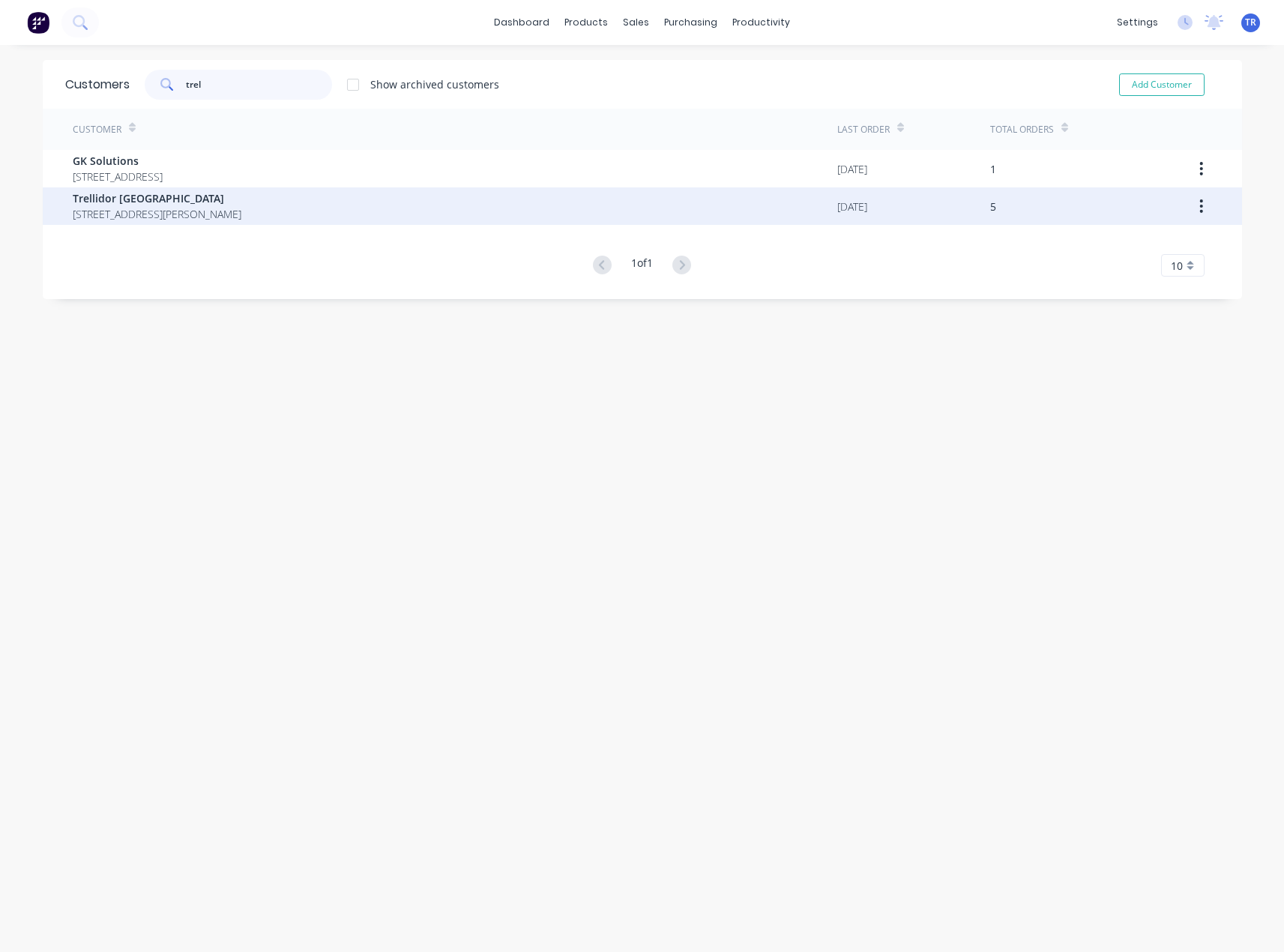
type input "trel"
click at [189, 206] on span "66 Manning Esplanade THORNLANDS 4164" at bounding box center [157, 214] width 169 height 16
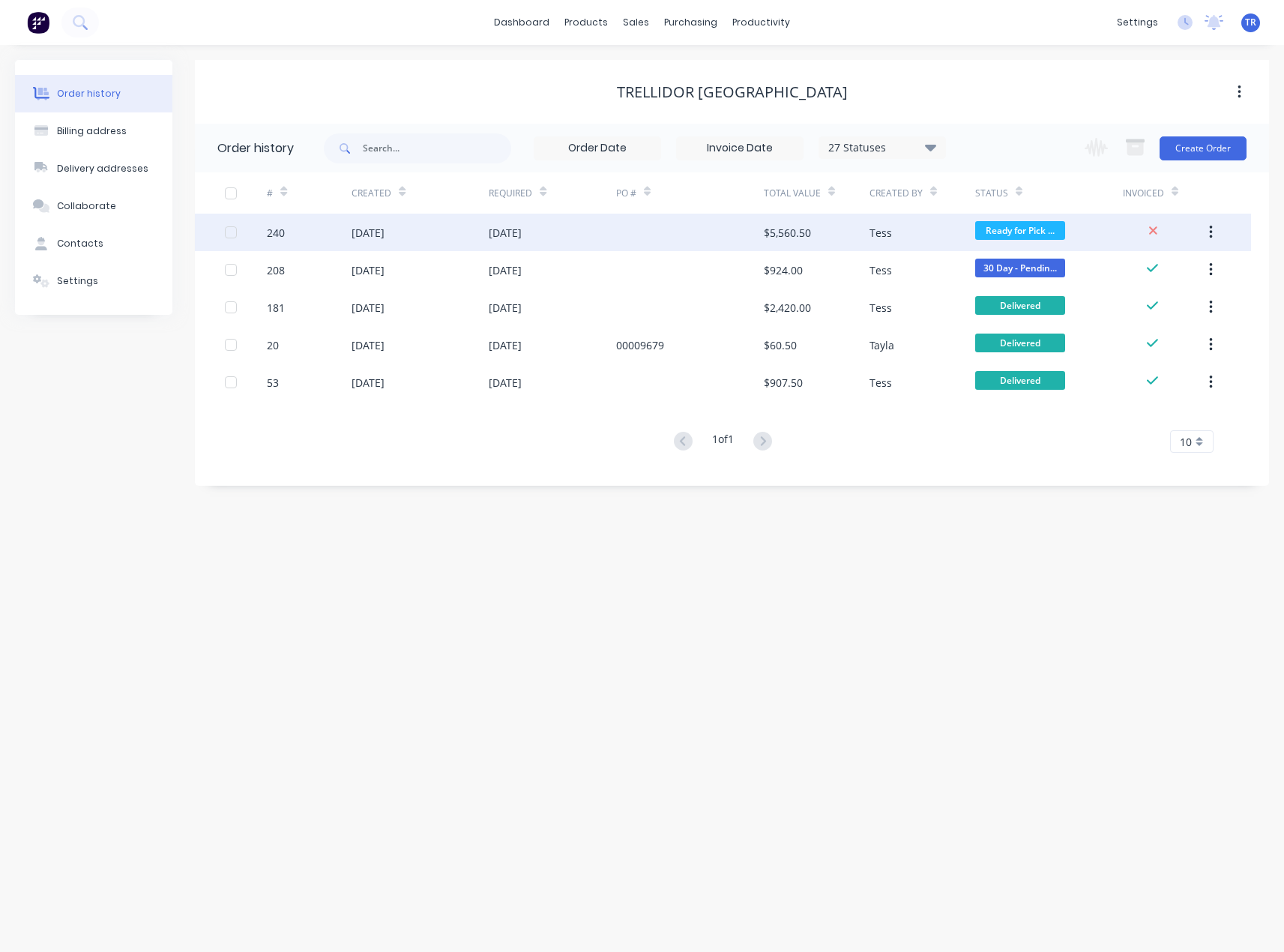
click at [580, 249] on div "15 Aug 2025" at bounding box center [552, 232] width 127 height 38
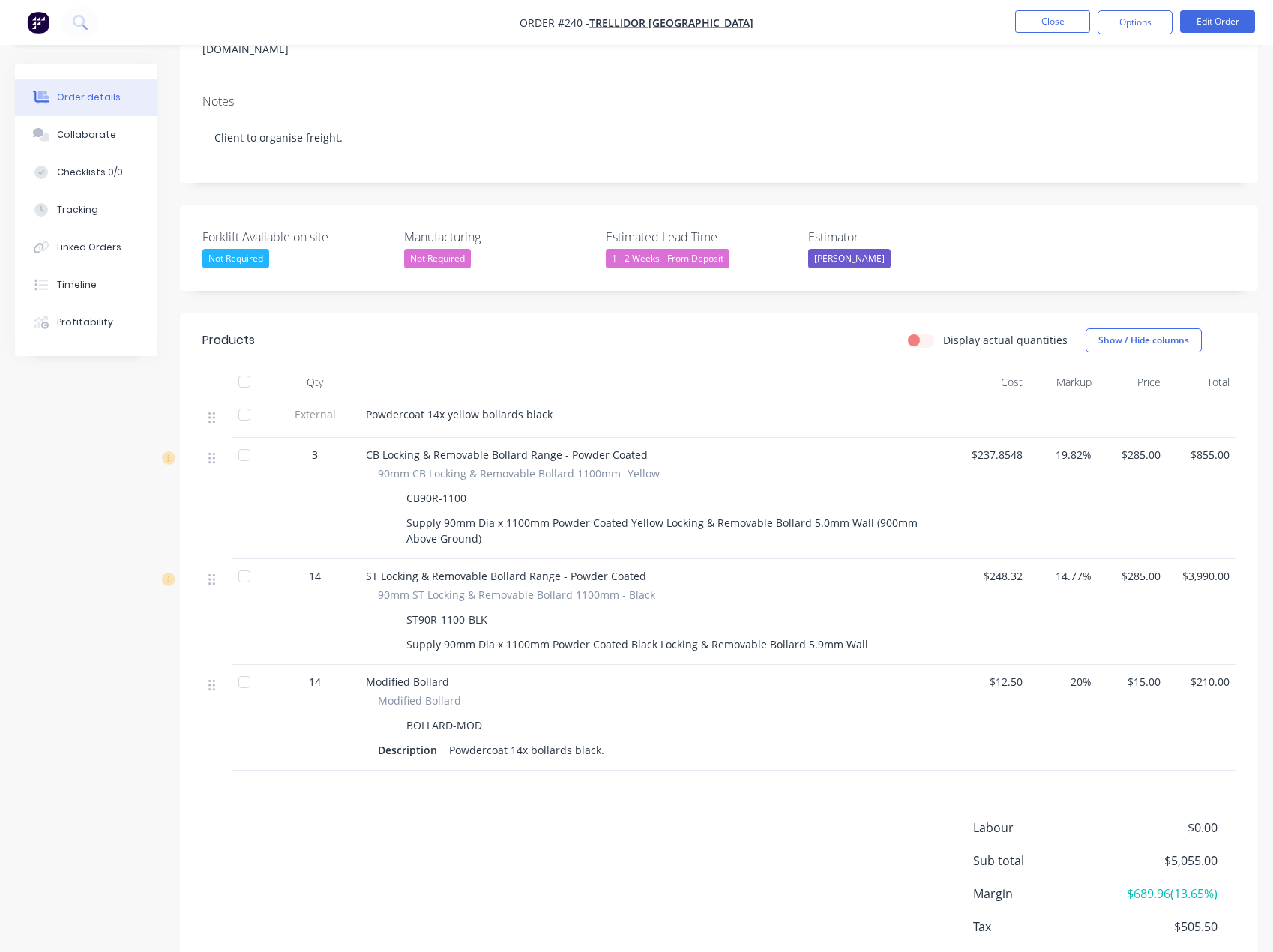
scroll to position [318, 0]
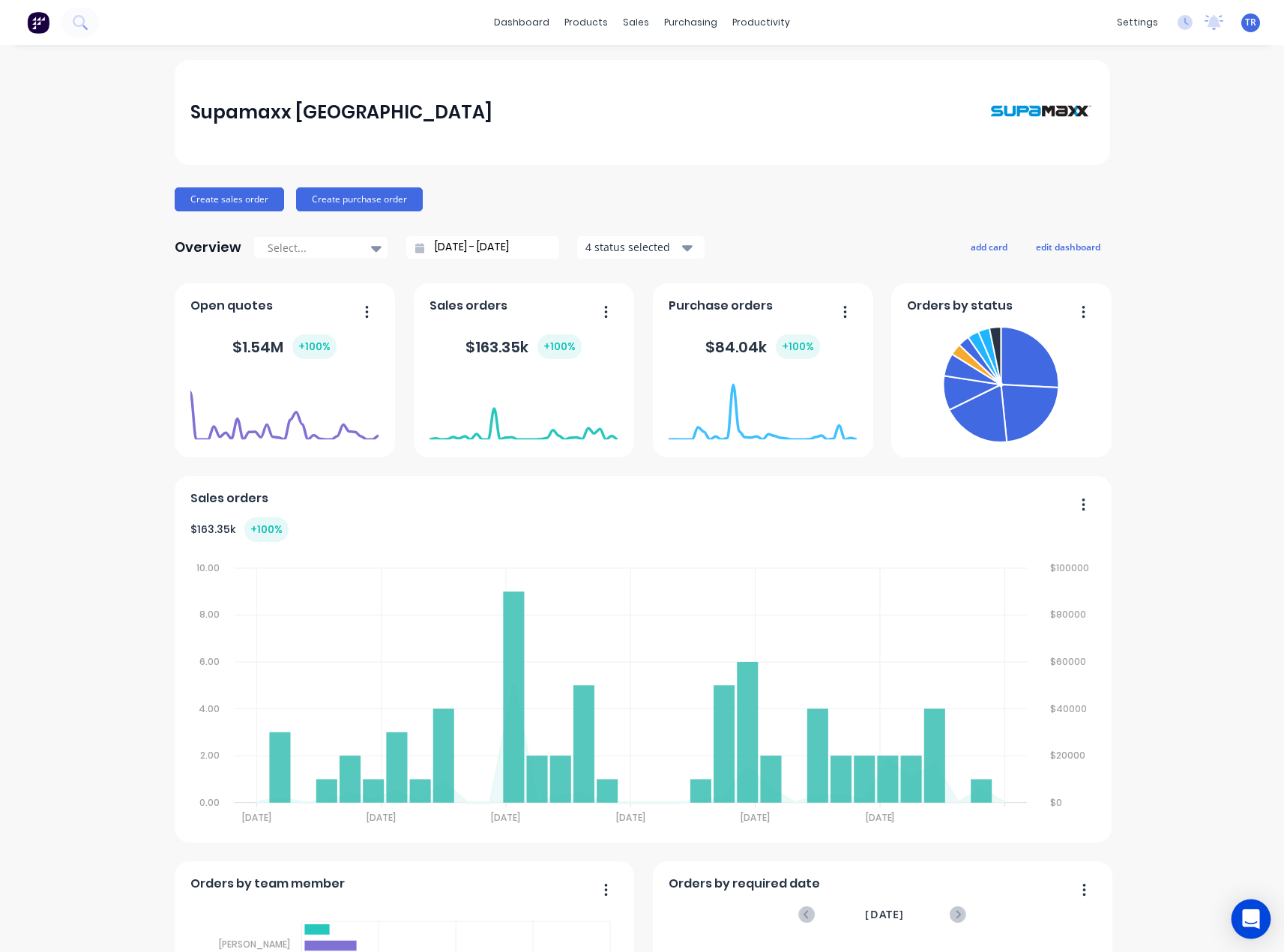
click at [1250, 910] on div "Open Intercom Messenger" at bounding box center [1251, 919] width 40 height 40
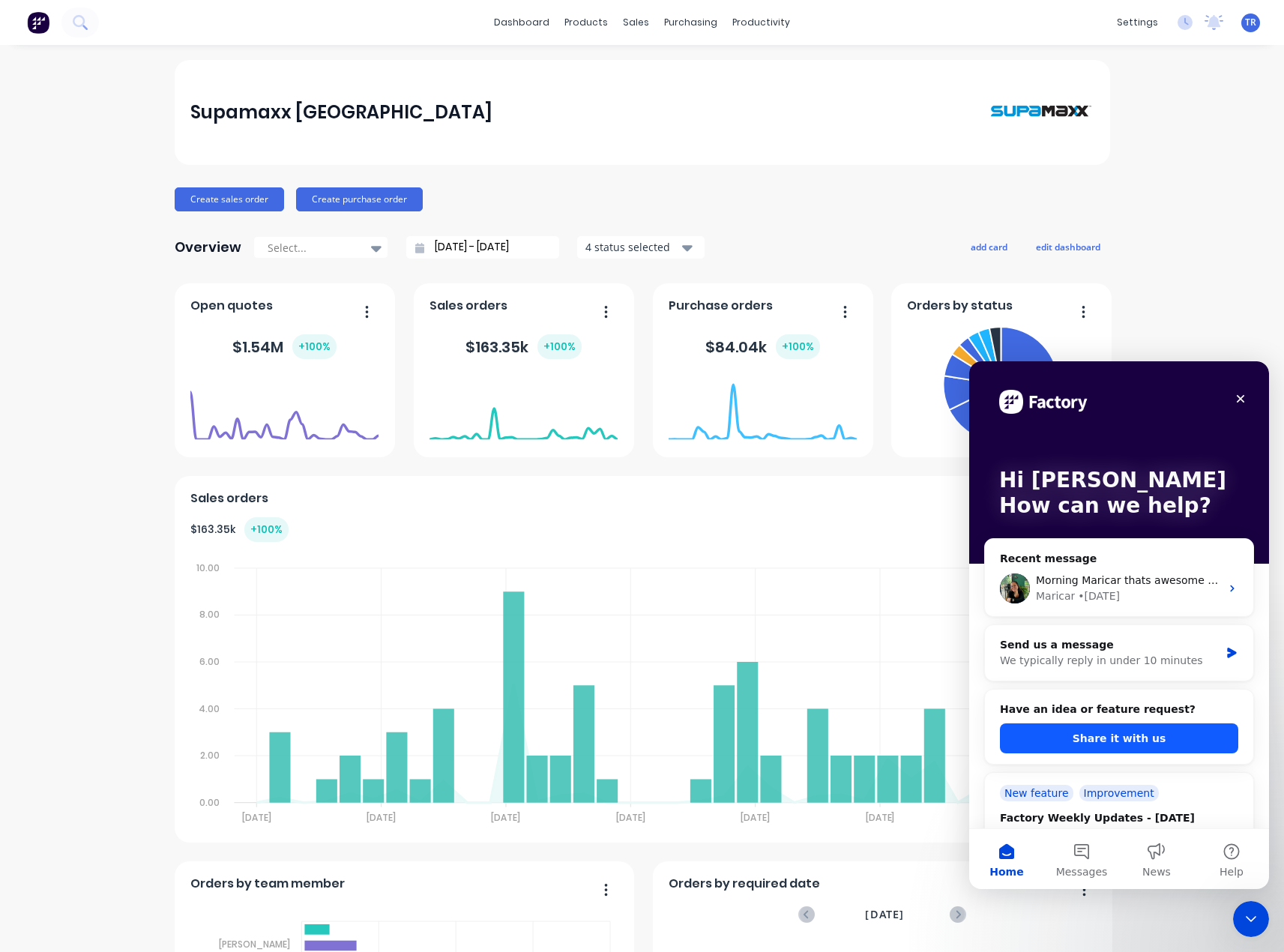
click at [1102, 736] on button "Share it with us" at bounding box center [1119, 739] width 238 height 30
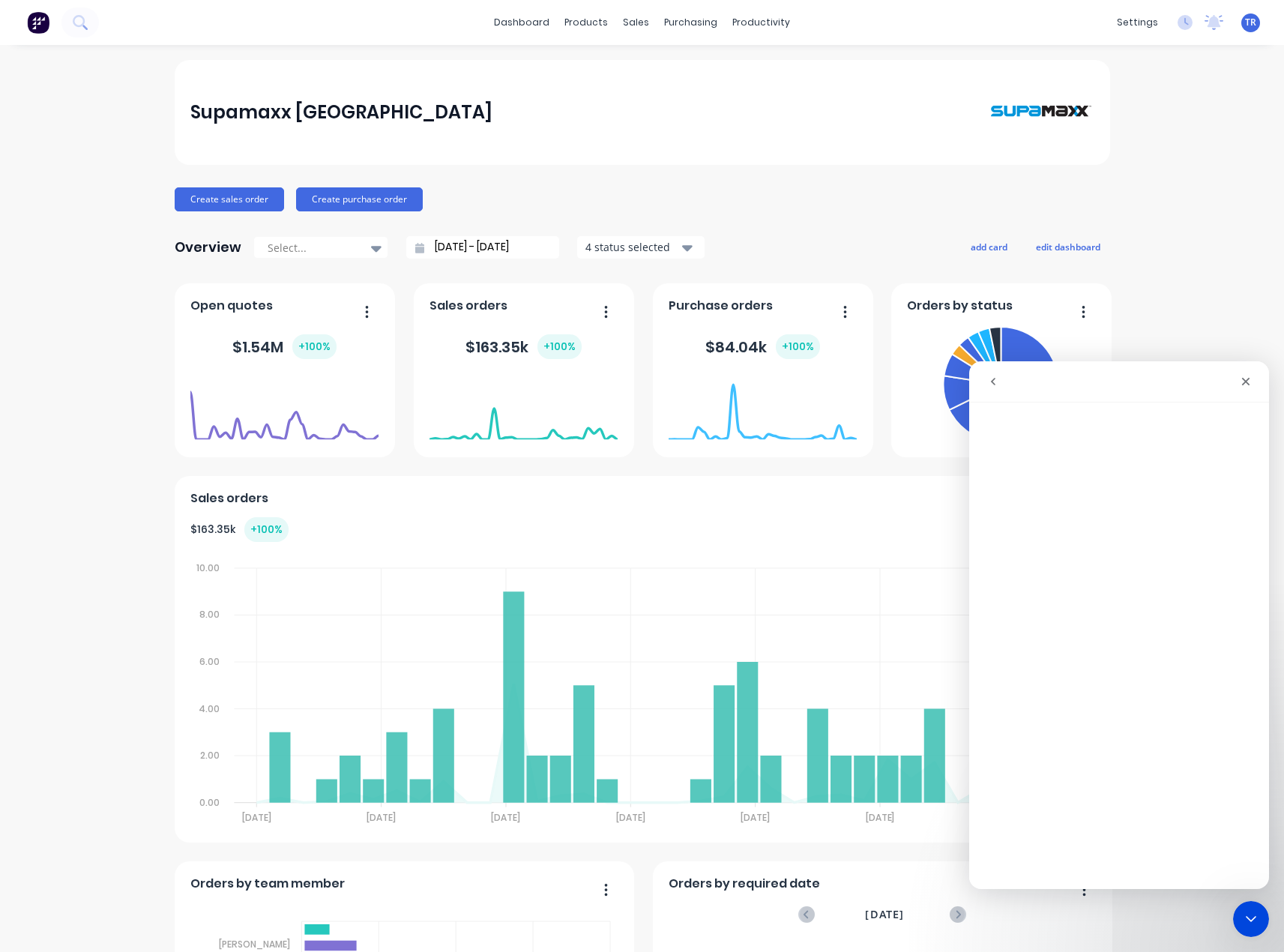
click at [995, 374] on button "go back" at bounding box center [993, 381] width 29 height 29
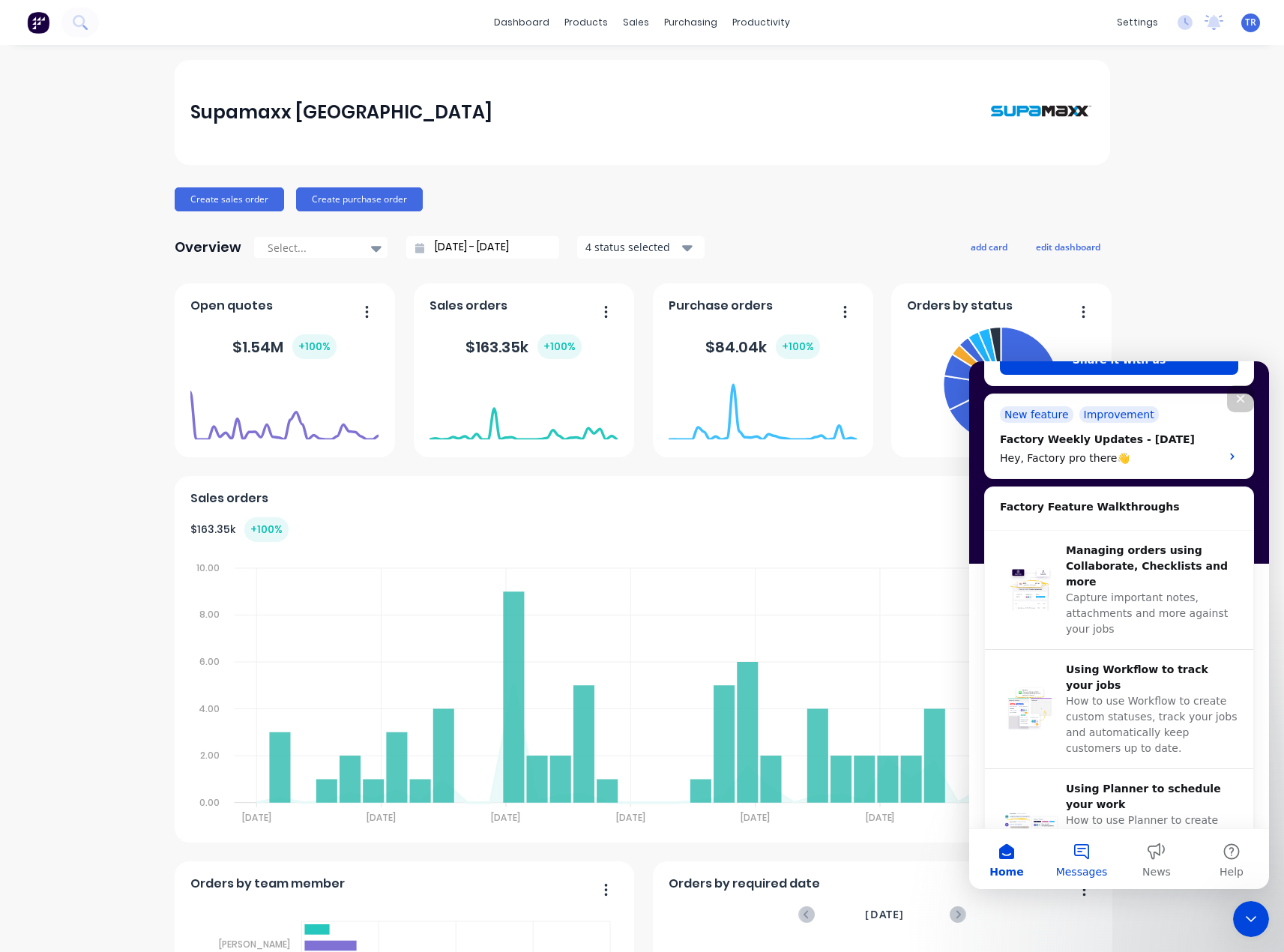
scroll to position [361, 0]
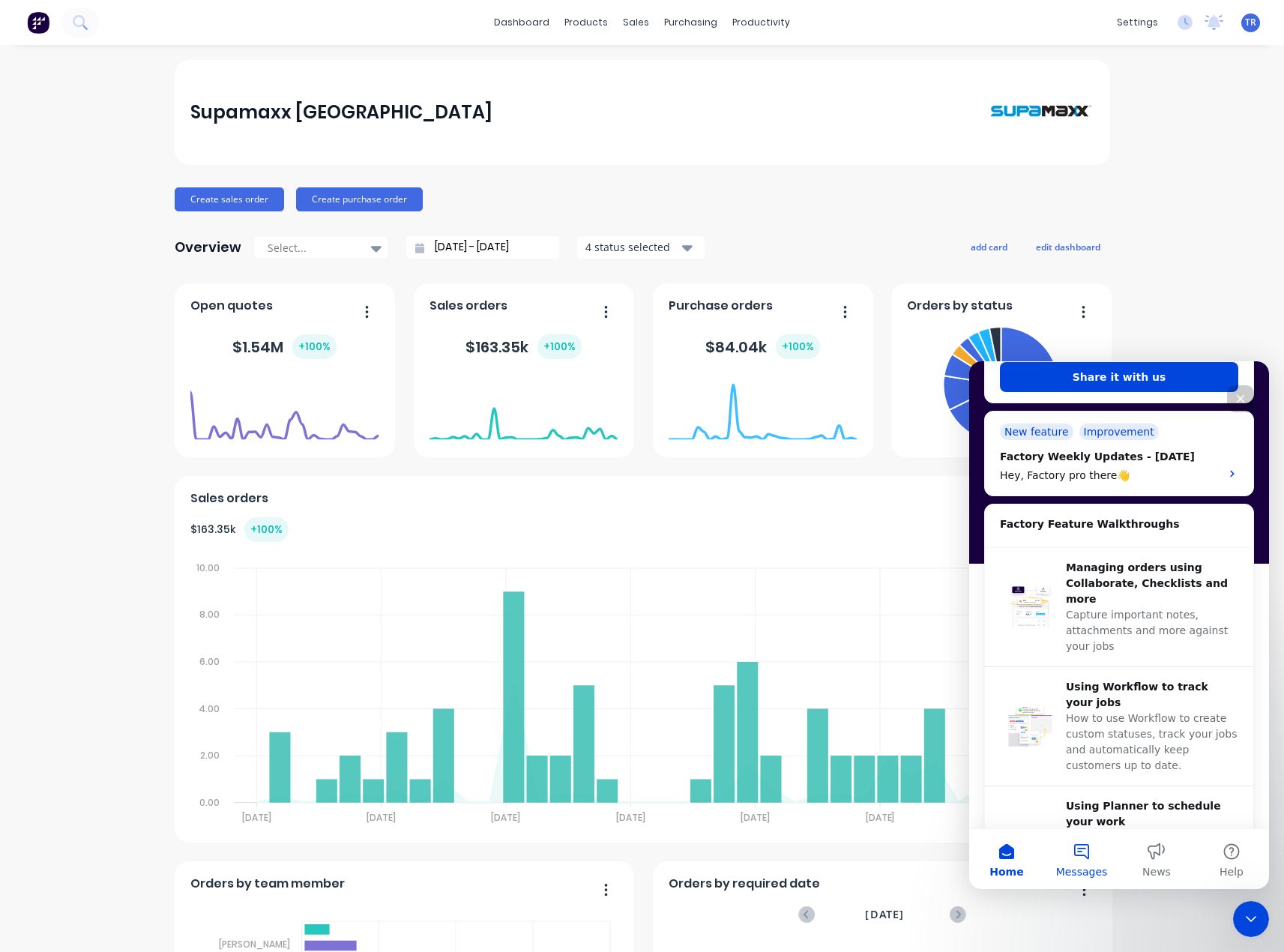
click at [1073, 873] on span "Messages" at bounding box center [1082, 872] width 52 height 11
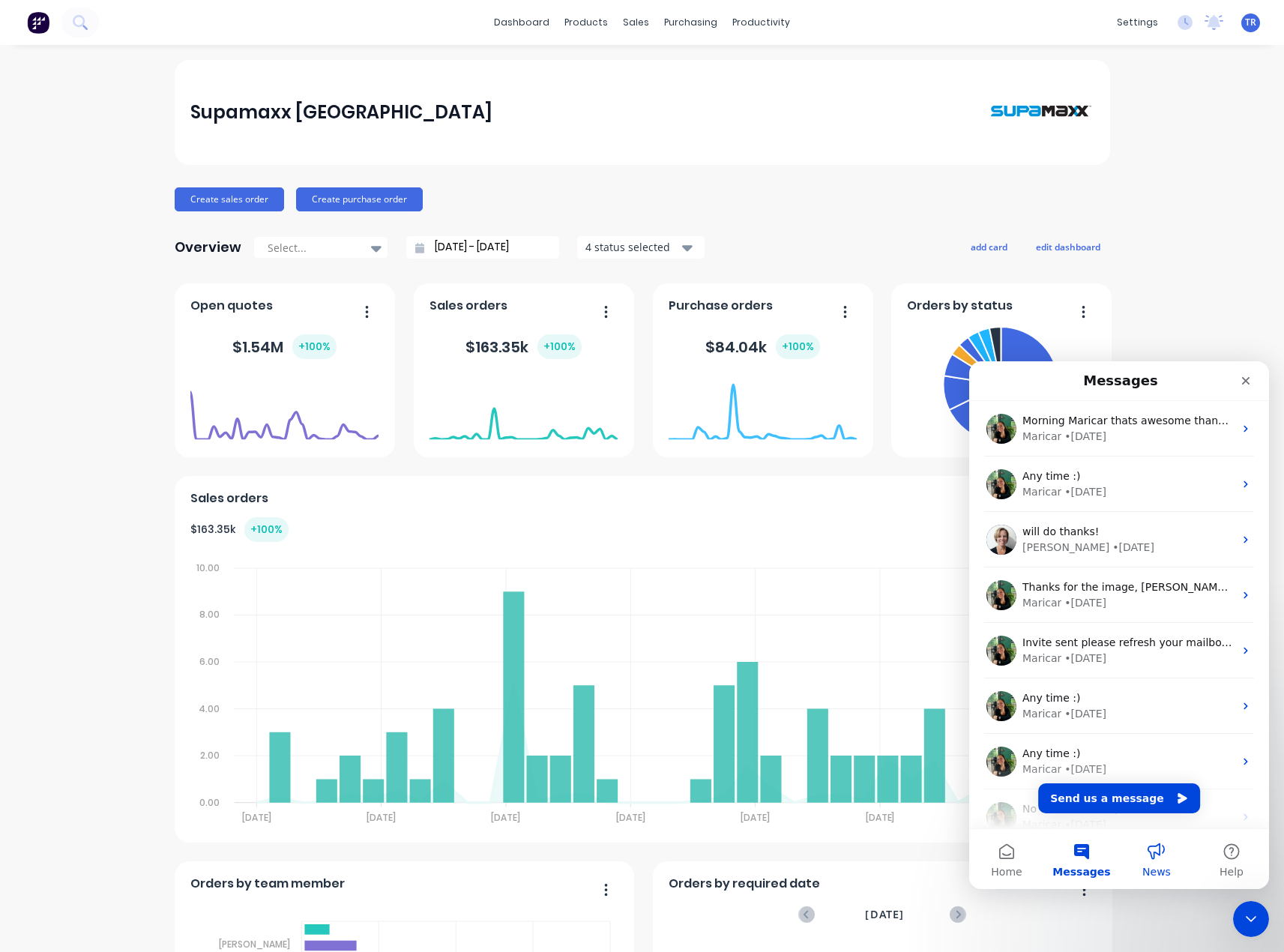
click at [1165, 863] on button "News" at bounding box center [1156, 859] width 74 height 60
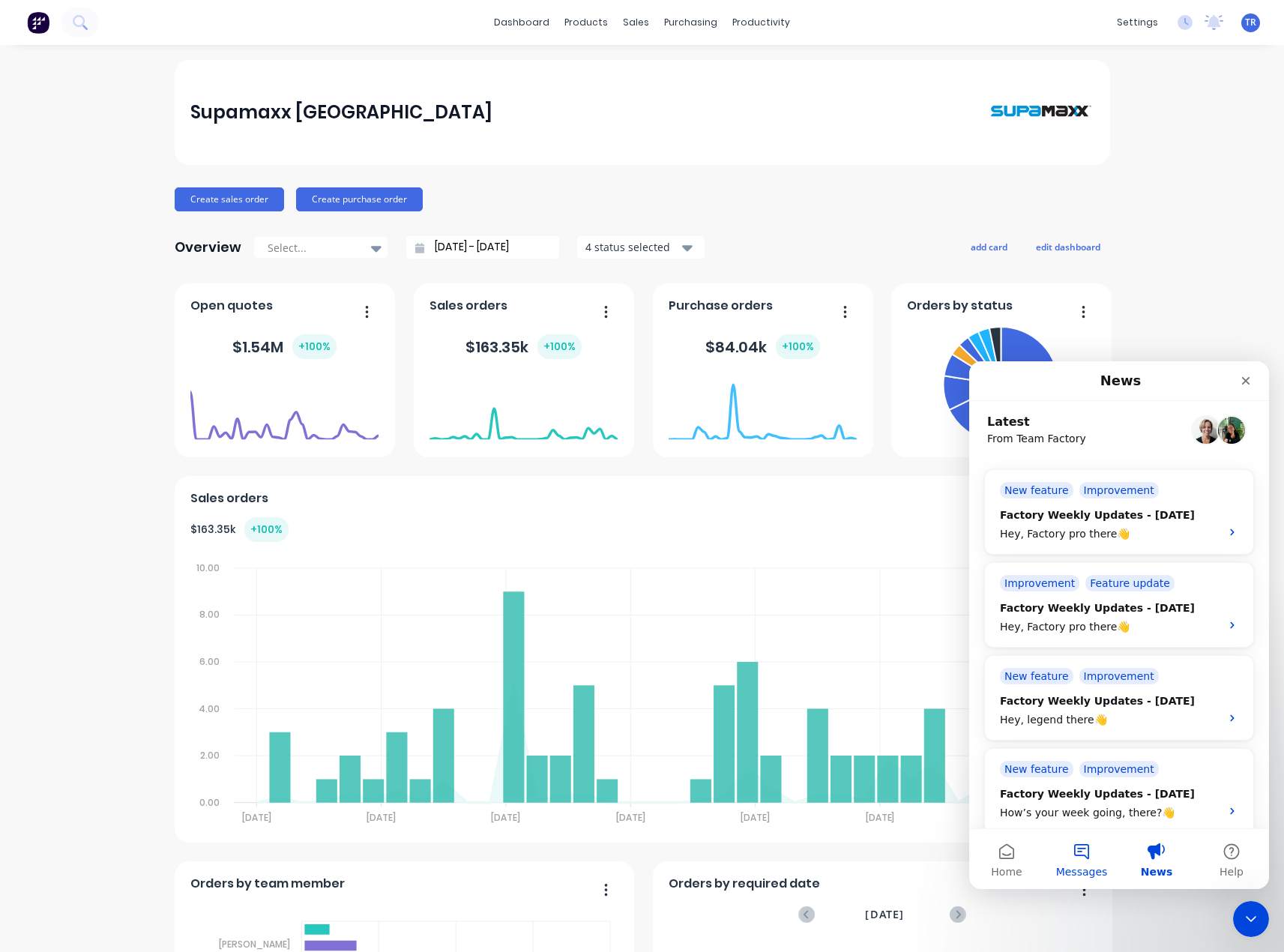
click at [1084, 868] on span "Messages" at bounding box center [1082, 872] width 52 height 11
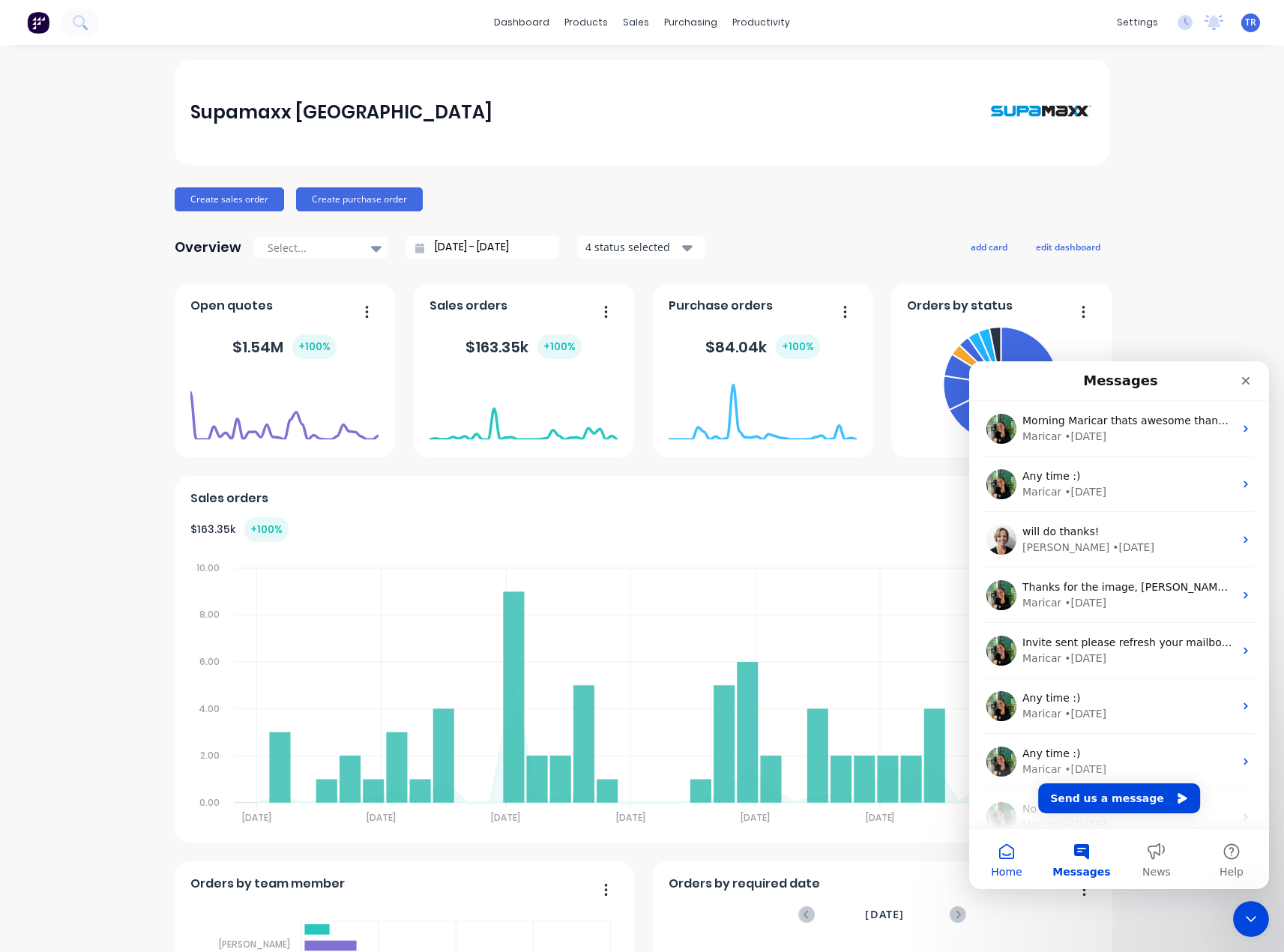
click at [1018, 858] on button "Home" at bounding box center [1006, 859] width 74 height 60
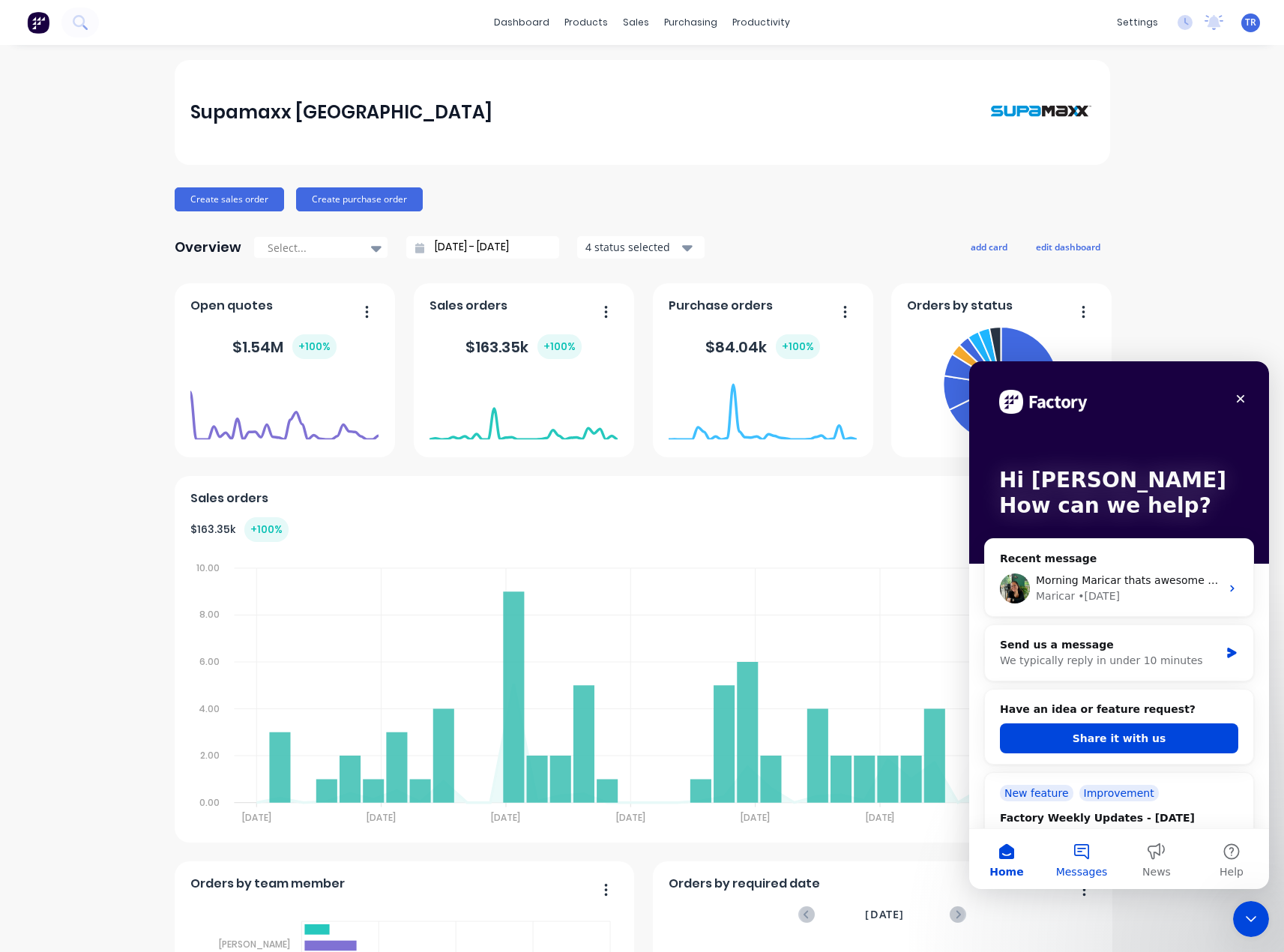
click at [1100, 867] on span "Messages" at bounding box center [1082, 872] width 52 height 11
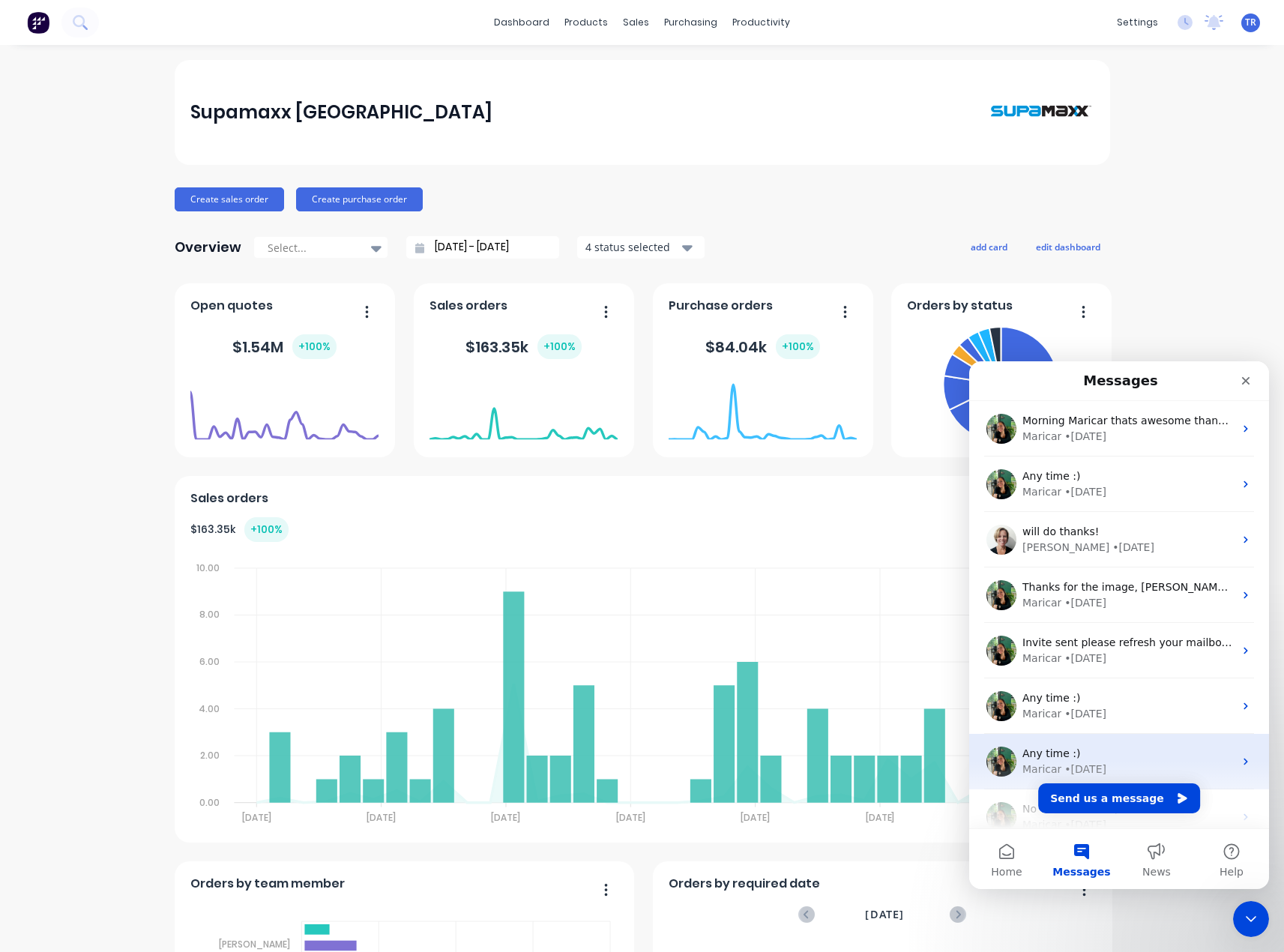
scroll to position [188, 0]
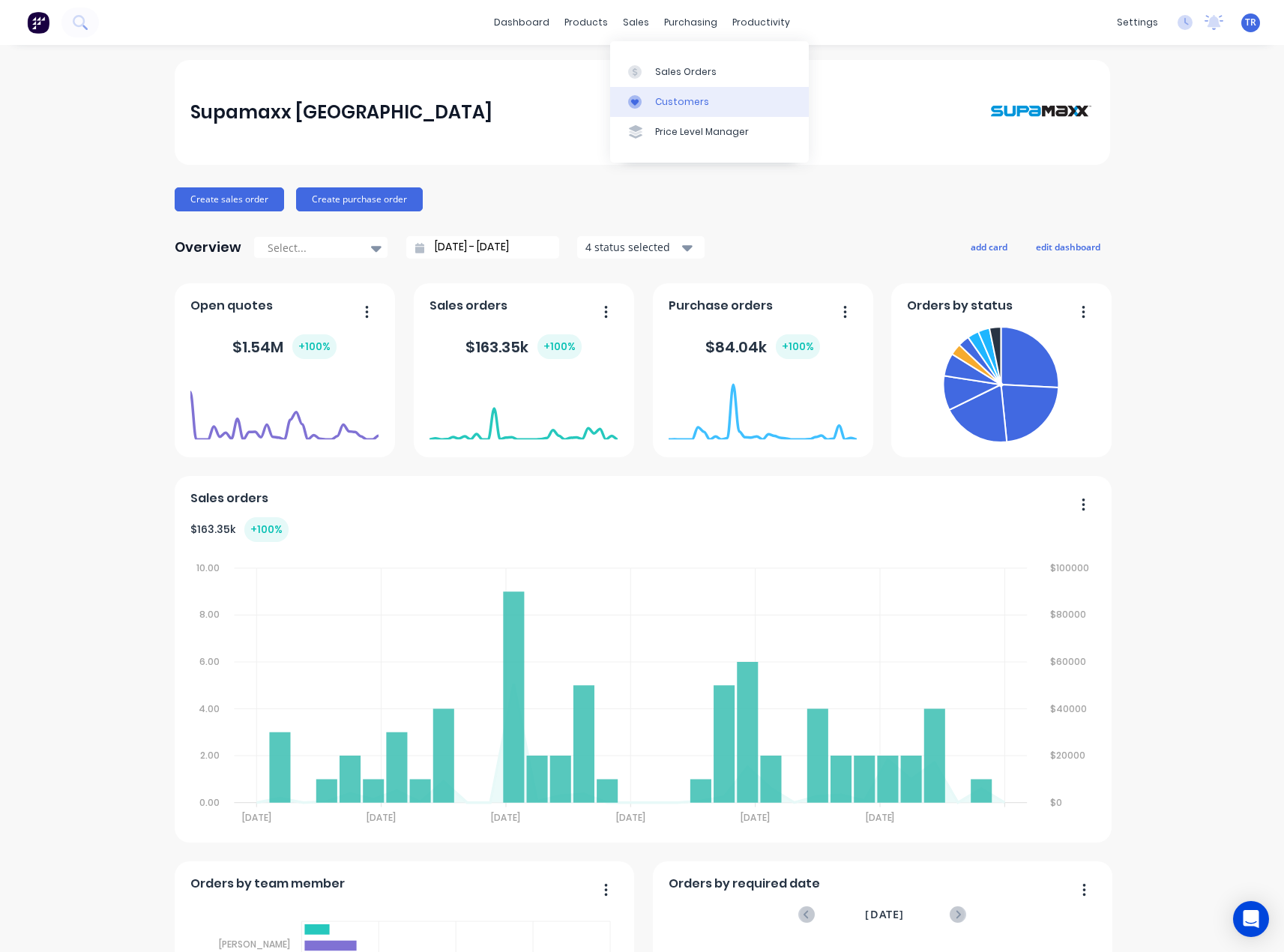
click at [664, 99] on div "Customers" at bounding box center [682, 102] width 54 height 14
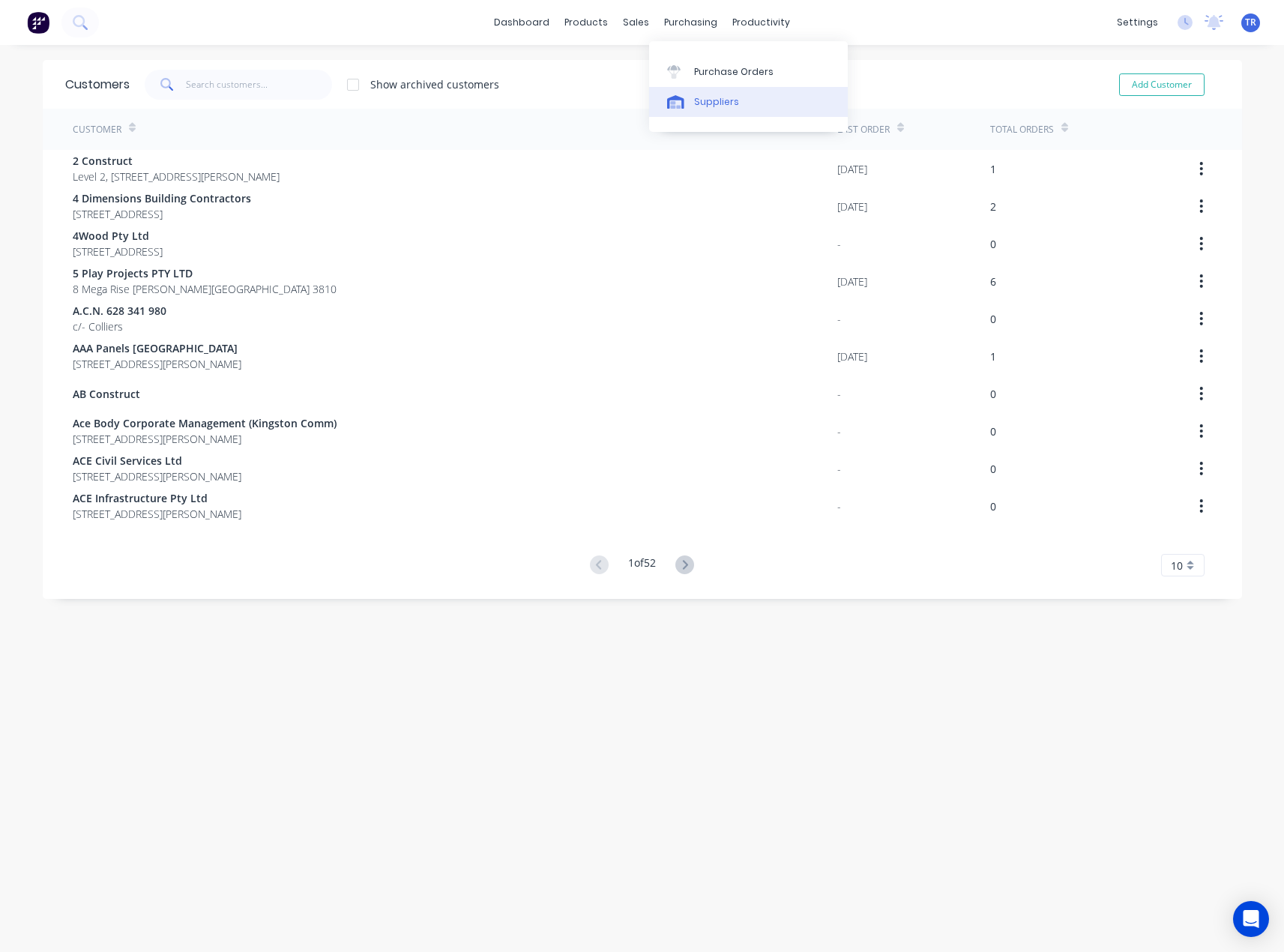
click at [700, 91] on link "Suppliers" at bounding box center [749, 102] width 199 height 30
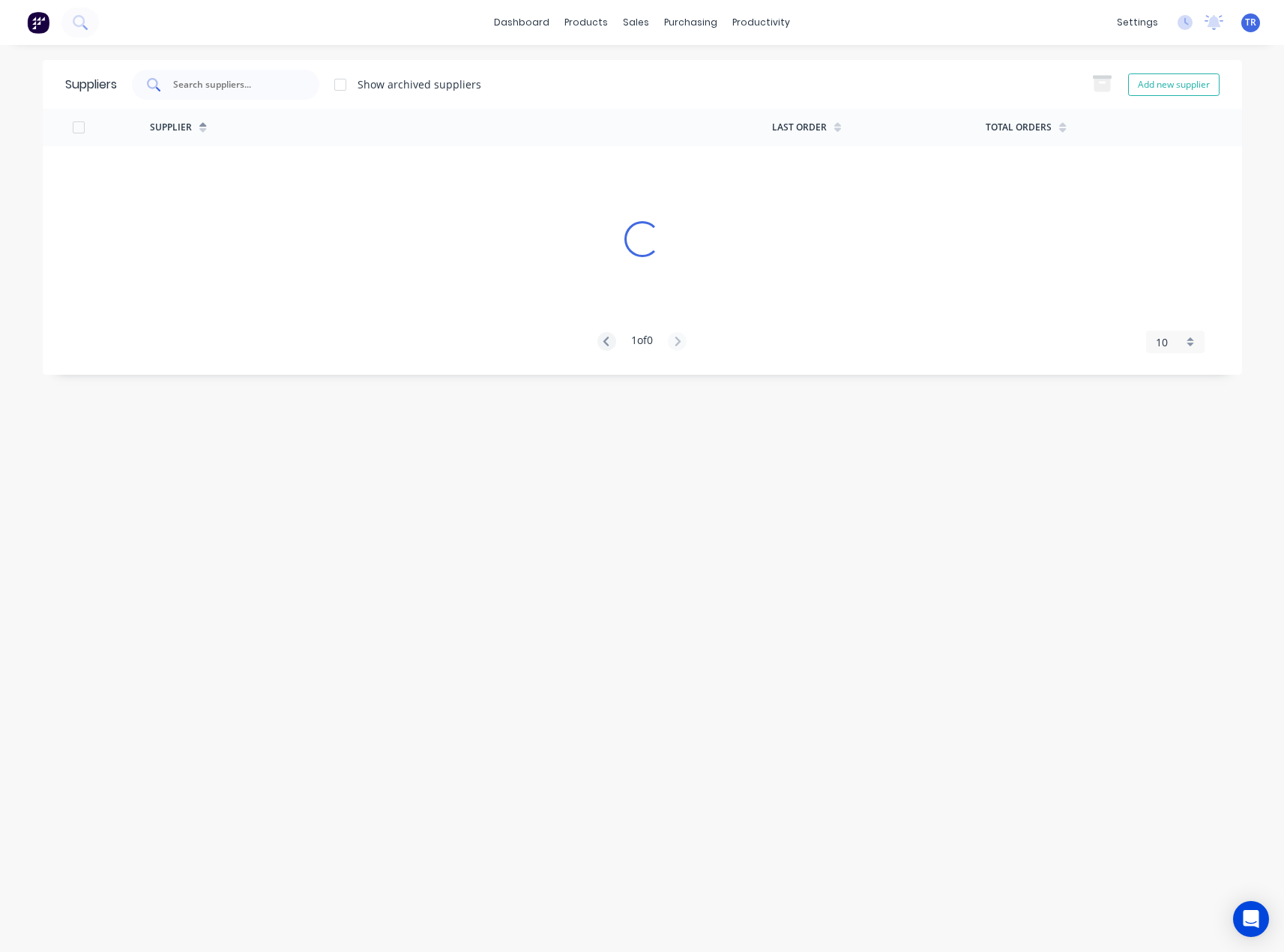
drag, startPoint x: 228, startPoint y: 87, endPoint x: 221, endPoint y: 92, distance: 8.6
click at [226, 85] on input "text" at bounding box center [233, 84] width 124 height 15
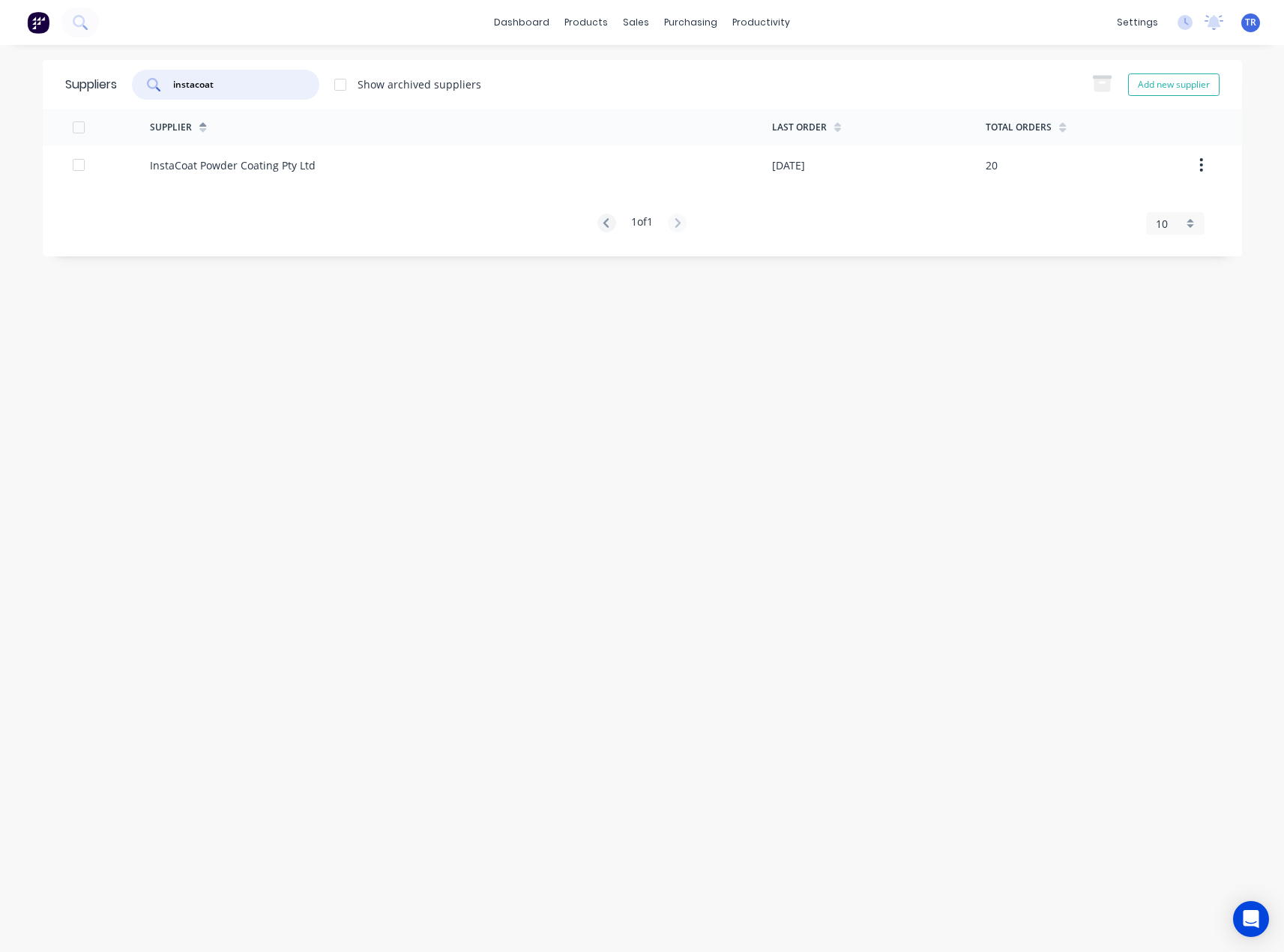
type input "instacoat"
click at [272, 162] on div "InstaCoat Powder Coating Pty Ltd" at bounding box center [232, 166] width 166 height 16
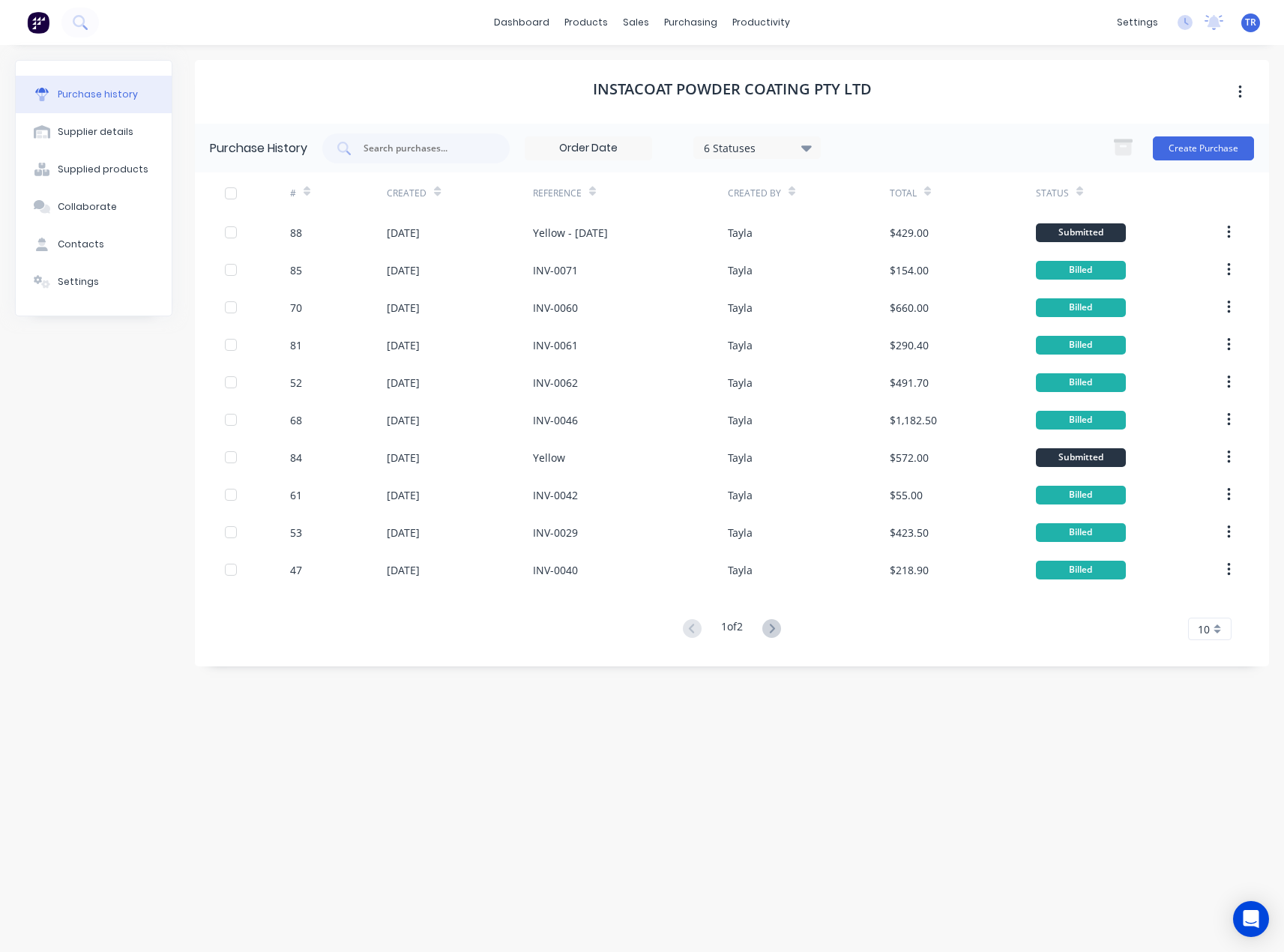
click at [1076, 182] on div at bounding box center [1079, 191] width 7 height 23
click at [1078, 187] on icon at bounding box center [1079, 191] width 7 height 11
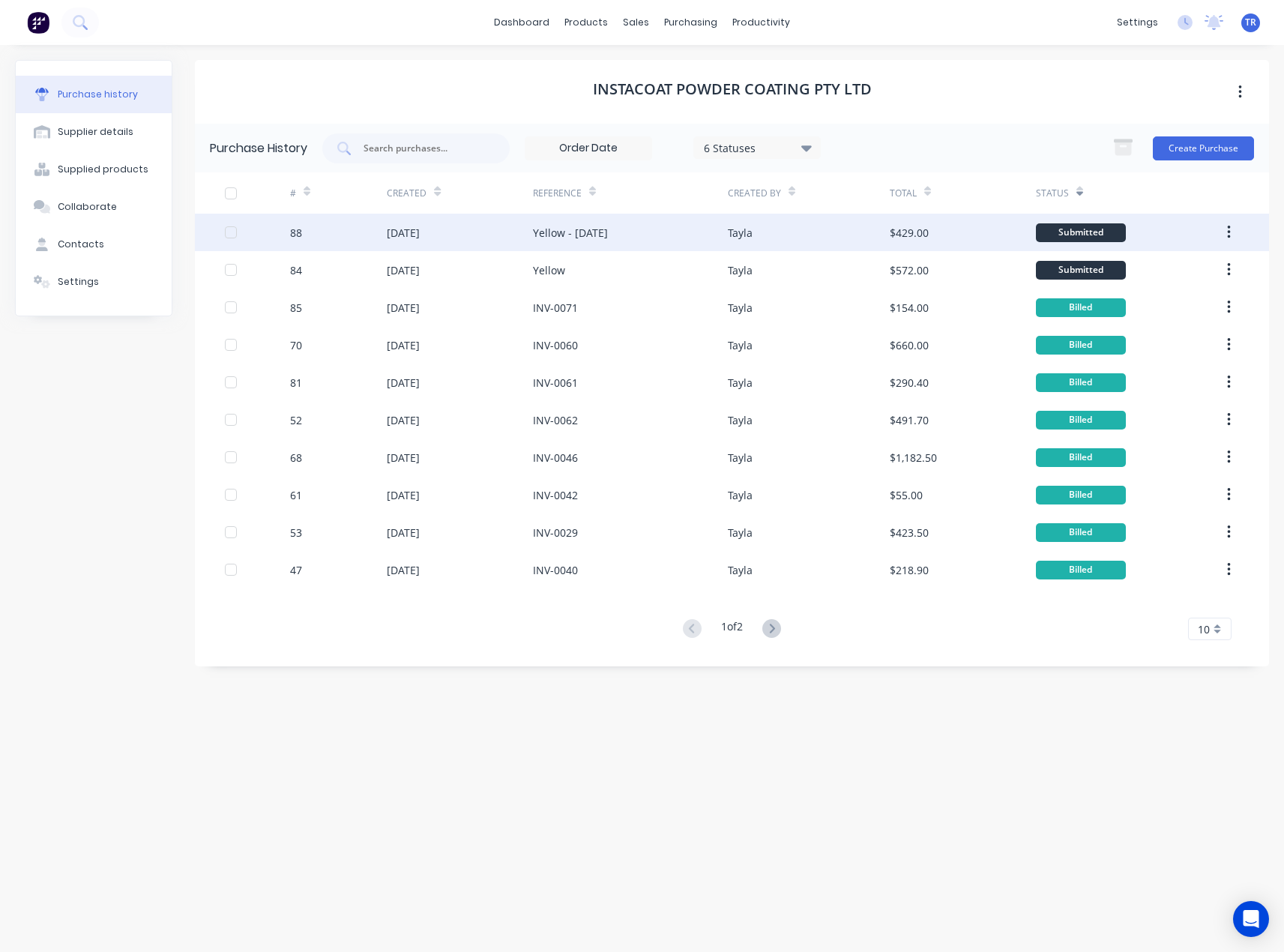
click at [728, 239] on div "Tayla" at bounding box center [740, 232] width 25 height 16
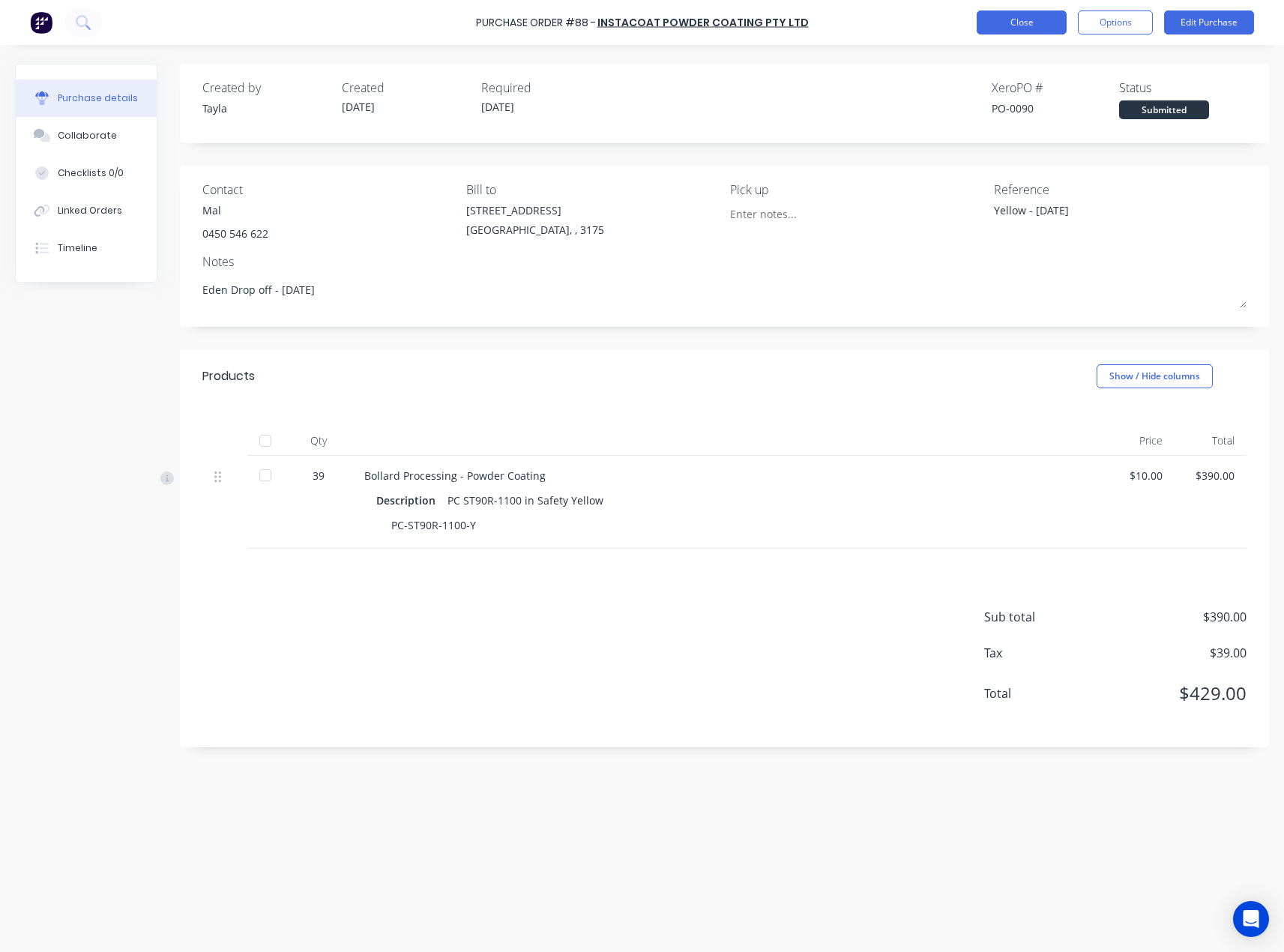
click at [1027, 28] on button "Close" at bounding box center [1022, 23] width 90 height 24
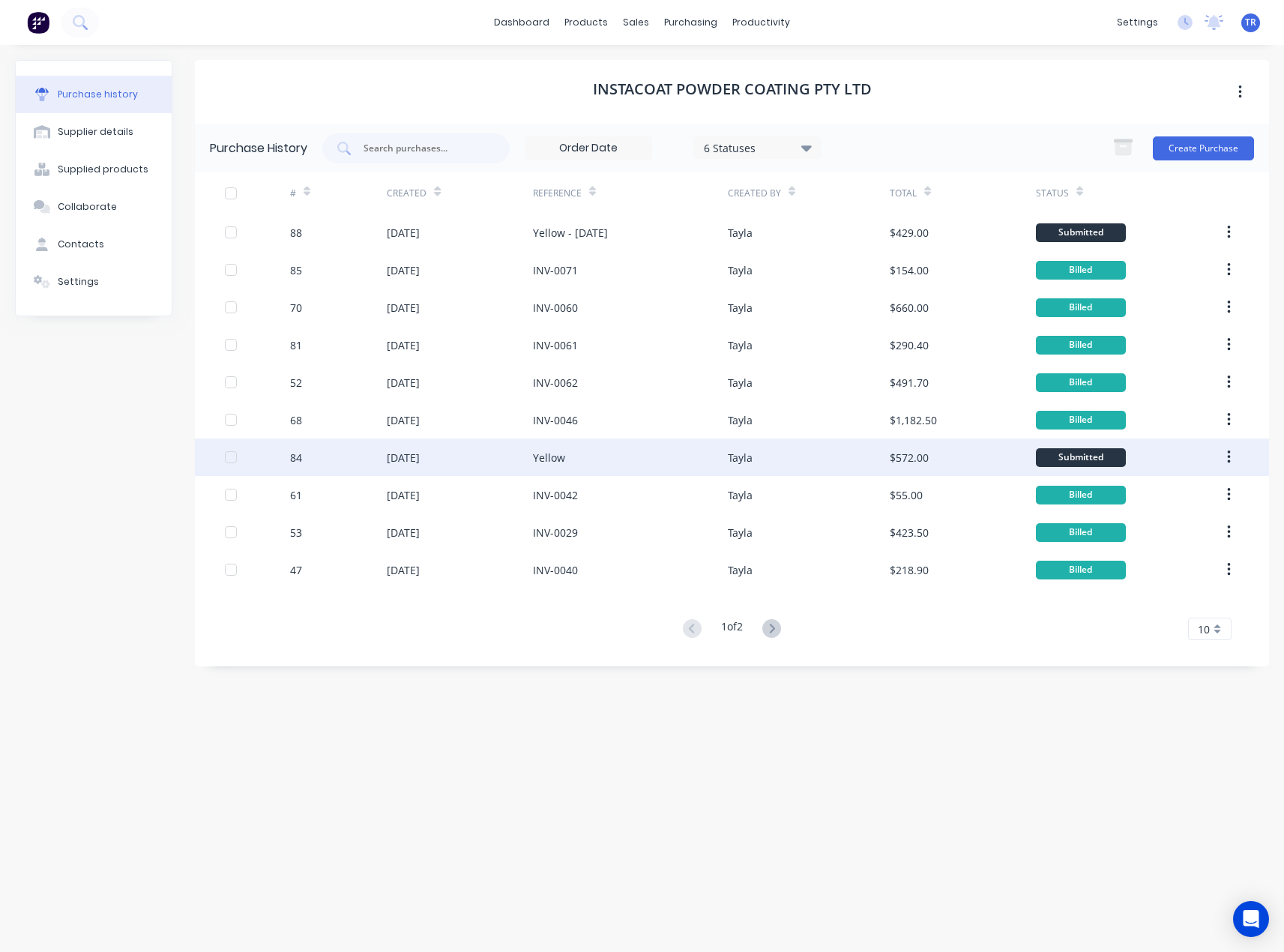
click at [951, 460] on div "$572.00" at bounding box center [962, 458] width 146 height 38
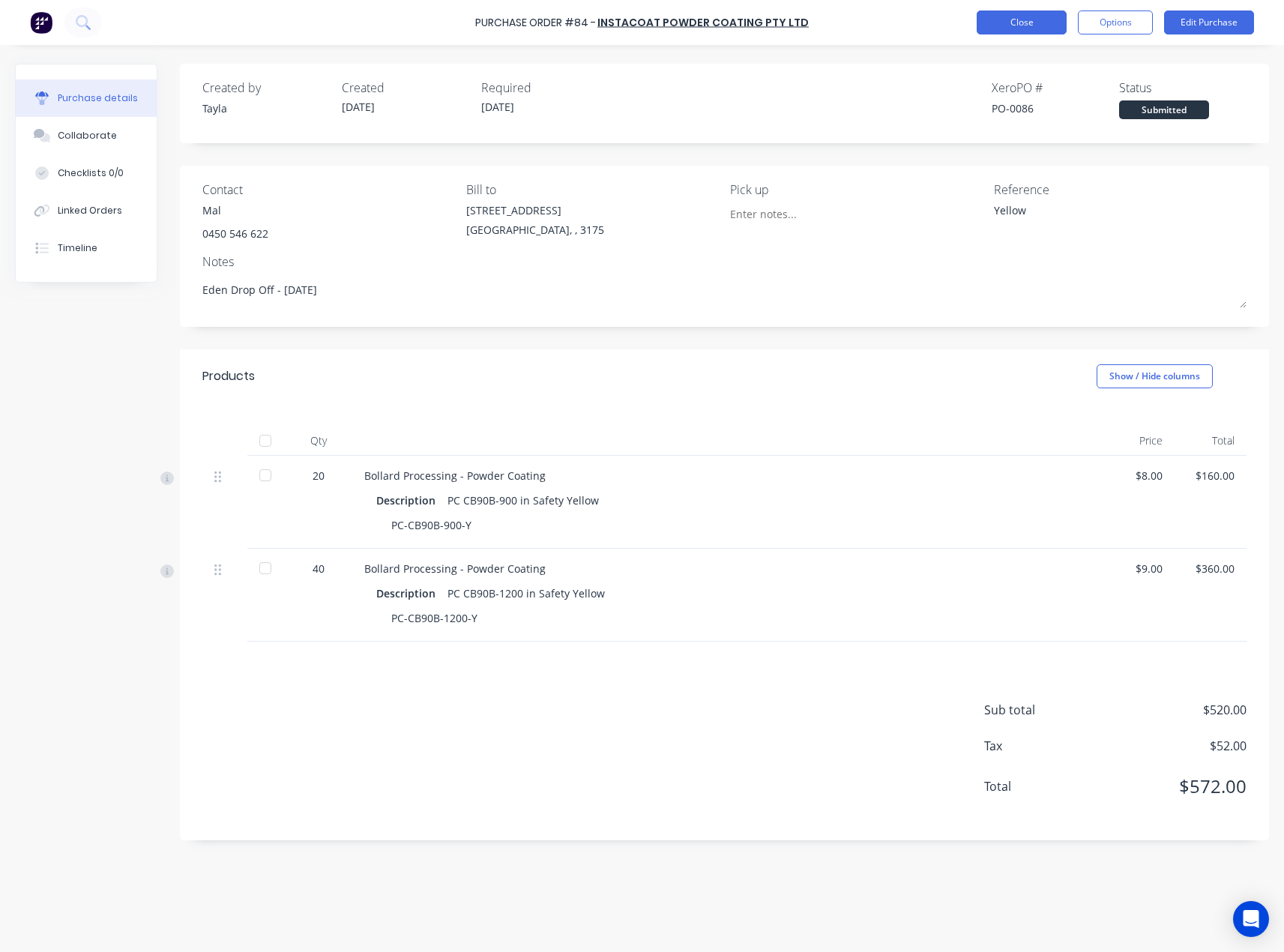
click at [1036, 16] on button "Close" at bounding box center [1022, 23] width 90 height 24
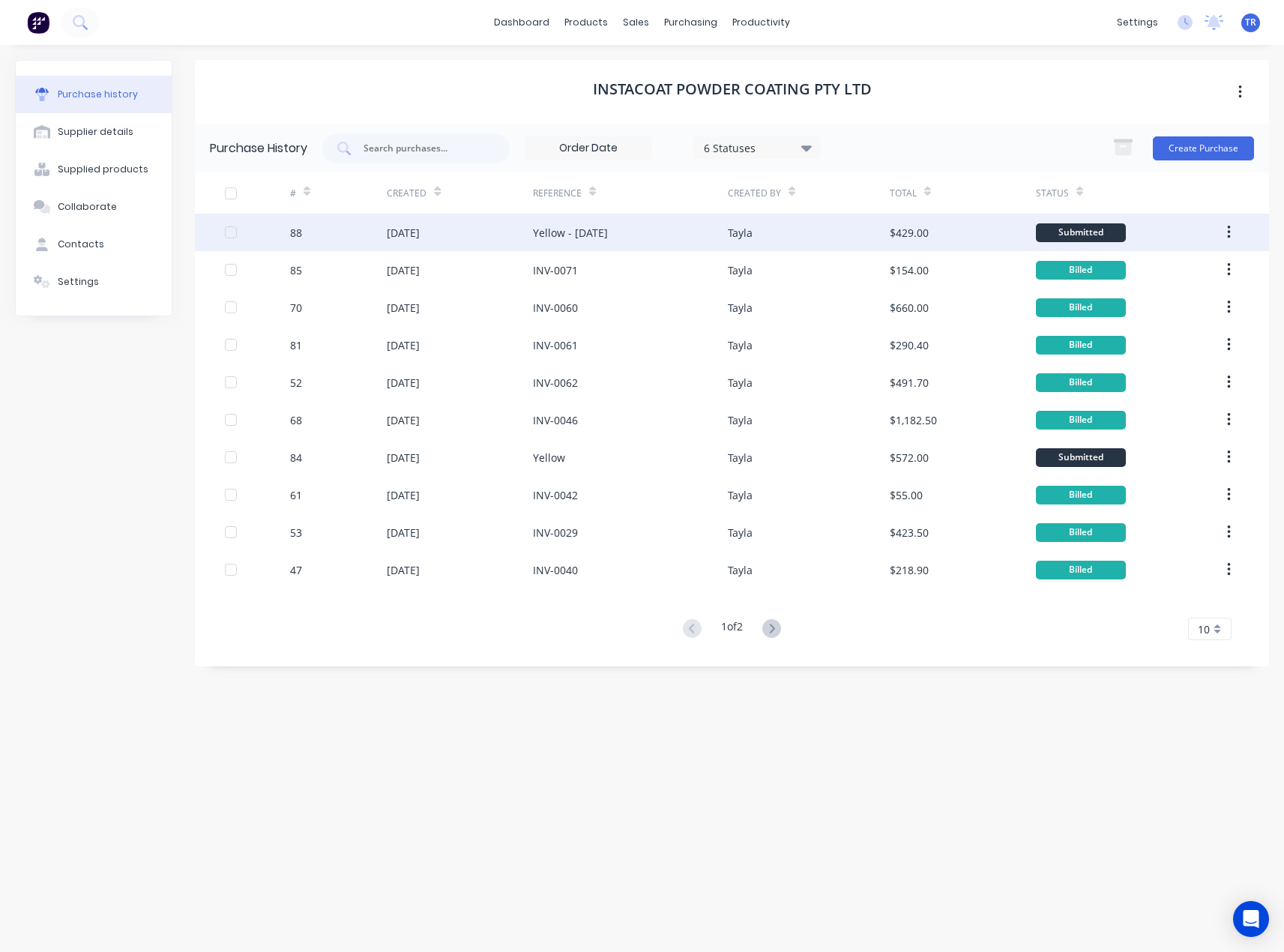
click at [643, 234] on div "Yellow - 29/08/2025" at bounding box center [631, 232] width 195 height 38
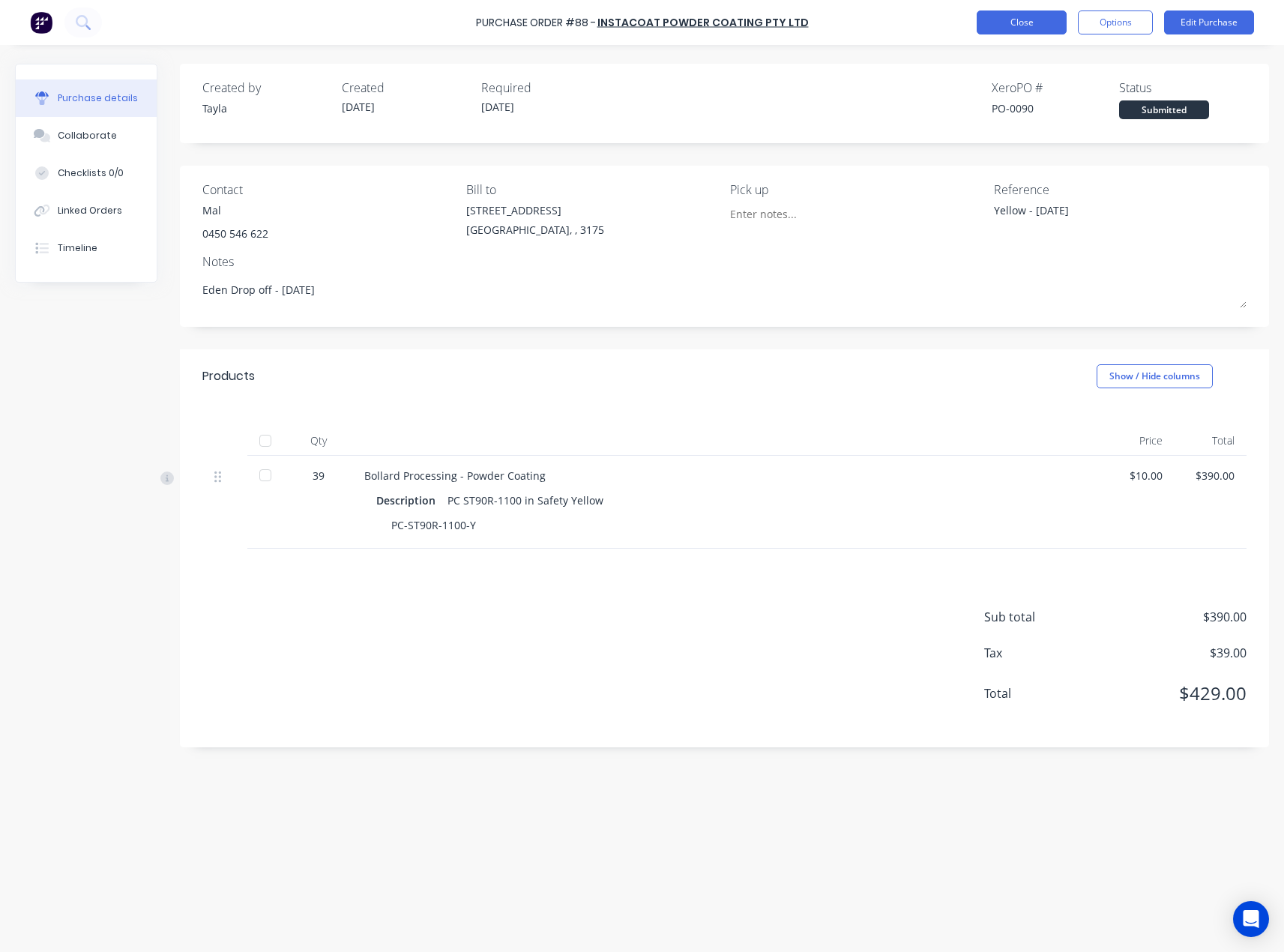
click at [1038, 14] on button "Close" at bounding box center [1022, 23] width 90 height 24
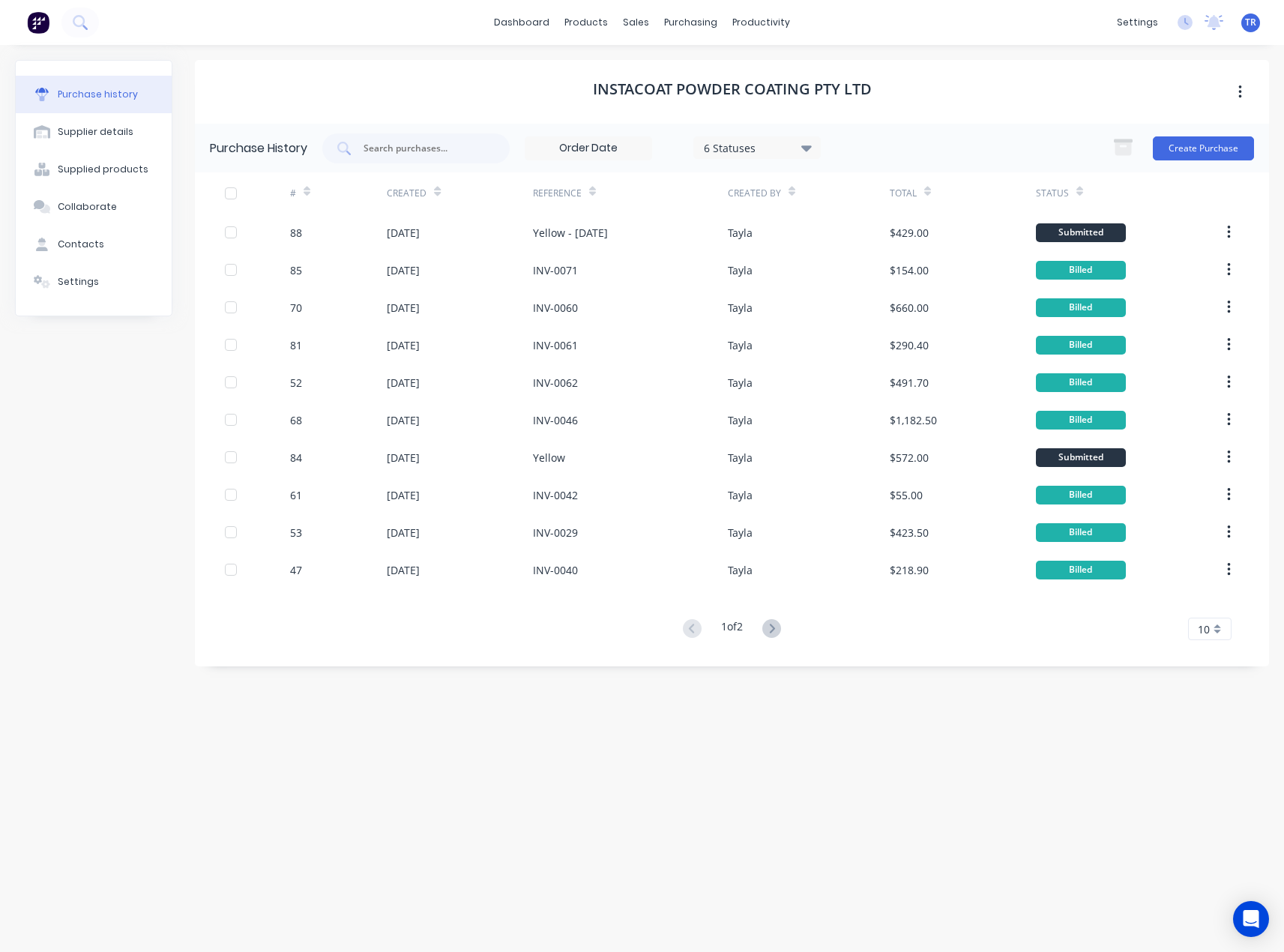
click at [415, 194] on div "Created" at bounding box center [407, 194] width 40 height 14
click at [430, 196] on div "Created" at bounding box center [414, 193] width 54 height 26
click at [437, 196] on icon at bounding box center [437, 191] width 7 height 11
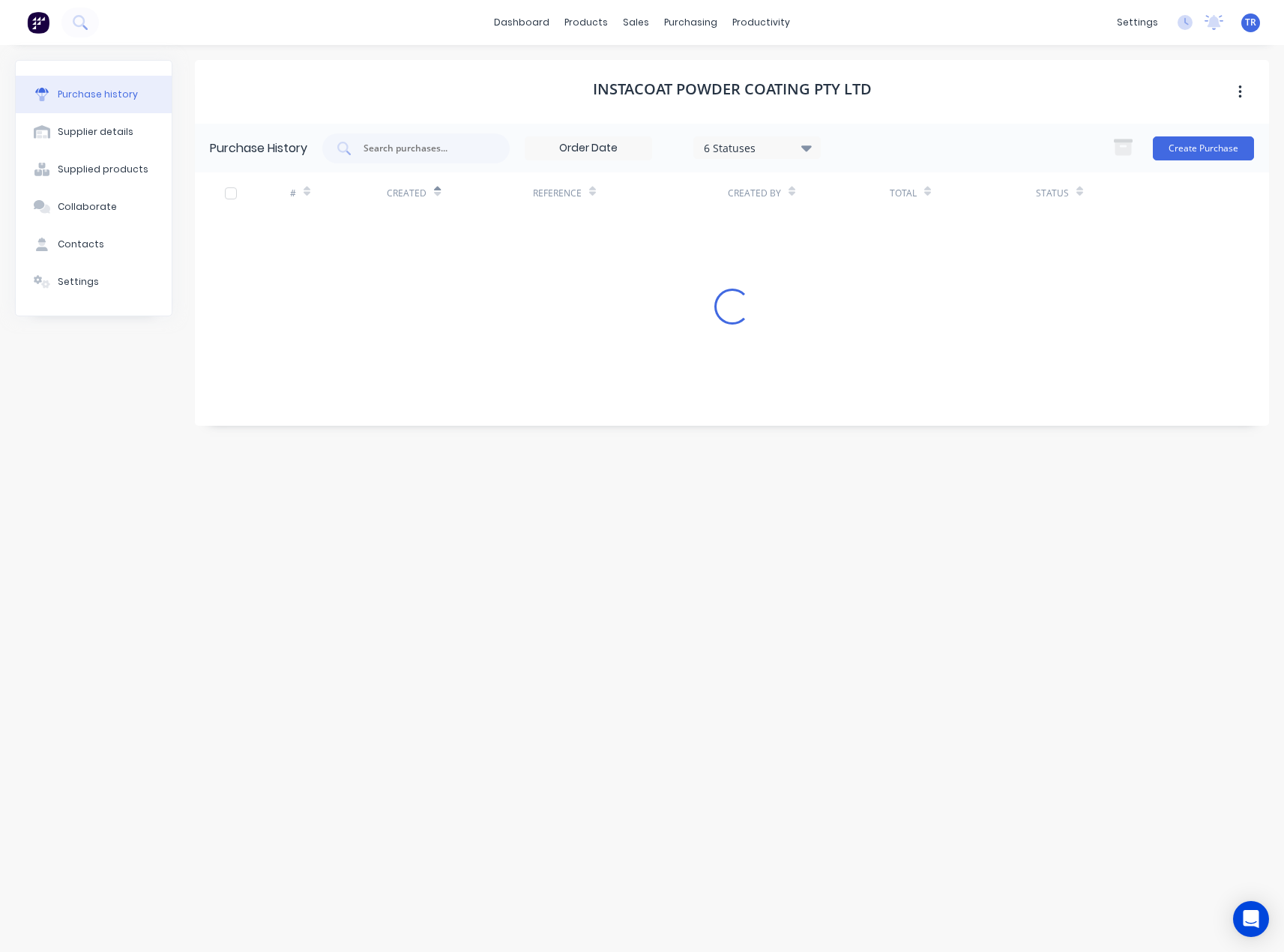
click at [437, 196] on icon at bounding box center [437, 191] width 7 height 11
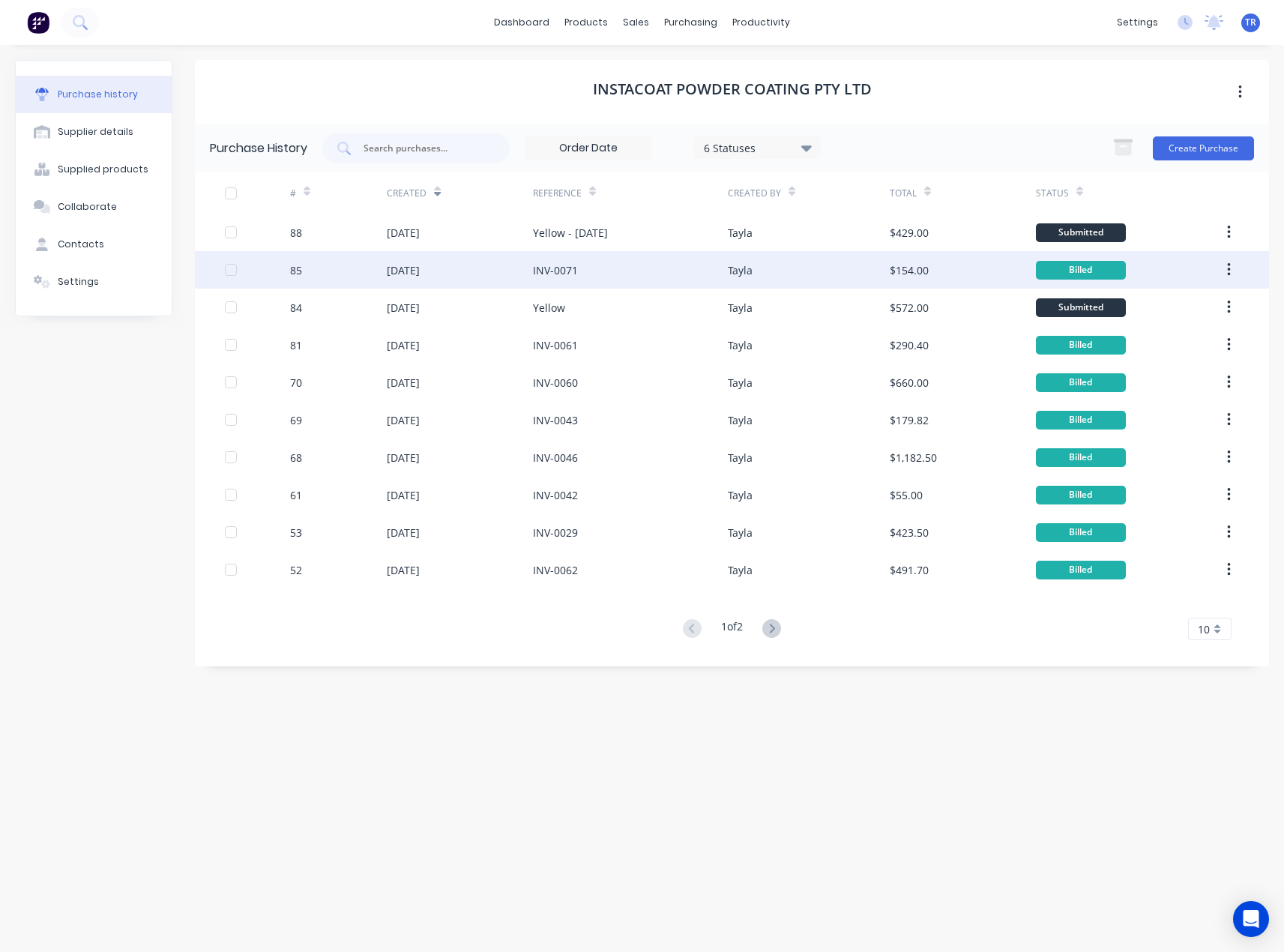
click at [492, 272] on div "27 Aug 2025" at bounding box center [460, 270] width 146 height 38
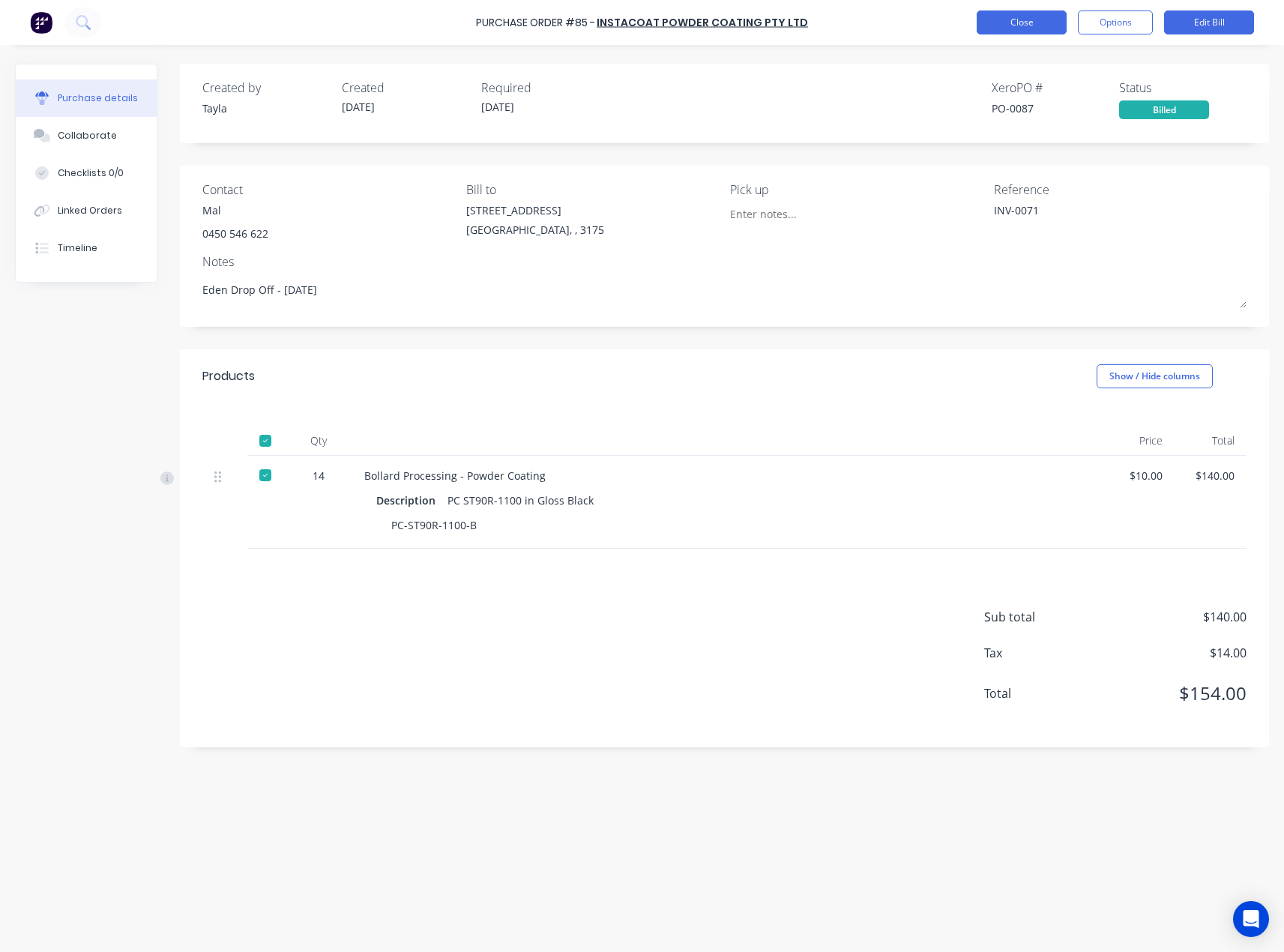
click at [1004, 29] on button "Close" at bounding box center [1022, 23] width 90 height 24
